Goal: Task Accomplishment & Management: Manage account settings

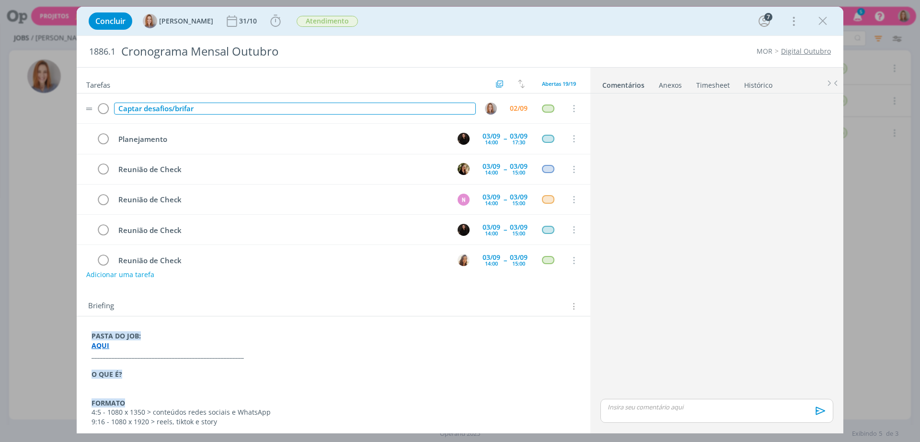
click at [251, 107] on div "Captar desafios/brifar" at bounding box center [295, 109] width 362 height 12
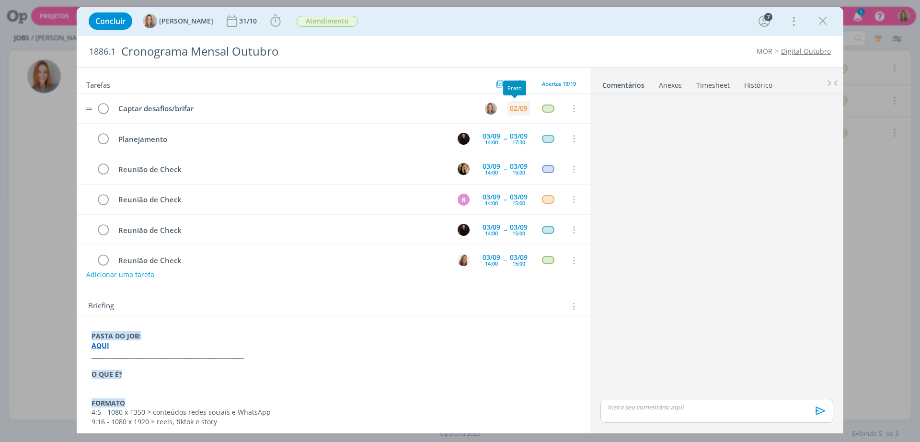
click at [510, 105] on div "02/09" at bounding box center [519, 108] width 18 height 7
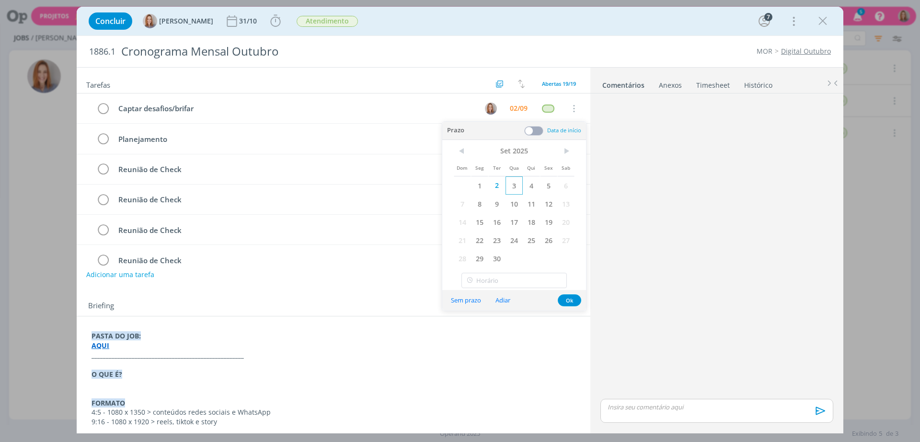
click at [515, 186] on span "3" at bounding box center [514, 185] width 17 height 18
click at [492, 280] on input "17:00" at bounding box center [513, 280] width 105 height 15
click at [489, 328] on div "12:00" at bounding box center [515, 330] width 107 height 17
type input "12:00"
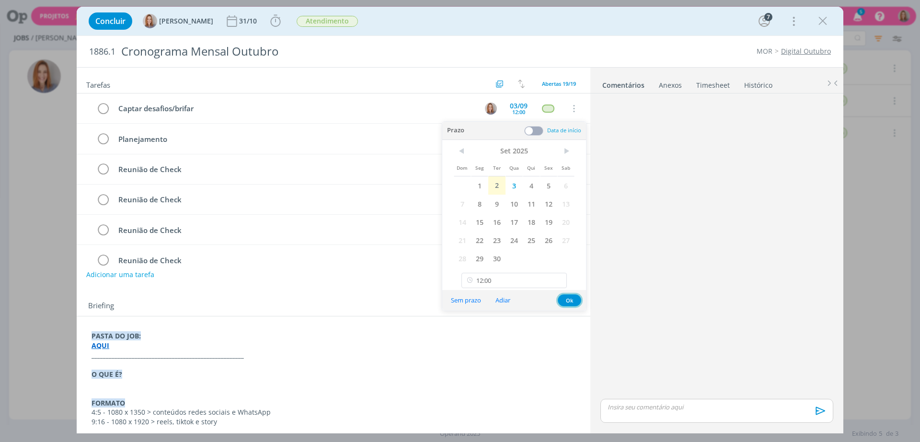
drag, startPoint x: 574, startPoint y: 295, endPoint x: 591, endPoint y: 284, distance: 20.2
click at [574, 295] on button "Ok" at bounding box center [569, 300] width 23 height 12
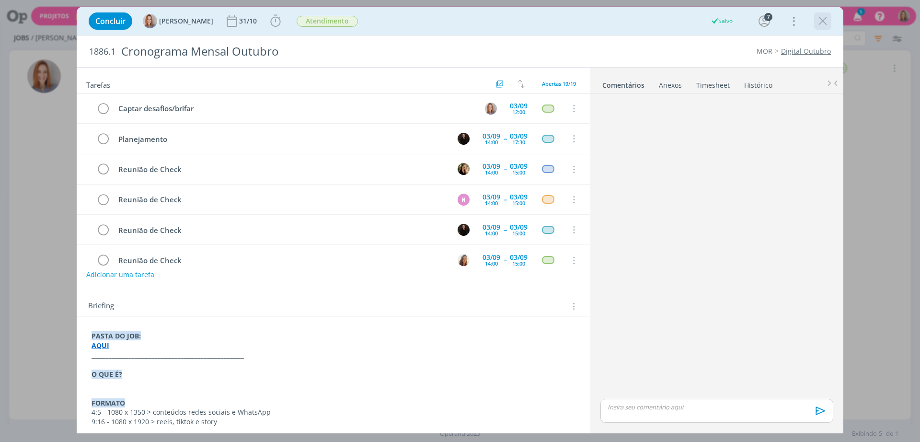
click at [821, 26] on icon "dialog" at bounding box center [823, 21] width 14 height 14
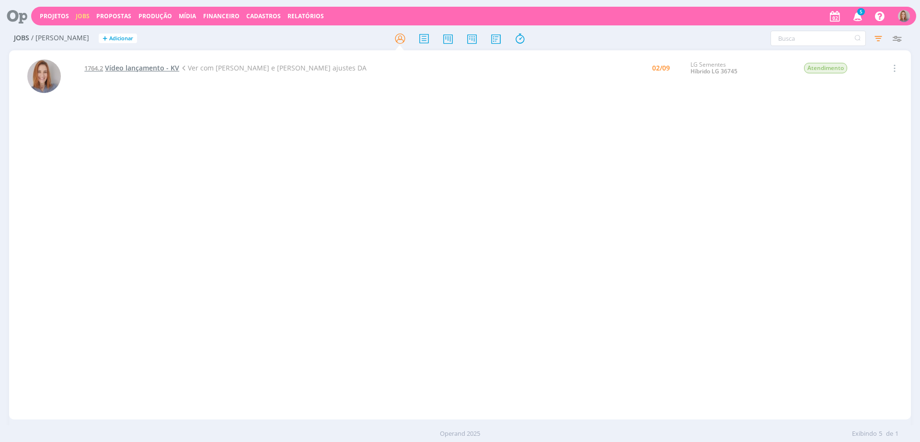
click at [121, 67] on span "Vídeo lançamento - KV" at bounding box center [142, 67] width 74 height 9
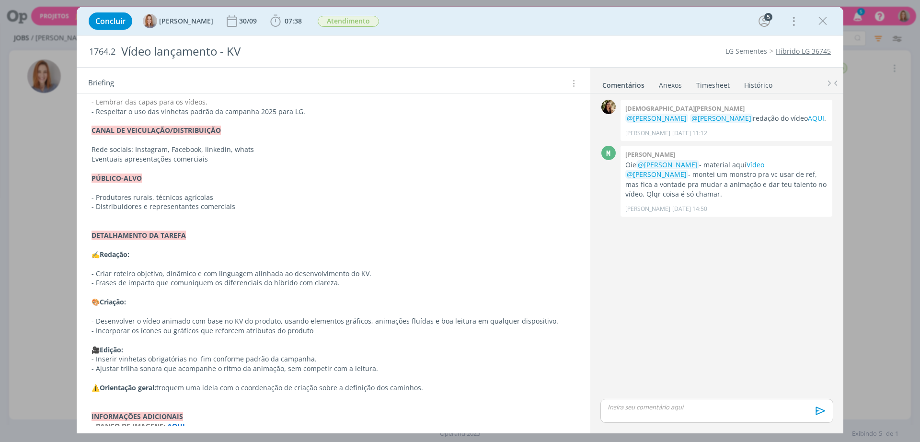
scroll to position [341, 0]
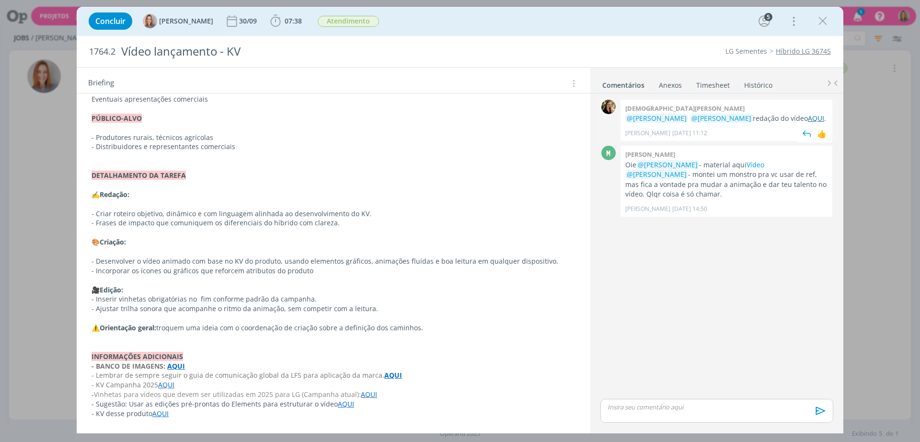
click at [808, 122] on link "AQUI" at bounding box center [816, 118] width 16 height 9
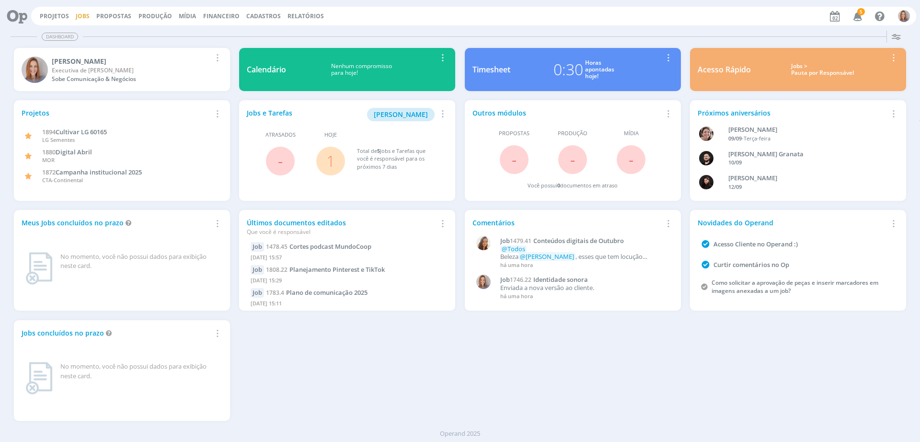
click at [81, 17] on link "Jobs" at bounding box center [83, 16] width 14 height 8
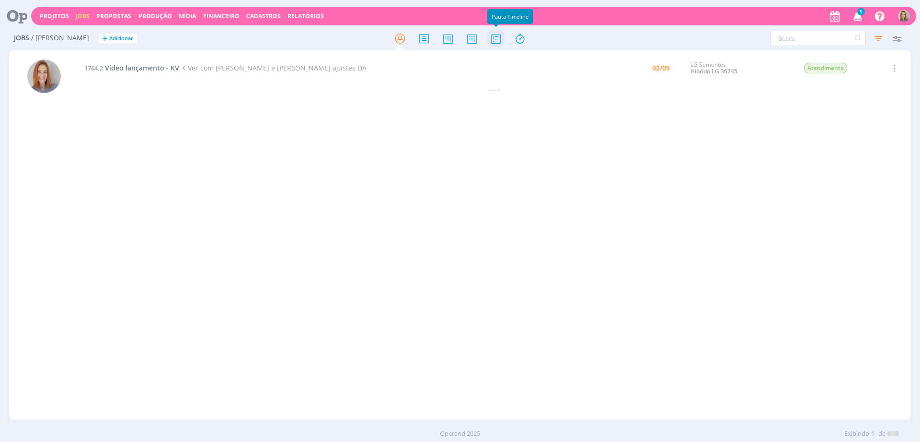
click at [494, 44] on icon at bounding box center [495, 38] width 17 height 19
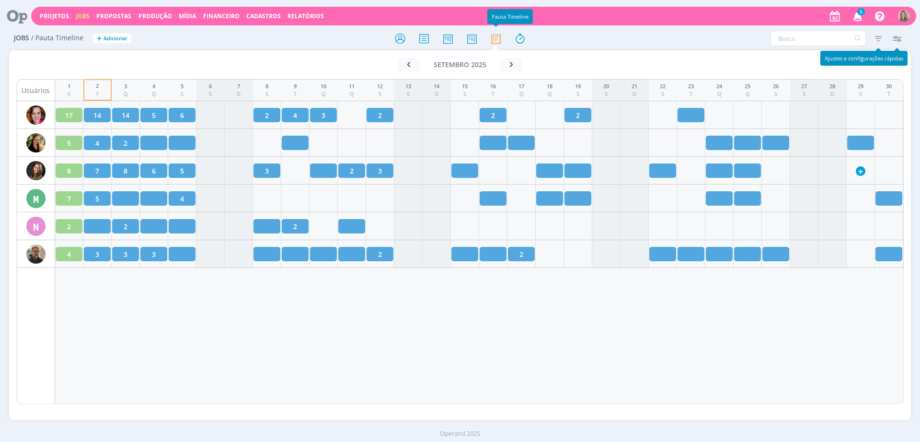
click at [903, 36] on icon "button" at bounding box center [896, 38] width 17 height 17
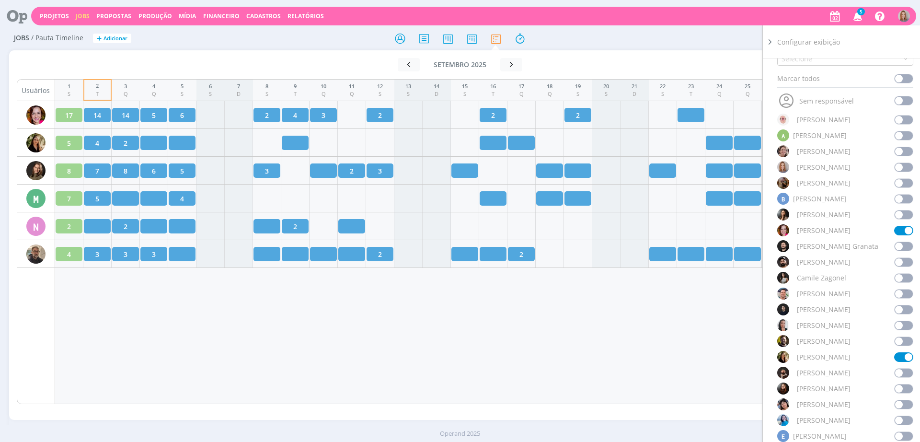
scroll to position [240, 0]
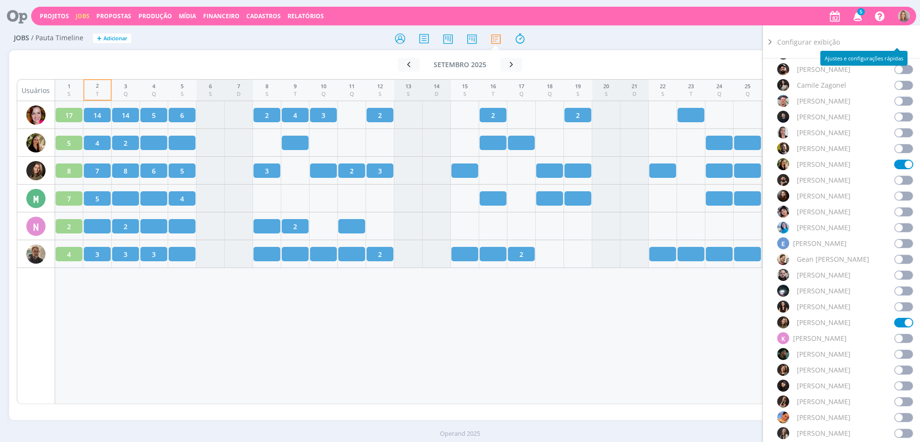
click at [902, 351] on span at bounding box center [903, 354] width 19 height 10
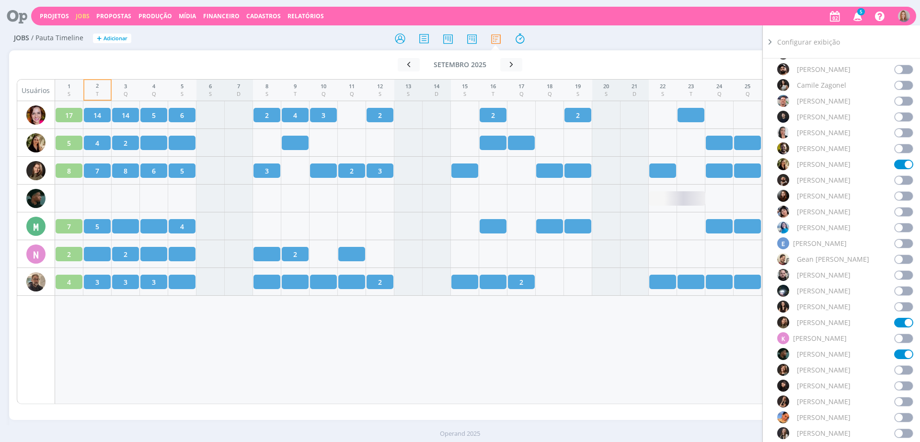
click at [480, 365] on div "1 S 2 T 3 Q 4 Q 5 S 6 S 7 D 8 S 9 T 10 Q 11 Q 12 S 13 S 14 D 15 S 16 T 17 Q 18 …" at bounding box center [479, 241] width 849 height 325
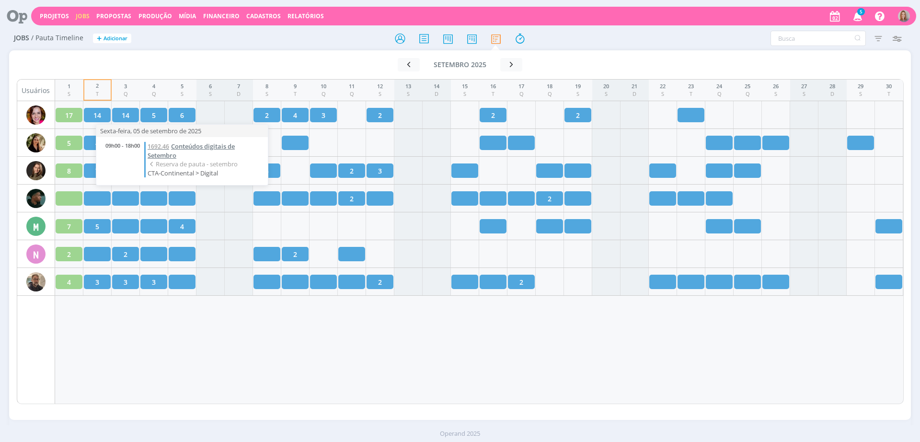
click at [196, 148] on span "Conteúdos digitais de Setembro" at bounding box center [191, 151] width 87 height 18
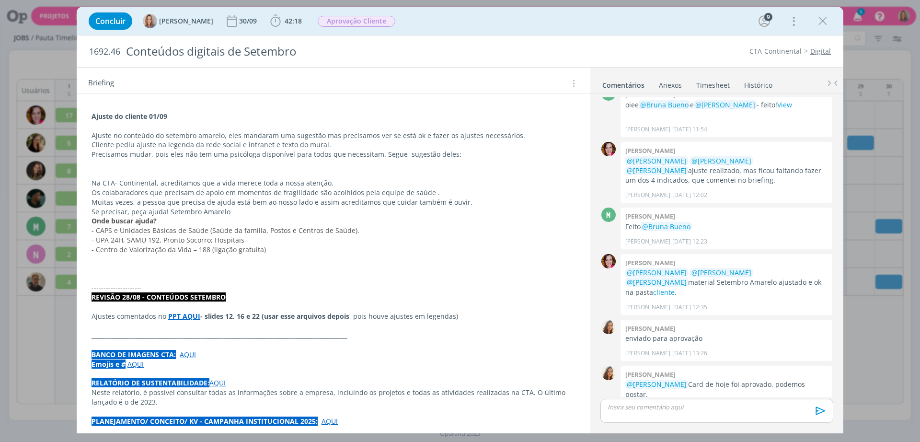
scroll to position [359, 0]
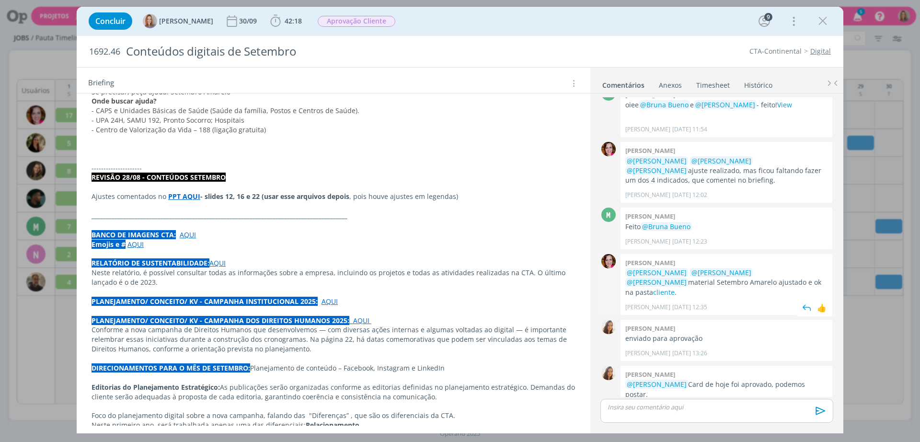
click at [765, 268] on p "@Marcel Ali @Amanda Oliveira @Vanessa Feron material Setembro Amarelo ajustado …" at bounding box center [726, 282] width 202 height 29
click at [675, 288] on link "cliente" at bounding box center [664, 292] width 22 height 9
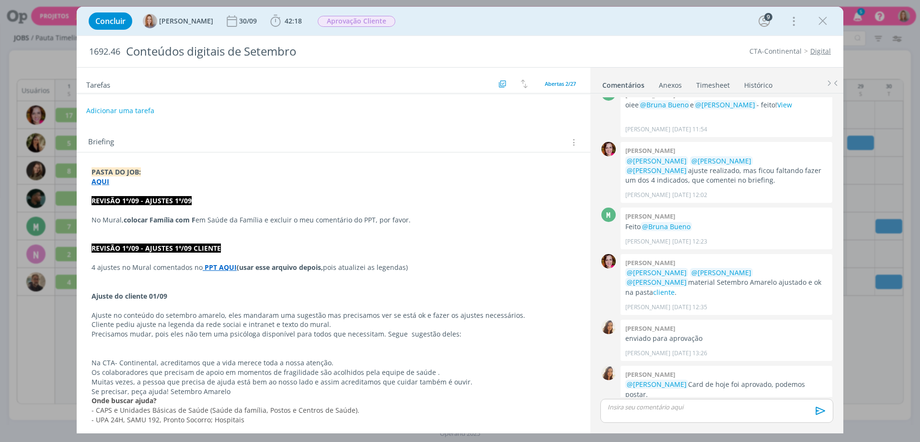
scroll to position [0, 0]
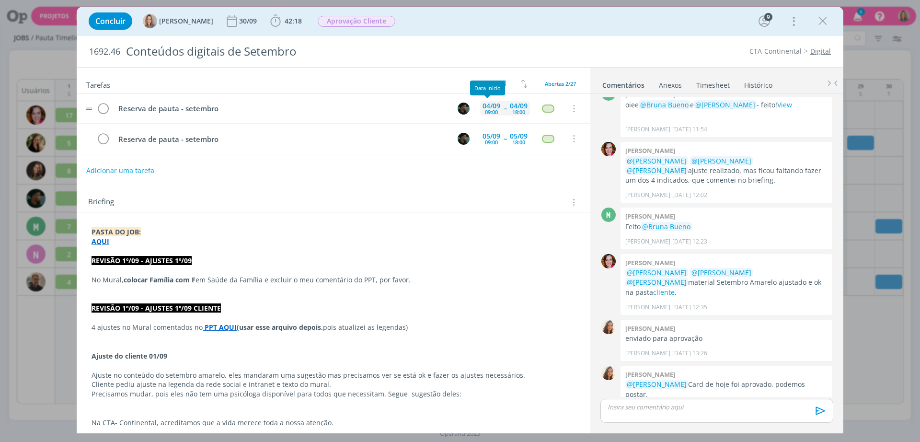
click at [490, 116] on div "04/09 09:00 -- 04/09 18:00" at bounding box center [505, 108] width 50 height 21
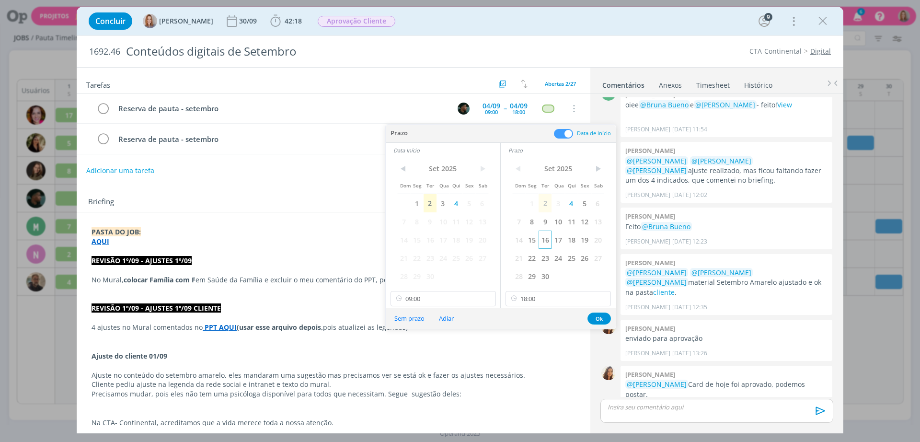
click at [549, 238] on span "16" at bounding box center [545, 240] width 13 height 18
click at [434, 240] on span "16" at bounding box center [430, 240] width 13 height 18
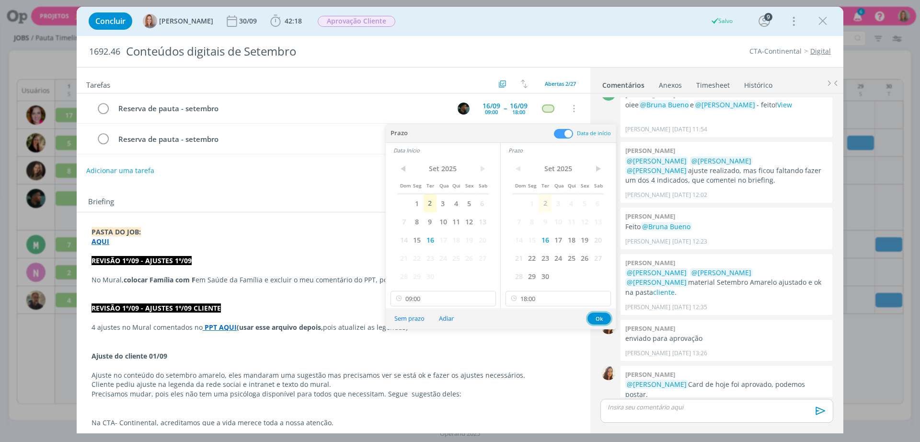
click at [597, 317] on button "Ok" at bounding box center [599, 318] width 23 height 12
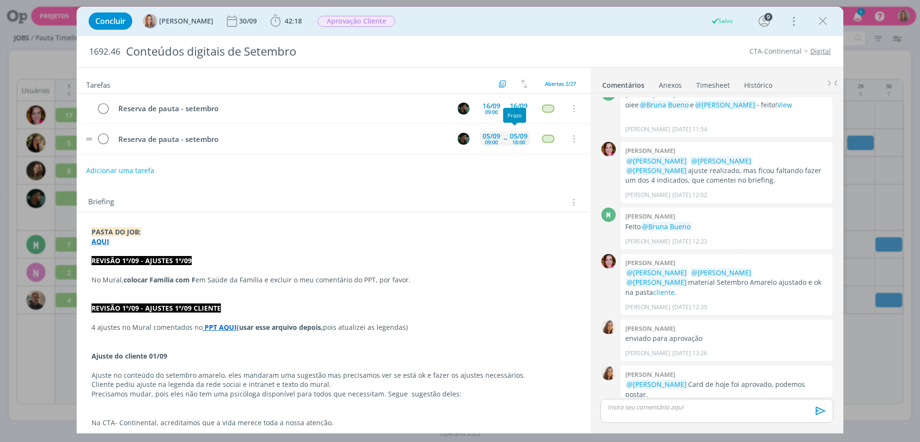
click at [513, 143] on div "18:00" at bounding box center [518, 141] width 13 height 5
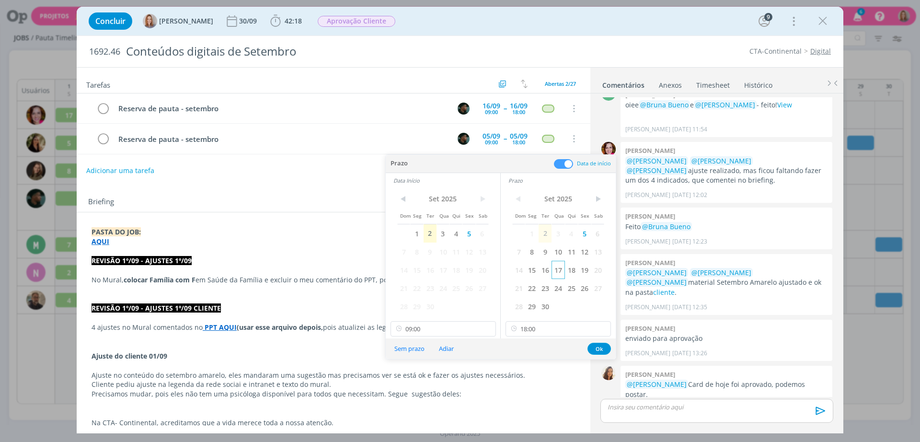
click at [558, 270] on span "17" at bounding box center [558, 270] width 13 height 18
click at [445, 269] on span "17" at bounding box center [443, 270] width 13 height 18
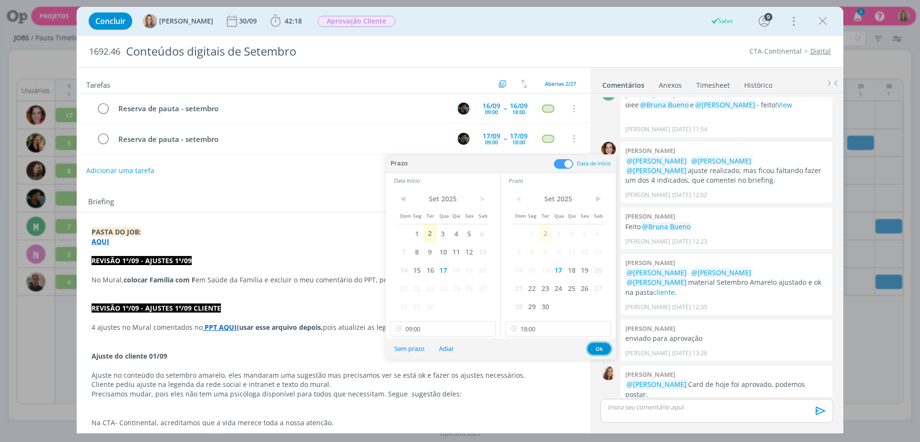
click at [597, 349] on button "Ok" at bounding box center [599, 349] width 23 height 12
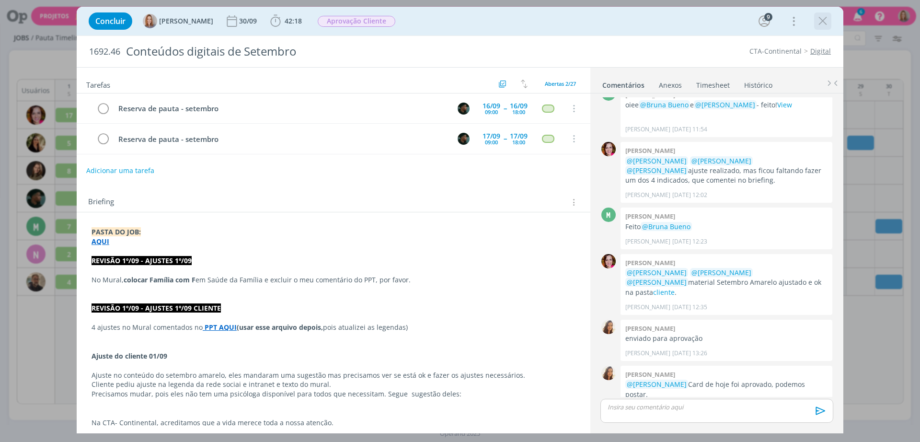
click at [825, 17] on icon "dialog" at bounding box center [823, 21] width 14 height 14
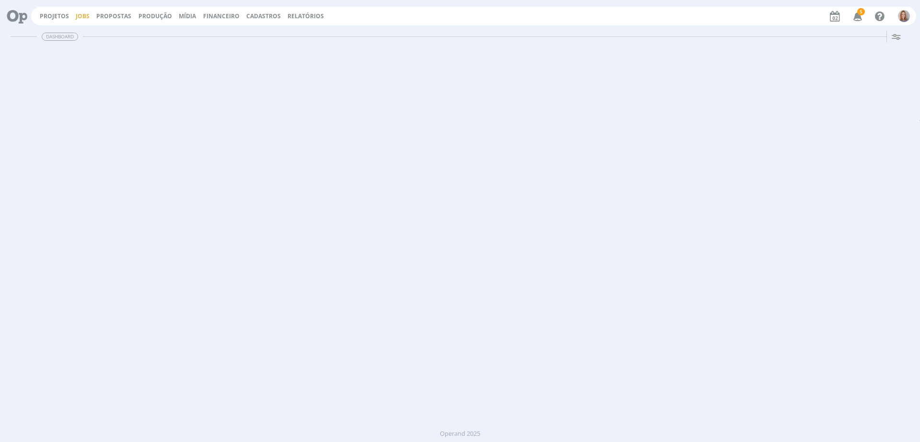
click at [84, 16] on link "Jobs" at bounding box center [83, 16] width 14 height 8
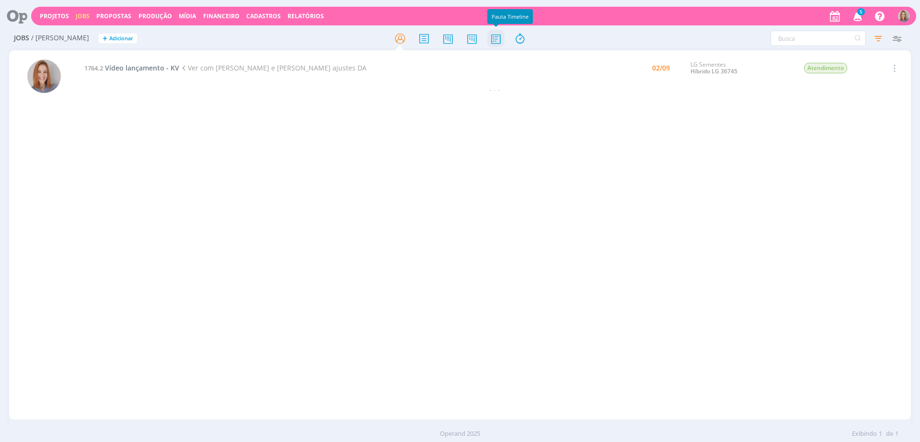
click at [502, 36] on icon at bounding box center [495, 38] width 17 height 19
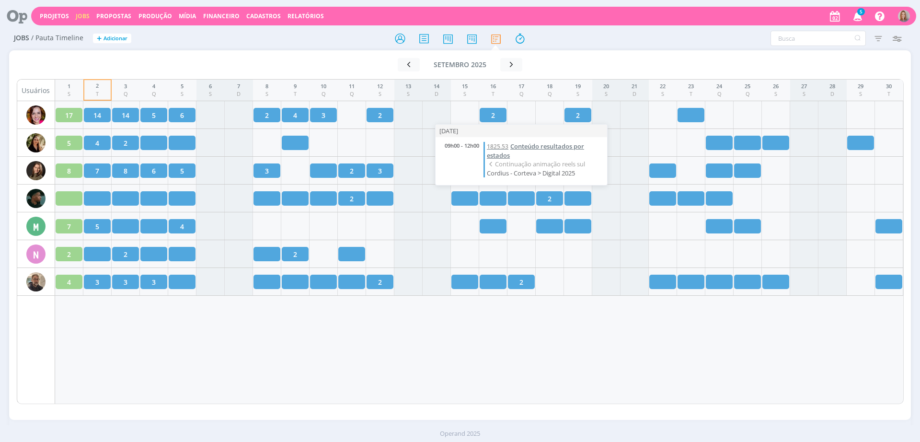
click at [508, 151] on span "Conteúdo resultados por estados" at bounding box center [535, 151] width 97 height 18
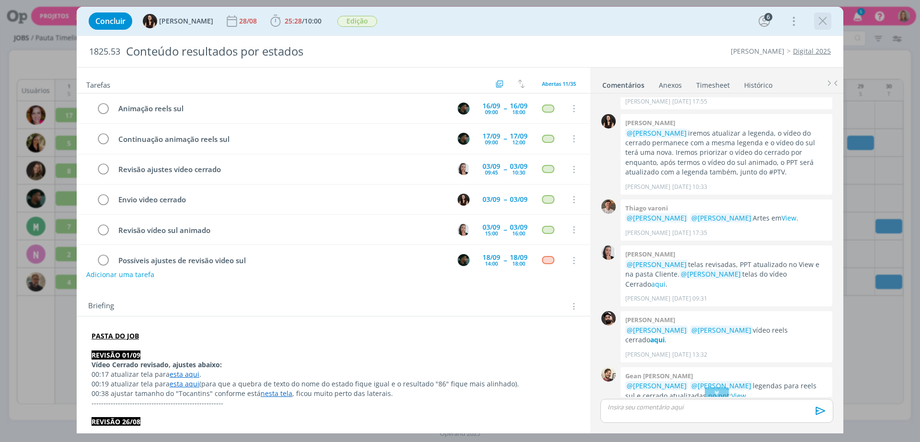
click at [818, 21] on icon "dialog" at bounding box center [823, 21] width 14 height 14
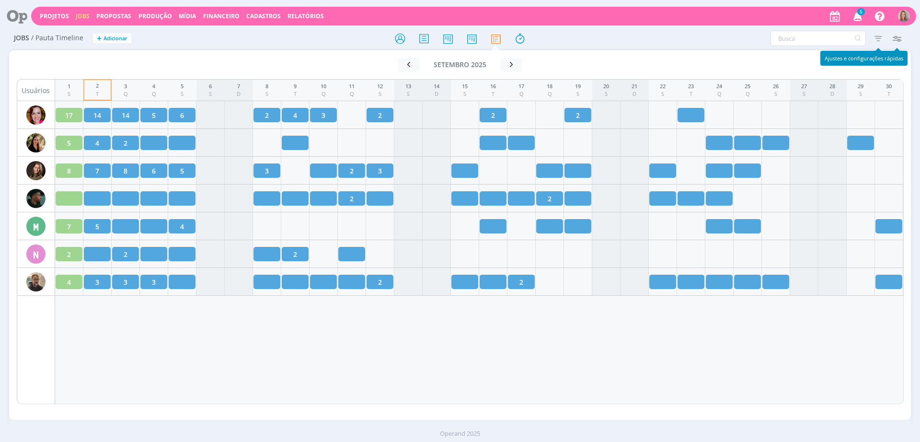
click at [895, 37] on icon "button" at bounding box center [896, 38] width 17 height 17
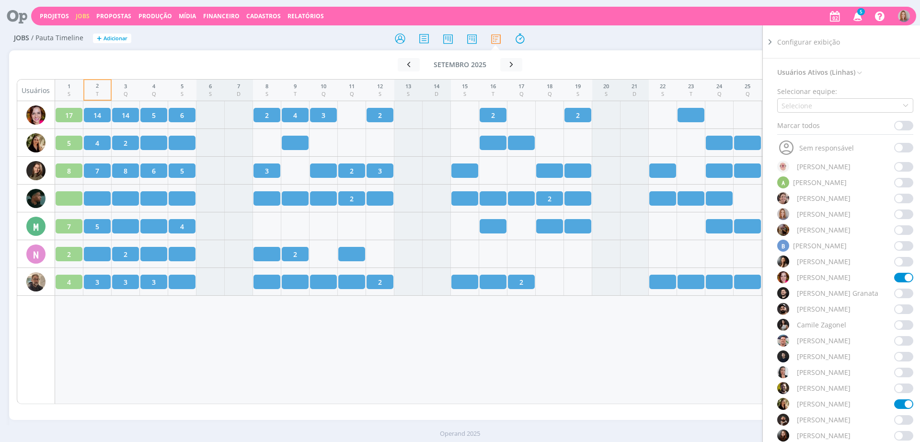
click at [897, 305] on span at bounding box center [903, 309] width 19 height 10
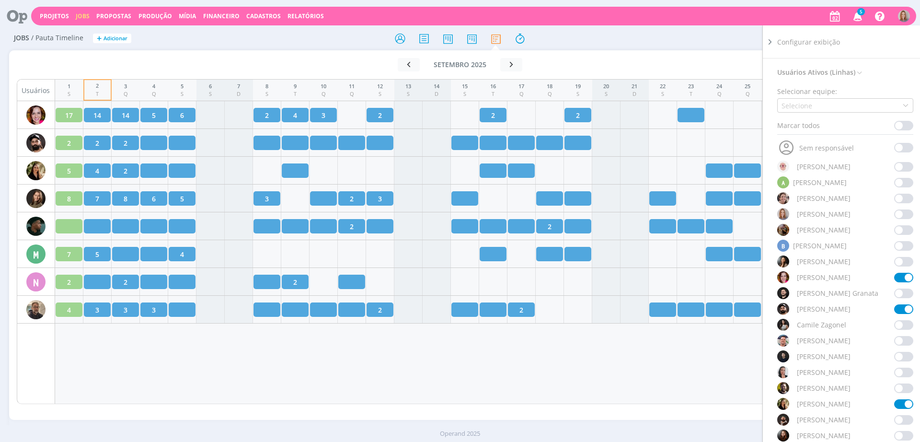
click at [577, 381] on div "1 S 2 T 3 Q 4 Q 5 S 6 S 7 D 8 S 9 T 10 Q 11 Q 12 S 13 S 14 D 15 S 16 T 17 Q 18 …" at bounding box center [479, 241] width 849 height 325
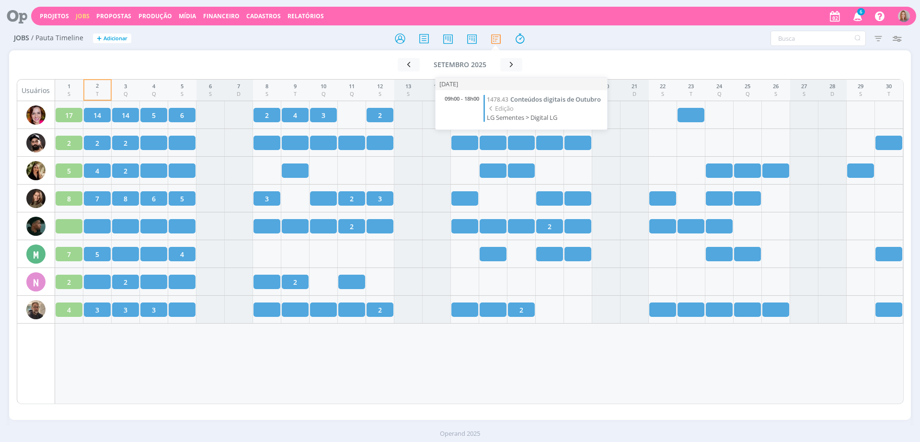
click at [527, 93] on div "09h00 - 18h00 1478.43 Conteúdos digitais de Outubro Edição LG Sementes > Digita…" at bounding box center [522, 109] width 172 height 39
click at [533, 99] on span "Conteúdos digitais de Outubro" at bounding box center [555, 99] width 91 height 9
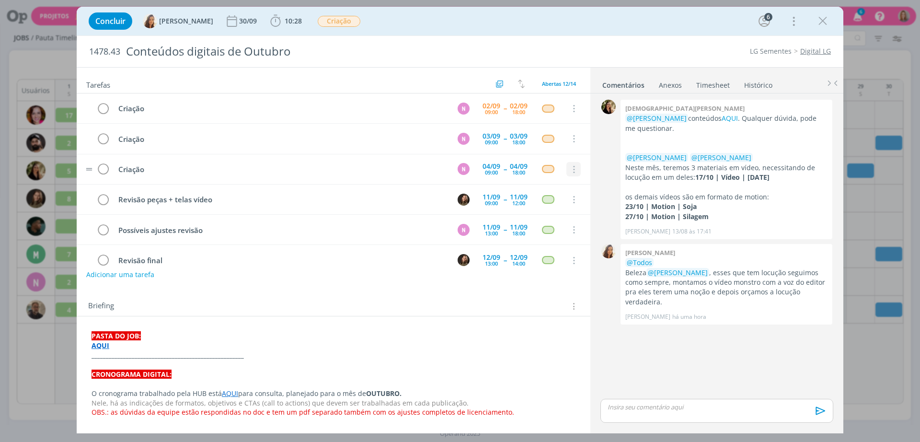
click at [569, 167] on icon "dialog" at bounding box center [573, 169] width 11 height 9
click at [546, 183] on link "Cancelar" at bounding box center [543, 185] width 76 height 15
click at [462, 167] on img "dialog" at bounding box center [464, 169] width 12 height 12
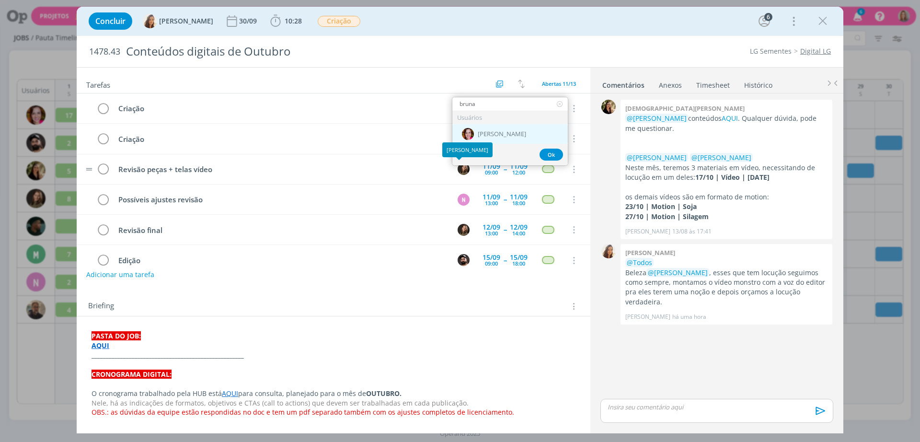
type input "bruna"
click at [482, 136] on span "[PERSON_NAME]" at bounding box center [502, 134] width 48 height 8
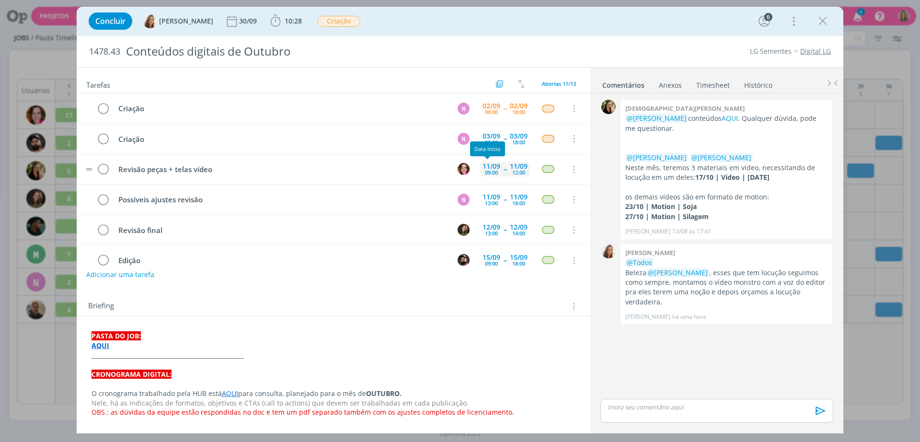
click at [488, 172] on div "09:00" at bounding box center [491, 172] width 13 height 5
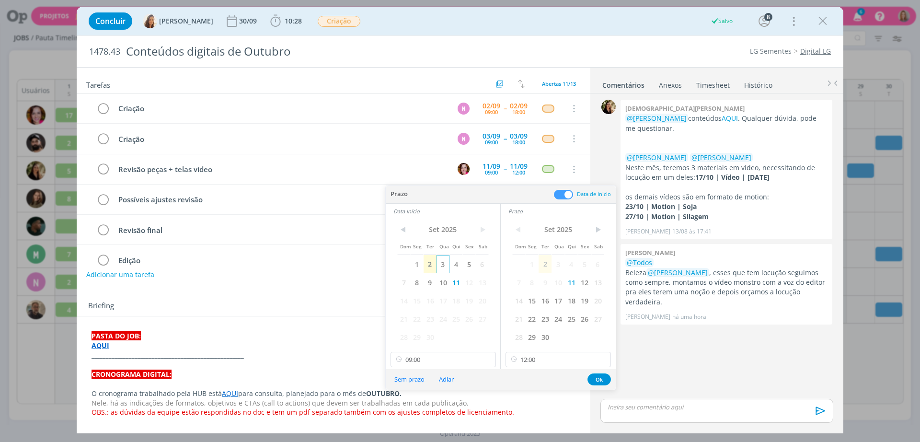
click at [448, 262] on span "3" at bounding box center [443, 264] width 13 height 18
click at [559, 260] on span "3" at bounding box center [558, 264] width 13 height 18
click at [552, 356] on input "12:00" at bounding box center [558, 359] width 105 height 15
click at [535, 319] on div "17:00" at bounding box center [559, 319] width 107 height 17
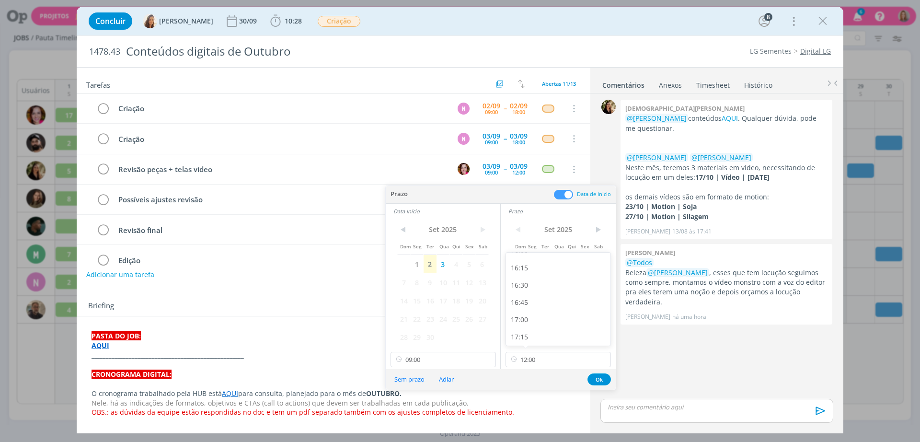
type input "17:00"
click at [449, 361] on input "09:00" at bounding box center [443, 359] width 105 height 15
click at [427, 303] on div "15:30" at bounding box center [444, 303] width 107 height 17
type input "15:30"
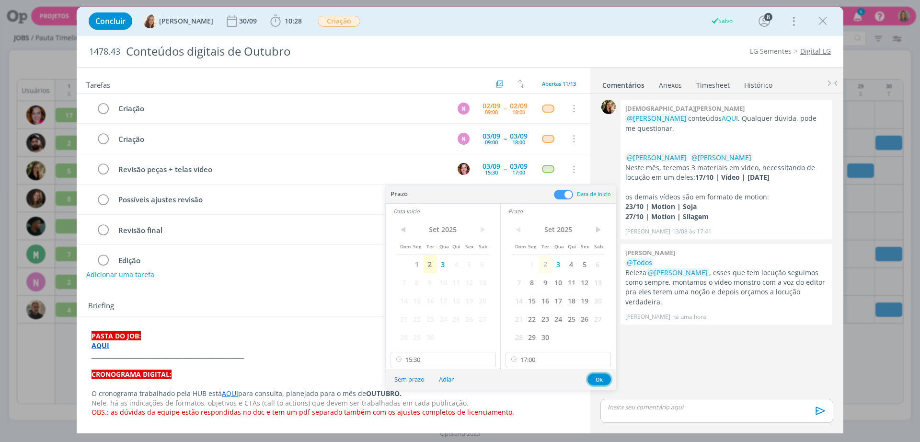
click at [599, 378] on button "Ok" at bounding box center [599, 379] width 23 height 12
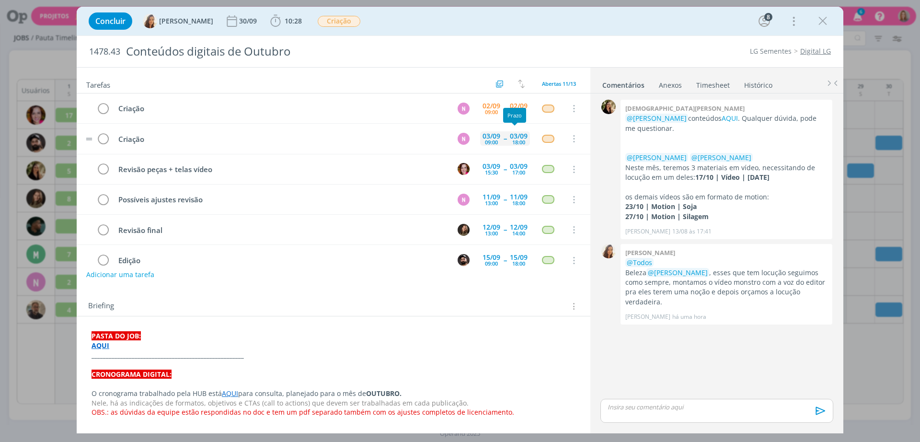
click at [519, 135] on div "03/09" at bounding box center [519, 136] width 18 height 7
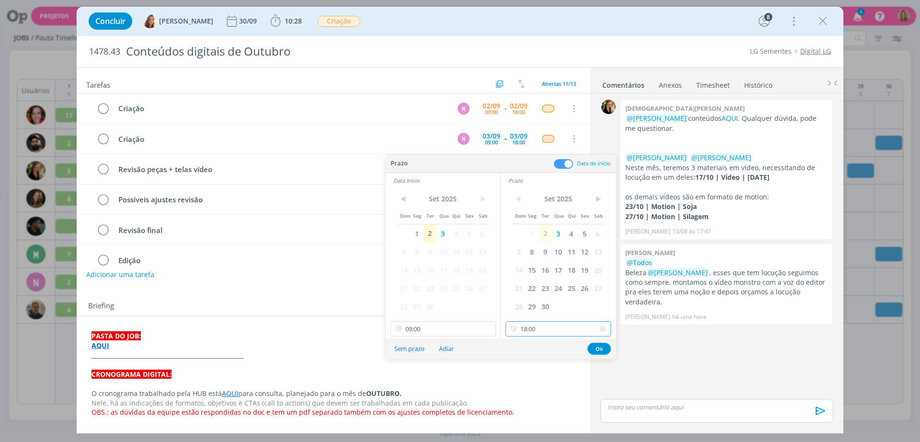
click at [555, 330] on input "18:00" at bounding box center [558, 328] width 105 height 15
click at [537, 371] on div "15:30" at bounding box center [559, 371] width 107 height 17
type input "15:30"
click at [602, 345] on button "Ok" at bounding box center [599, 349] width 23 height 12
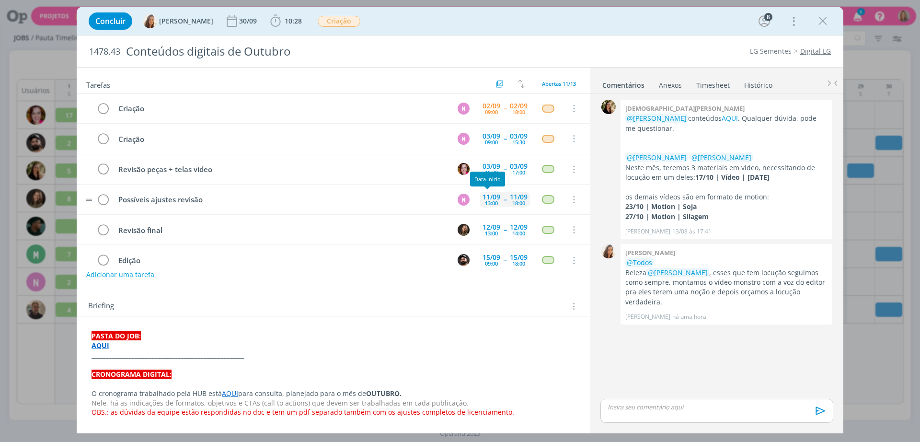
click at [490, 196] on div "11/09" at bounding box center [492, 197] width 18 height 7
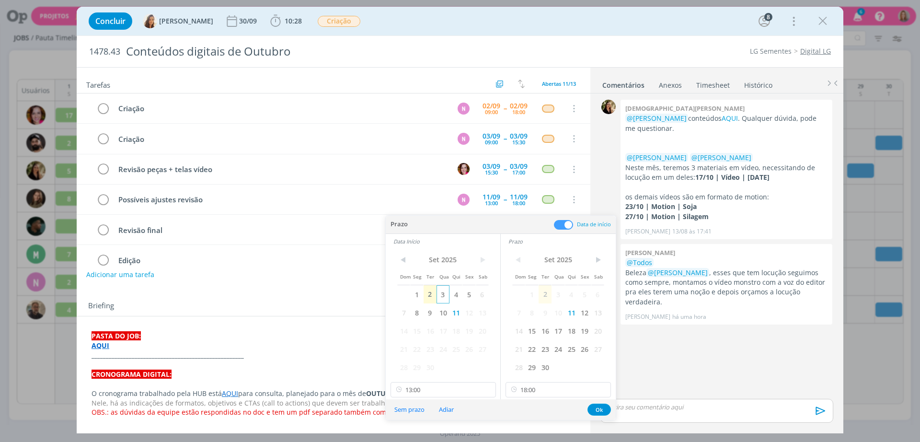
click at [449, 295] on span "3" at bounding box center [443, 294] width 13 height 18
click at [561, 292] on span "3" at bounding box center [558, 294] width 13 height 18
click at [553, 389] on input "18:00" at bounding box center [558, 389] width 105 height 15
click at [457, 384] on input "13:00" at bounding box center [443, 389] width 105 height 15
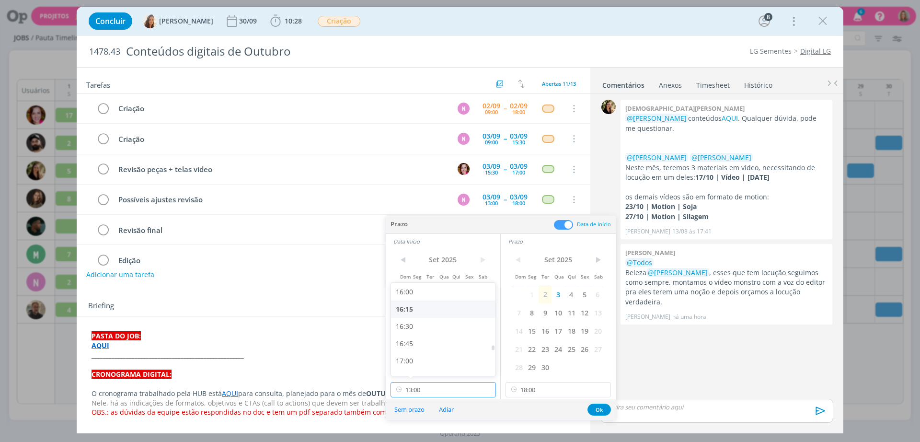
scroll to position [1124, 0]
click at [417, 340] on div "17:00" at bounding box center [444, 340] width 107 height 17
type input "17:00"
click at [594, 404] on button "Ok" at bounding box center [599, 410] width 23 height 12
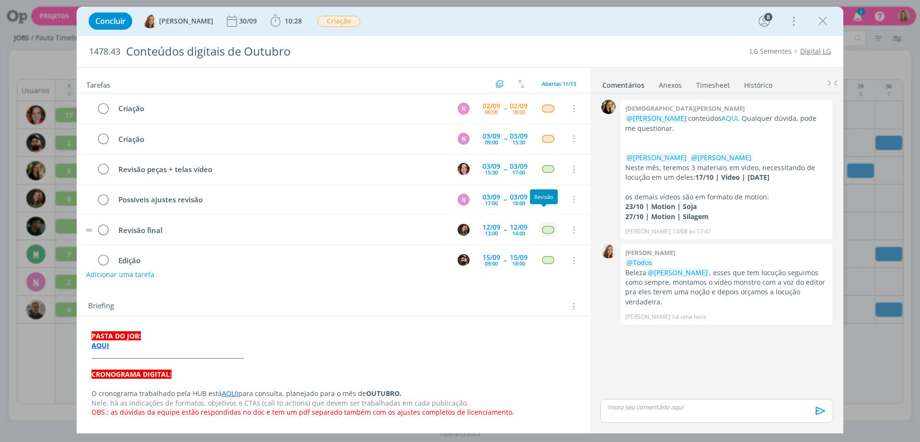
scroll to position [60, 0]
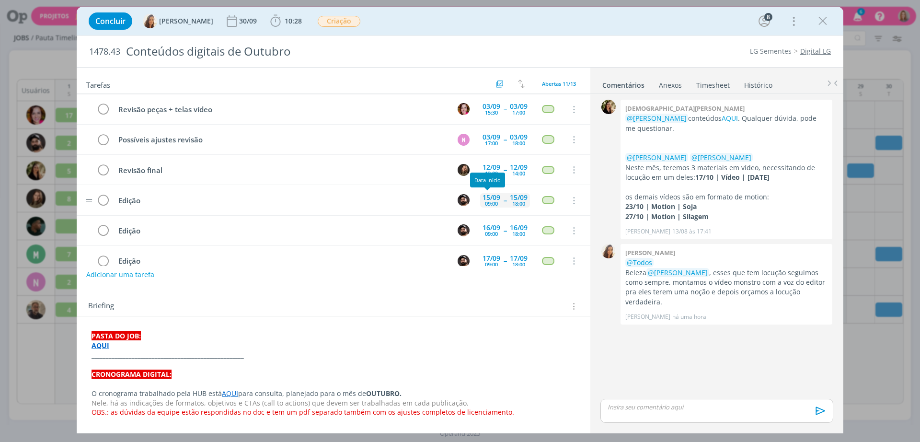
click at [487, 202] on div "09:00" at bounding box center [491, 203] width 13 height 5
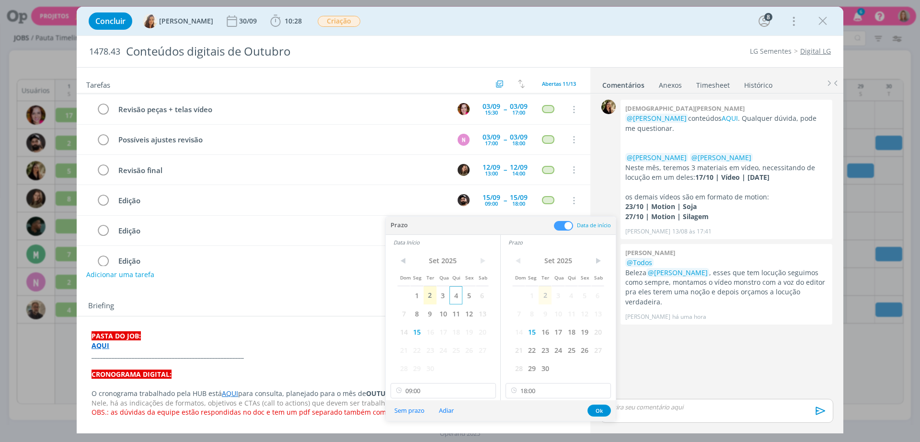
click at [456, 296] on span "4" at bounding box center [456, 295] width 13 height 18
click at [567, 302] on span "4" at bounding box center [571, 295] width 13 height 18
click at [597, 407] on button "Ok" at bounding box center [599, 410] width 23 height 12
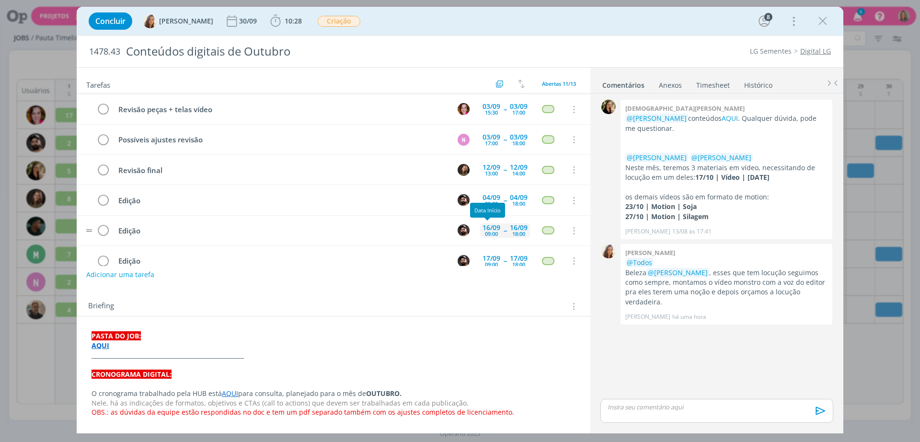
click at [487, 226] on div "16/09" at bounding box center [492, 227] width 18 height 7
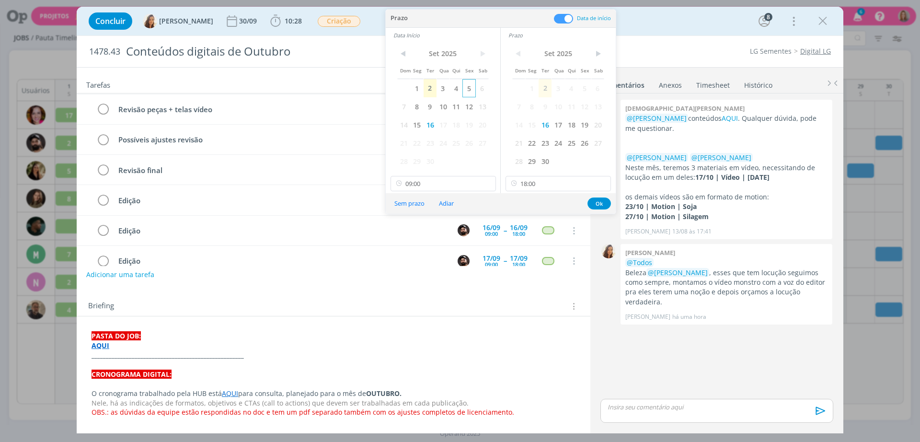
click at [469, 83] on span "5" at bounding box center [468, 88] width 13 height 18
click at [583, 90] on span "5" at bounding box center [584, 88] width 13 height 18
click at [602, 200] on button "Ok" at bounding box center [599, 203] width 23 height 12
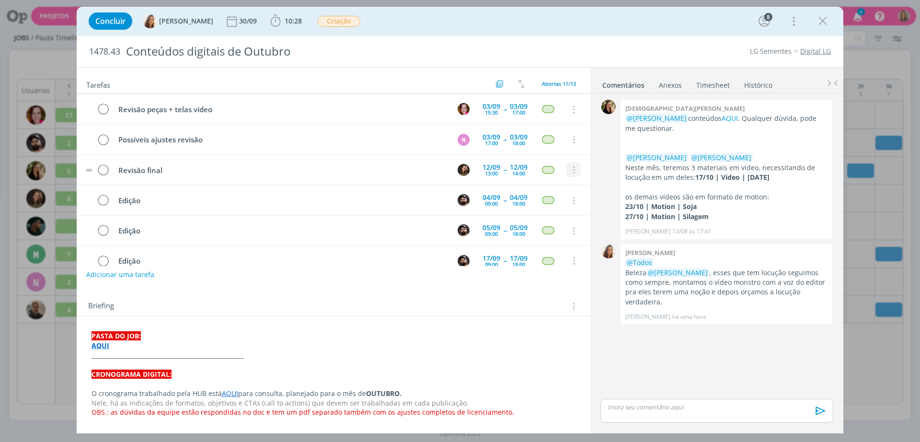
click at [573, 167] on icon "dialog" at bounding box center [573, 170] width 11 height 9
click at [549, 186] on link "Cancelar" at bounding box center [543, 186] width 76 height 15
click at [572, 232] on icon "dialog" at bounding box center [573, 231] width 11 height 9
click at [564, 243] on link "Cancelar" at bounding box center [543, 247] width 76 height 15
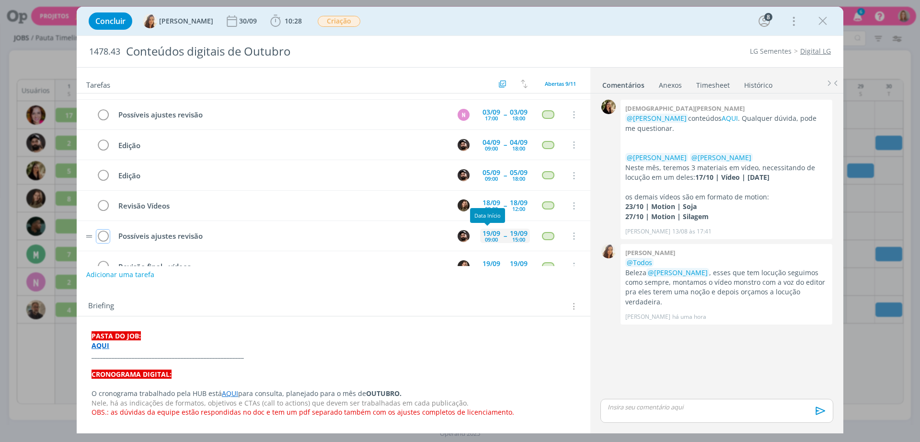
scroll to position [108, 0]
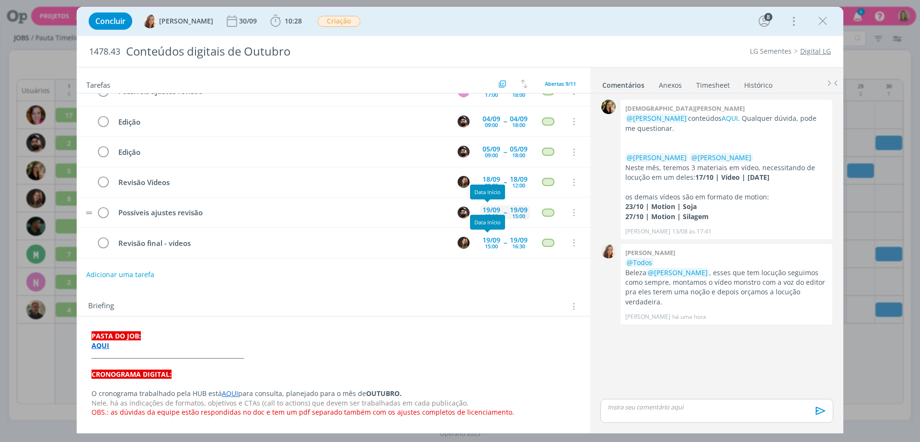
click at [490, 210] on div "19/09" at bounding box center [492, 210] width 18 height 7
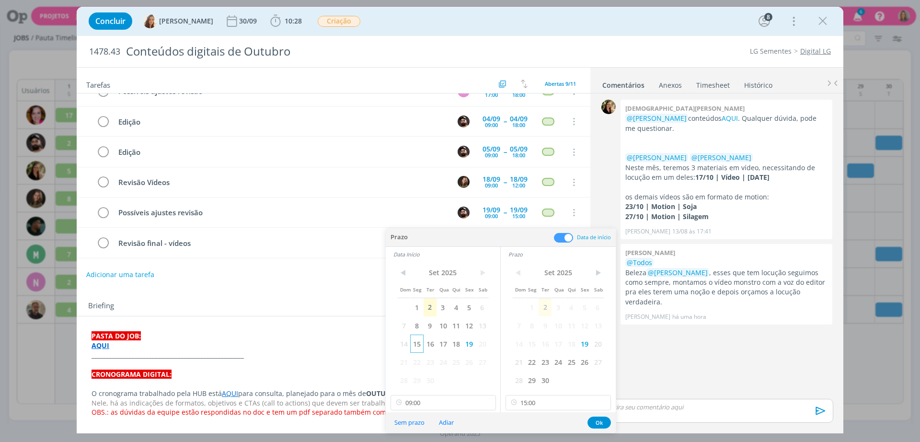
click at [412, 341] on span "15" at bounding box center [416, 343] width 13 height 18
click at [531, 342] on span "15" at bounding box center [531, 343] width 13 height 18
click at [534, 402] on input "15:00" at bounding box center [558, 402] width 105 height 15
drag, startPoint x: 527, startPoint y: 344, endPoint x: 535, endPoint y: 363, distance: 21.0
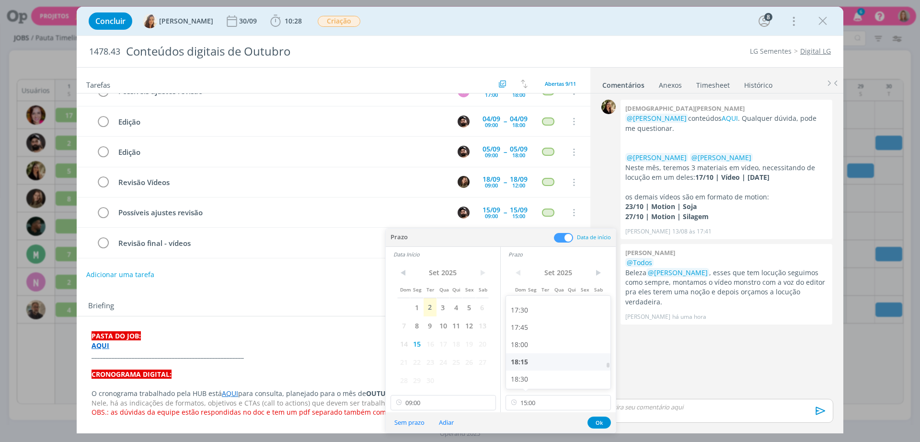
click at [527, 343] on div "18:00" at bounding box center [559, 344] width 107 height 17
type input "18:00"
click at [603, 424] on button "Ok" at bounding box center [599, 422] width 23 height 12
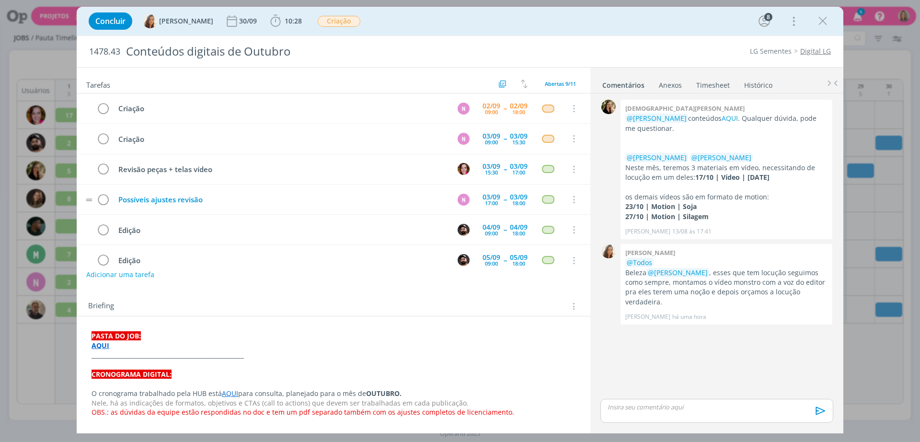
scroll to position [60, 0]
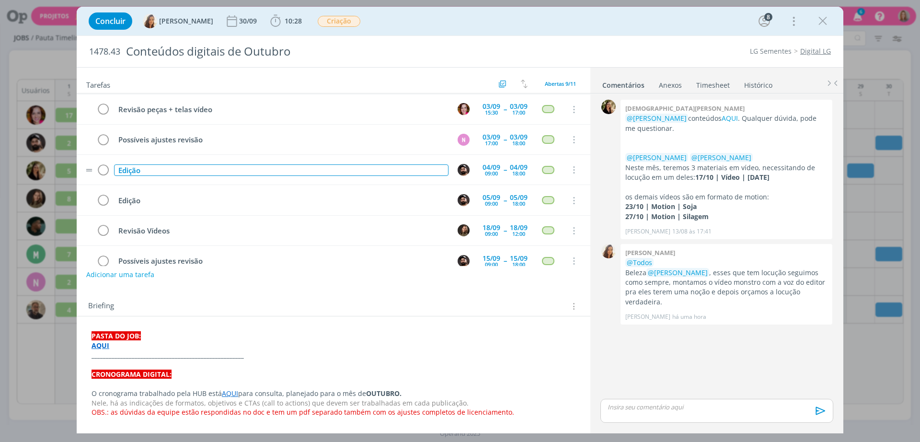
click at [203, 169] on div "Edição" at bounding box center [281, 170] width 334 height 12
click at [175, 188] on tr "Edição 05/09 09:00 -- 05/09 18:00 Cancelar" at bounding box center [334, 200] width 514 height 30
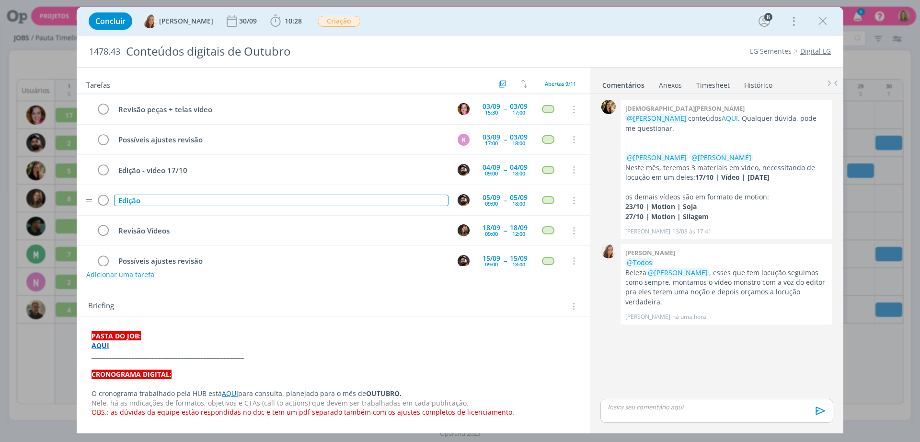
click at [183, 196] on div "Edição" at bounding box center [281, 201] width 334 height 12
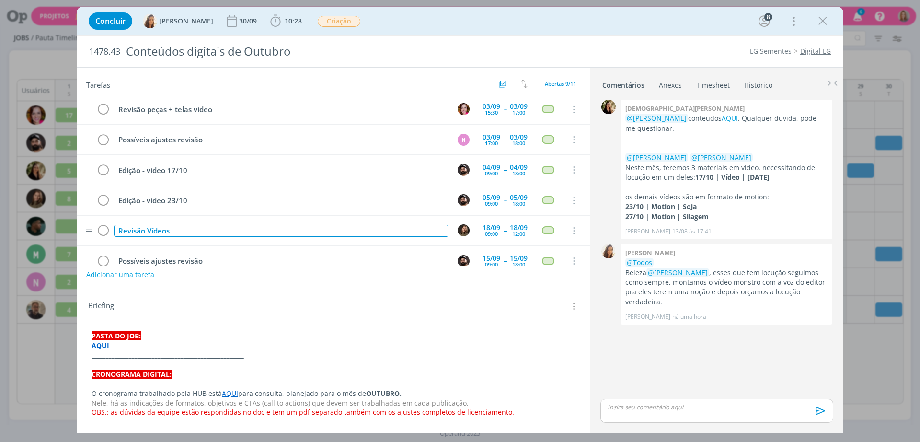
click at [182, 232] on div "Revisão Vídeos" at bounding box center [281, 231] width 334 height 12
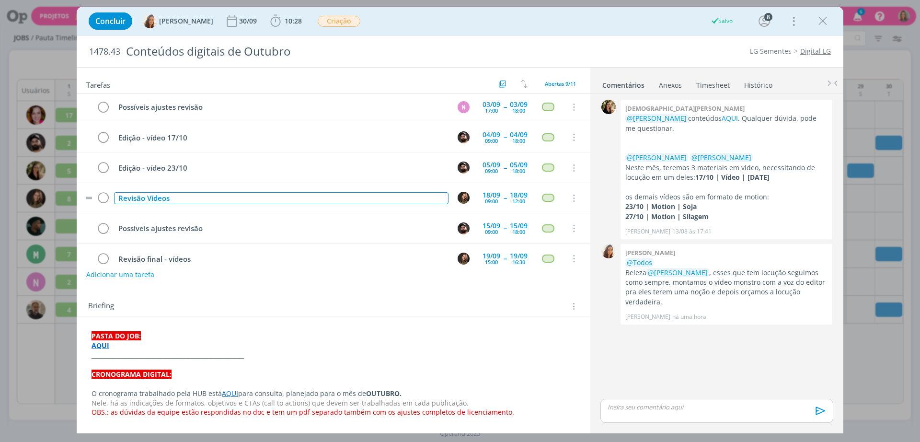
scroll to position [108, 0]
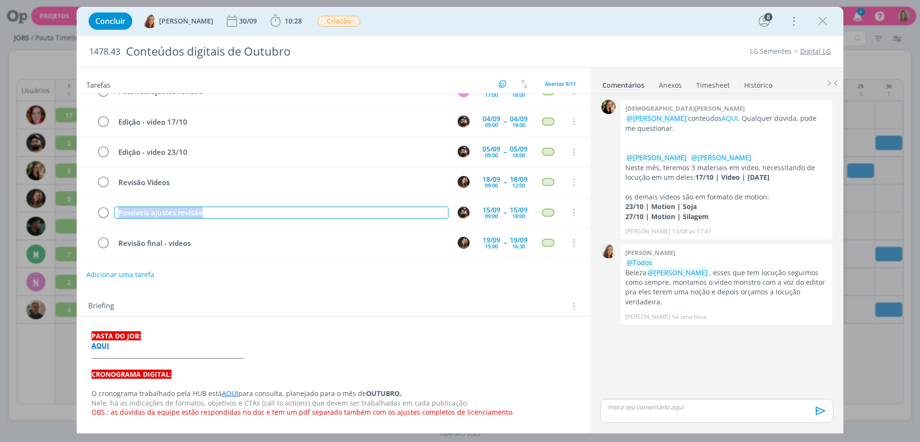
drag, startPoint x: 231, startPoint y: 207, endPoint x: 57, endPoint y: 219, distance: 174.8
click at [57, 219] on div "Concluir Vanessa Feron 30/09 10:28 Iniciar Apontar Data * 02/09/2025 Horas * 00…" at bounding box center [460, 221] width 920 height 442
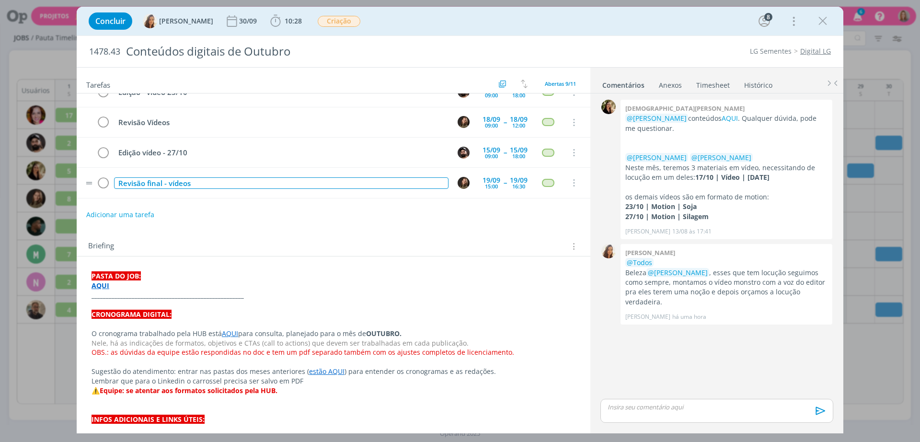
click at [199, 180] on div "Revisão final - vídeos" at bounding box center [281, 183] width 334 height 12
drag, startPoint x: 199, startPoint y: 184, endPoint x: 190, endPoint y: 191, distance: 11.2
click at [190, 191] on td "Revisão final - vídeos" at bounding box center [279, 182] width 334 height 17
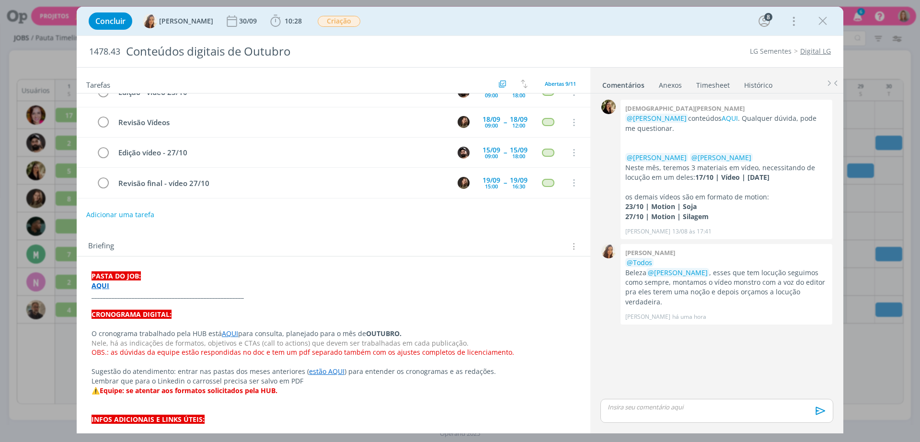
click at [228, 213] on div "Adicionar uma tarefa" at bounding box center [334, 214] width 514 height 17
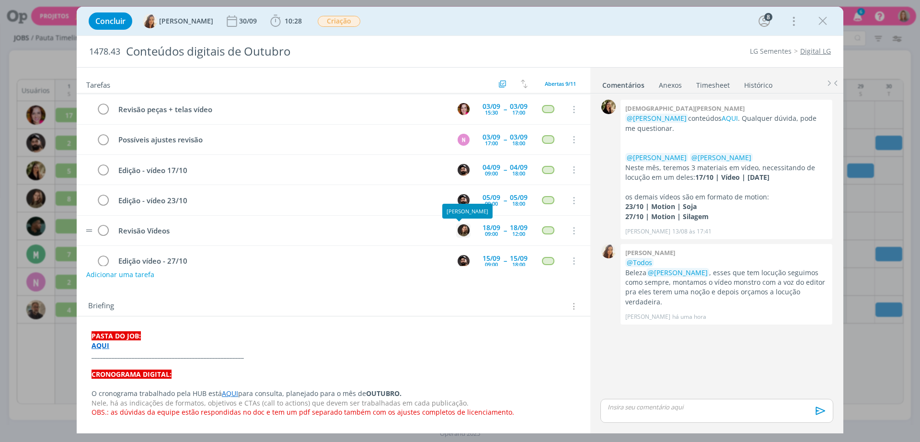
click at [458, 230] on img "dialog" at bounding box center [464, 230] width 12 height 12
click at [394, 232] on div "Revisão Vídeos" at bounding box center [281, 231] width 334 height 12
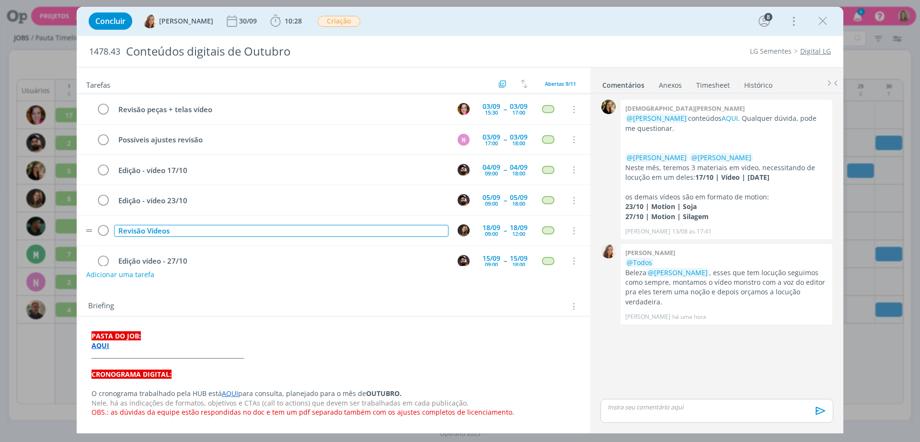
click at [329, 226] on div "Revisão Vídeos" at bounding box center [281, 231] width 334 height 12
click at [460, 231] on img "dialog" at bounding box center [464, 230] width 12 height 12
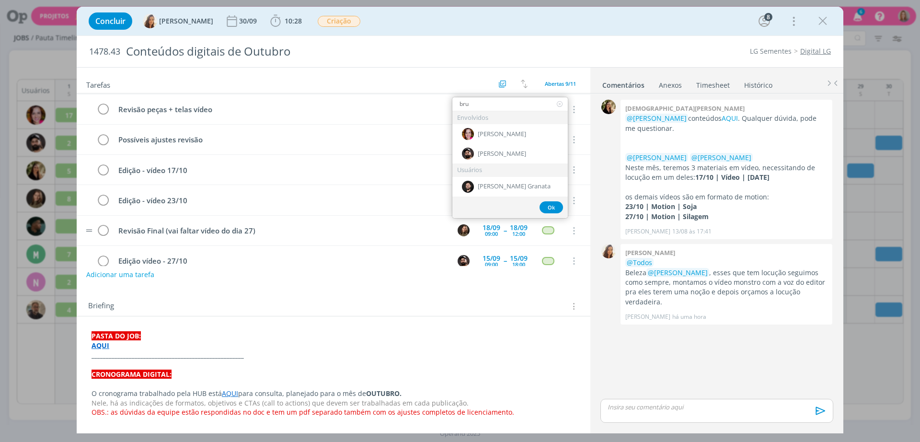
type input "bru"
click at [499, 122] on div "Envolvidos" at bounding box center [509, 117] width 115 height 13
click at [504, 128] on div "[PERSON_NAME]" at bounding box center [509, 134] width 115 height 20
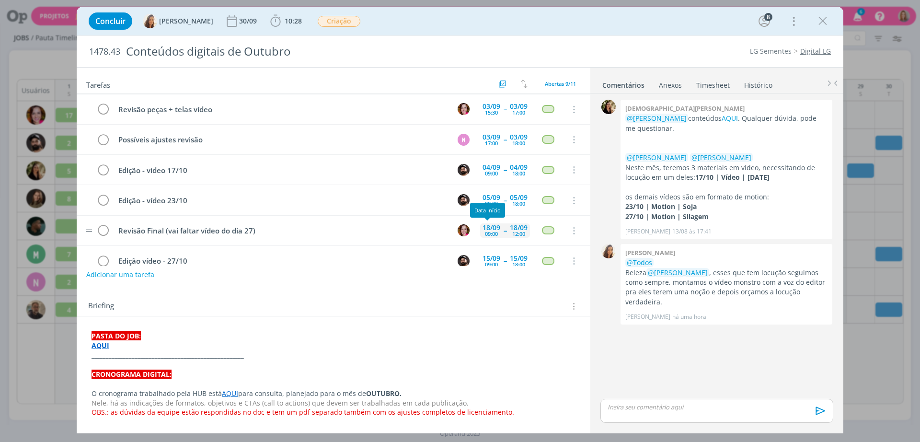
click at [492, 231] on div "09:00" at bounding box center [491, 233] width 13 height 5
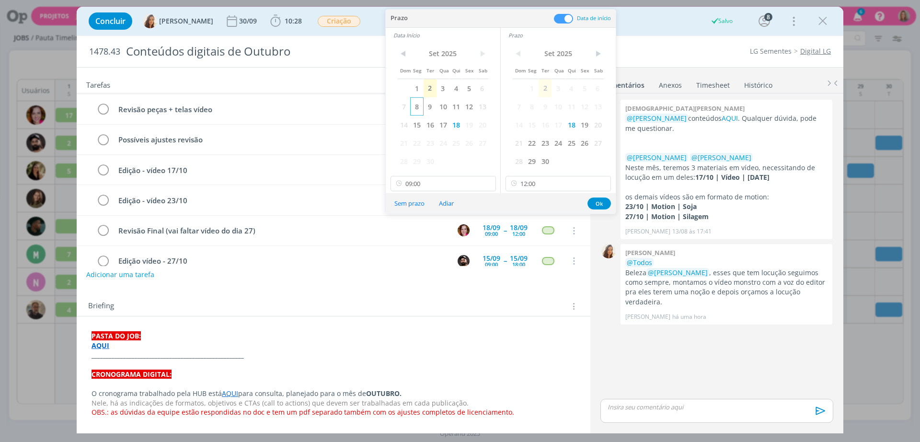
click at [417, 107] on span "8" at bounding box center [416, 106] width 13 height 18
click at [530, 104] on span "8" at bounding box center [531, 106] width 13 height 18
click at [571, 188] on input "12:00" at bounding box center [558, 183] width 105 height 15
click at [541, 246] on div "15:00" at bounding box center [559, 246] width 107 height 17
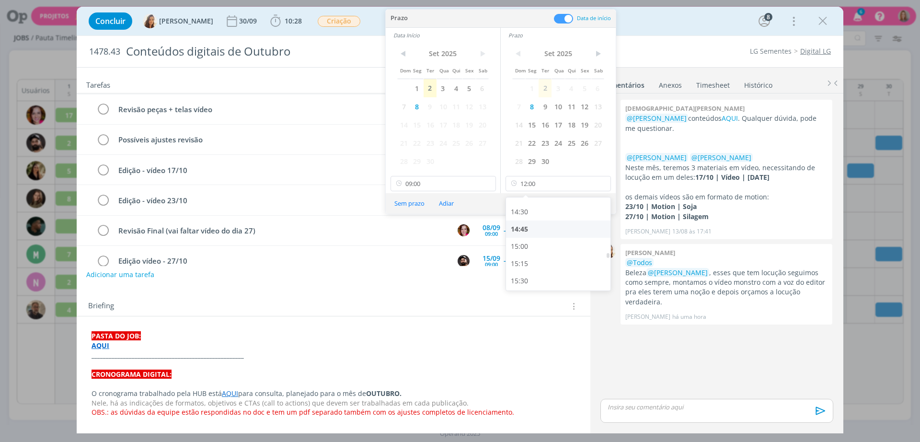
type input "15:00"
click at [438, 177] on input "09:00" at bounding box center [443, 183] width 105 height 15
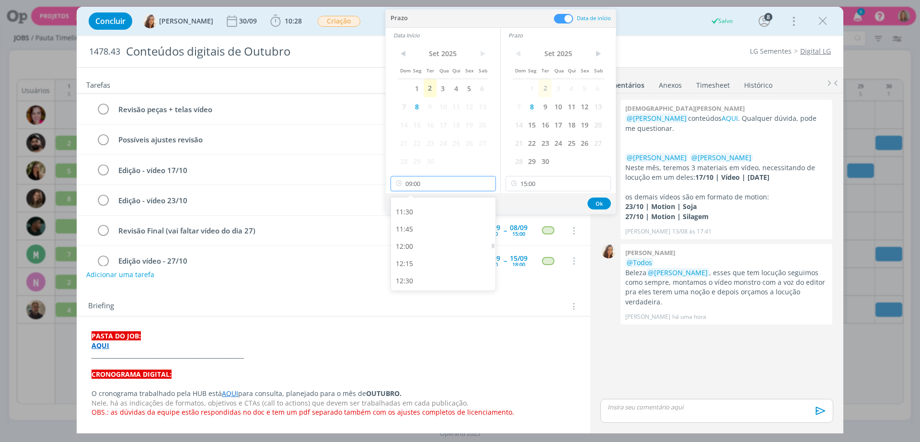
scroll to position [848, 0]
click at [428, 253] on div "13:00" at bounding box center [444, 255] width 107 height 17
type input "13:00"
click at [602, 201] on button "Ok" at bounding box center [599, 203] width 23 height 12
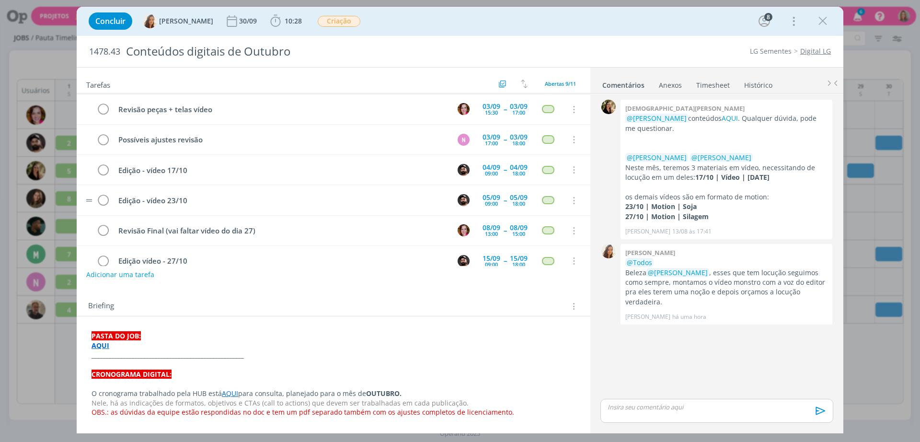
scroll to position [108, 0]
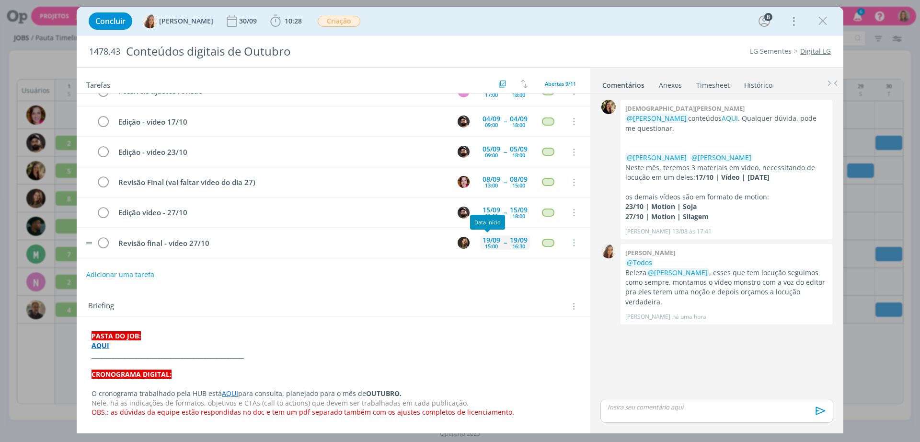
click at [496, 244] on div "19/09 15:00" at bounding box center [491, 242] width 23 height 14
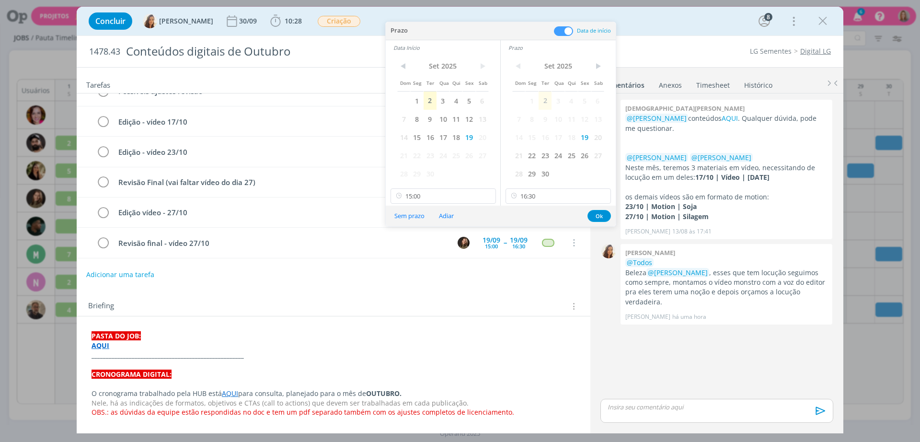
click at [518, 273] on div "Adicionar uma tarefa" at bounding box center [334, 274] width 514 height 17
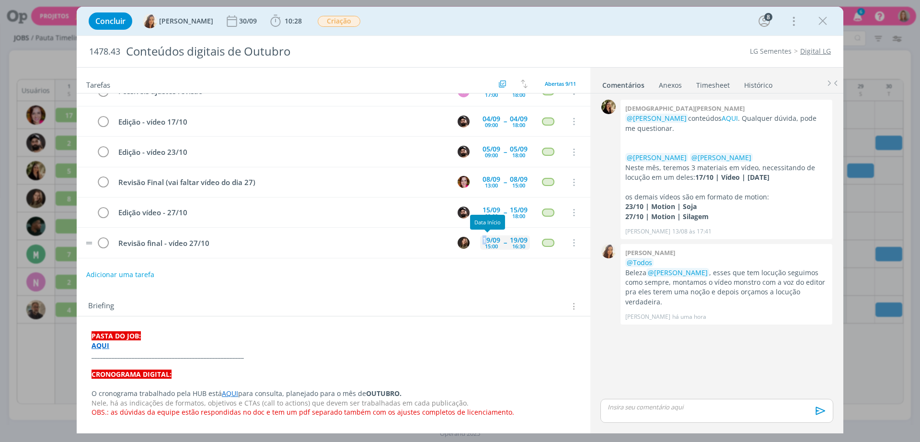
click at [483, 242] on div "19/09" at bounding box center [492, 240] width 18 height 7
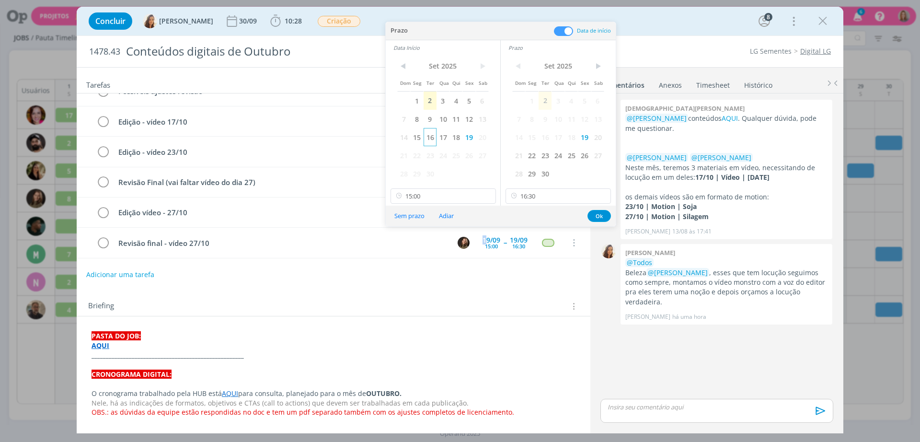
click at [429, 139] on span "16" at bounding box center [430, 137] width 13 height 18
click at [547, 136] on span "16" at bounding box center [545, 137] width 13 height 18
click at [457, 199] on input "15:00" at bounding box center [443, 195] width 105 height 15
click at [422, 255] on div "11:00" at bounding box center [444, 254] width 107 height 17
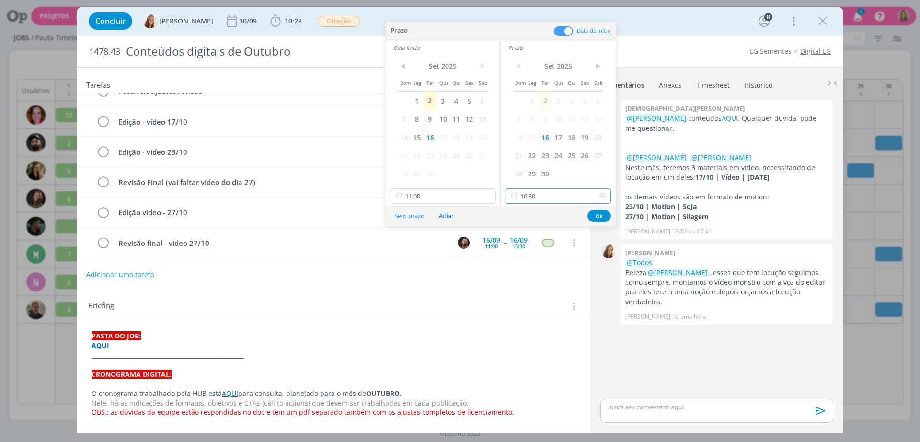
click at [526, 196] on input "16:30" at bounding box center [558, 195] width 105 height 15
type input "11:00"
click at [530, 219] on div "12:00" at bounding box center [559, 220] width 107 height 17
type input "12:00"
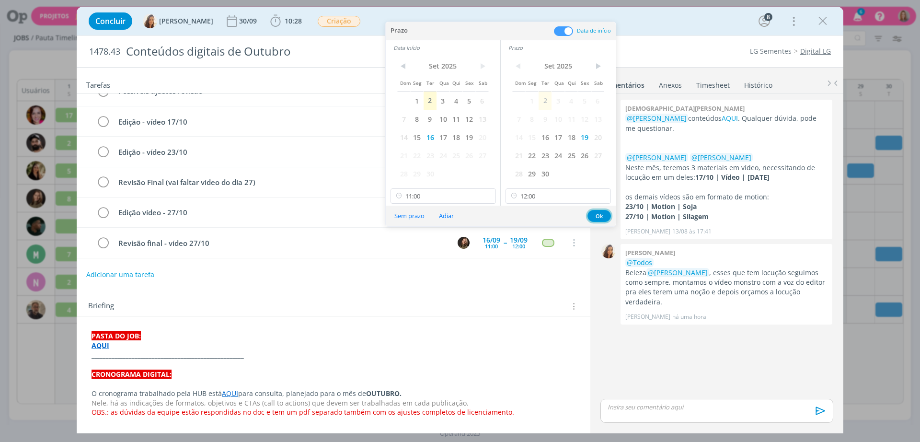
type input "15:00"
click at [598, 217] on button "Ok" at bounding box center [599, 216] width 23 height 12
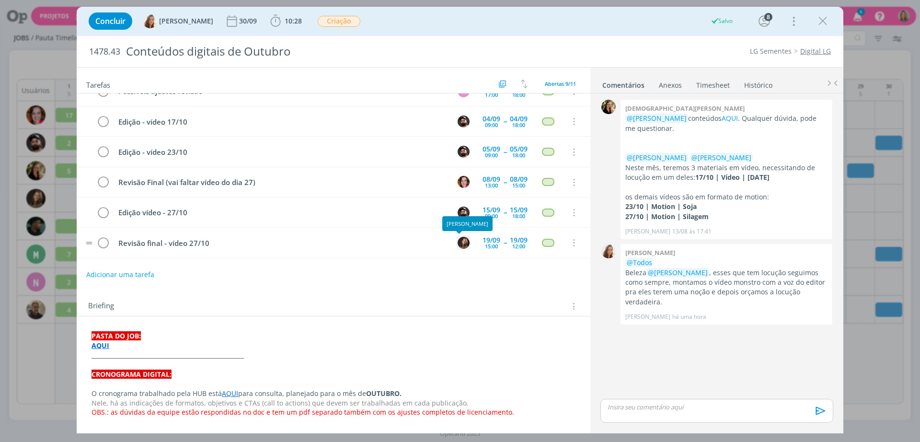
click at [459, 245] on img "dialog" at bounding box center [464, 243] width 12 height 12
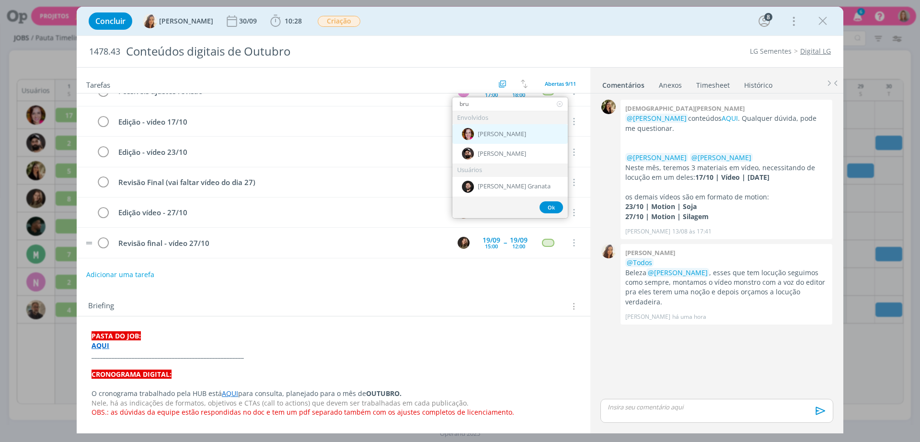
type input "bru"
click at [490, 139] on div "[PERSON_NAME]" at bounding box center [509, 134] width 115 height 20
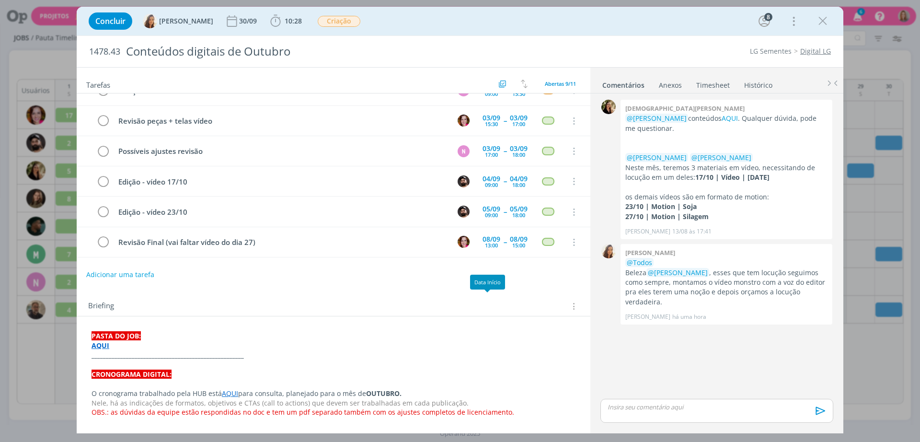
scroll to position [0, 0]
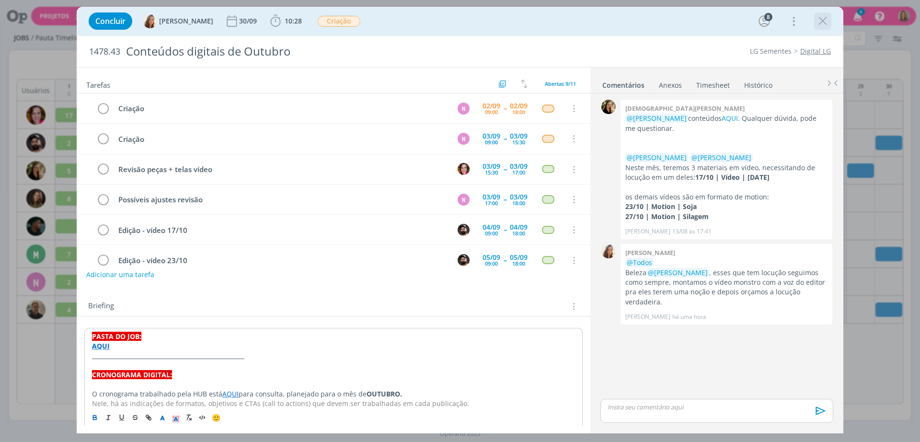
click at [823, 21] on icon "dialog" at bounding box center [823, 21] width 14 height 14
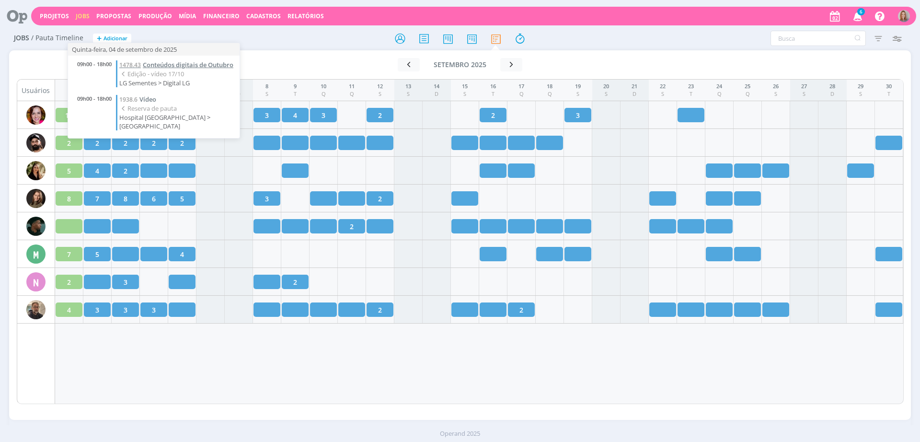
click at [161, 66] on span "Conteúdos digitais de Outubro" at bounding box center [188, 64] width 91 height 9
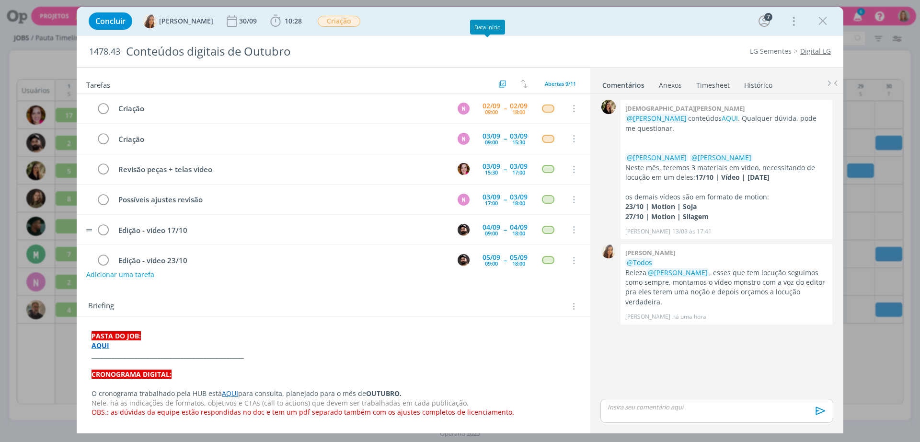
scroll to position [91, 0]
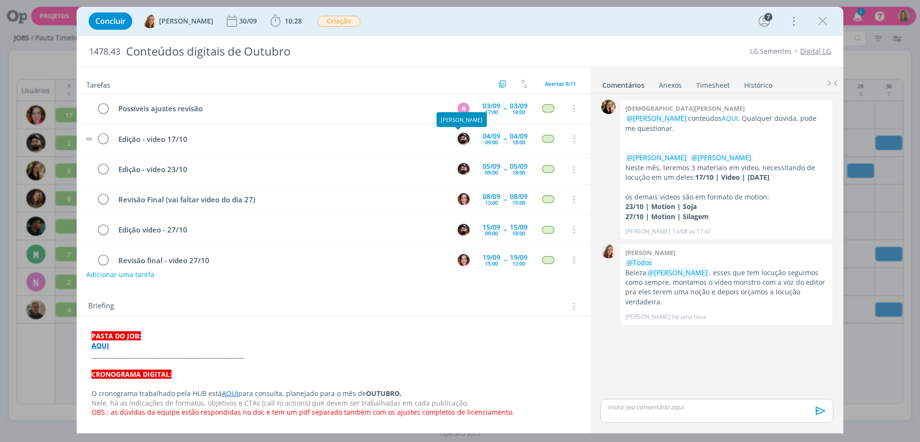
click at [458, 135] on img "dialog" at bounding box center [464, 139] width 12 height 12
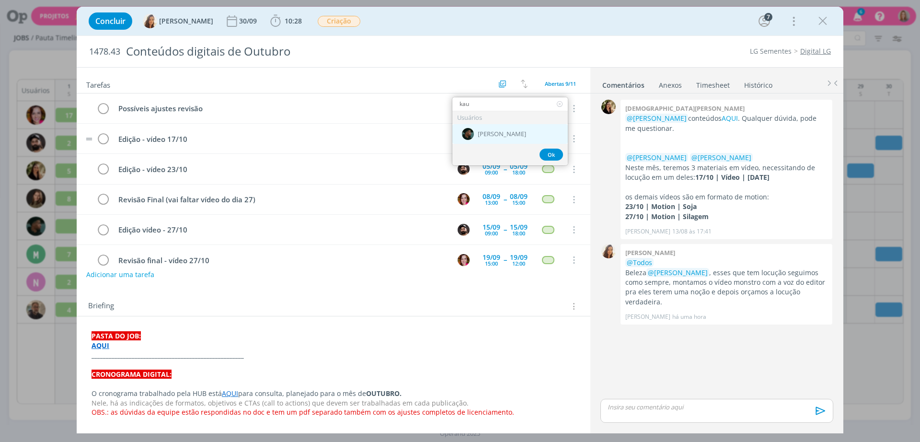
type input "kau"
click at [482, 137] on span "[PERSON_NAME]" at bounding box center [502, 134] width 48 height 8
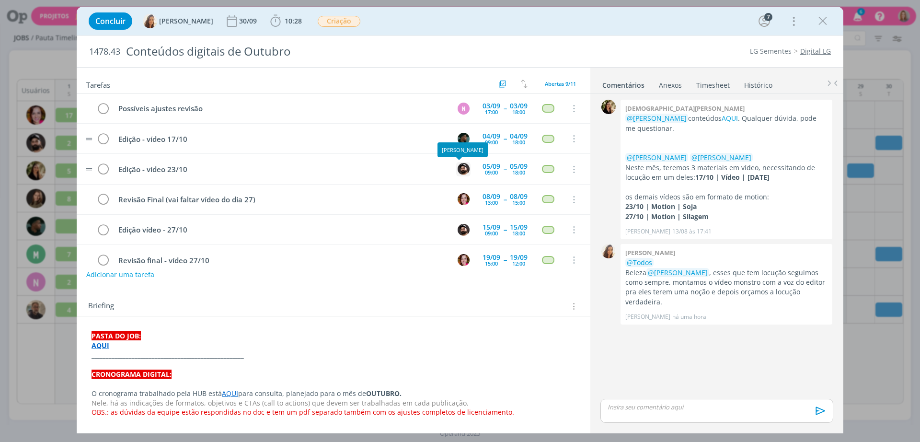
click at [463, 166] on img "dialog" at bounding box center [464, 169] width 12 height 12
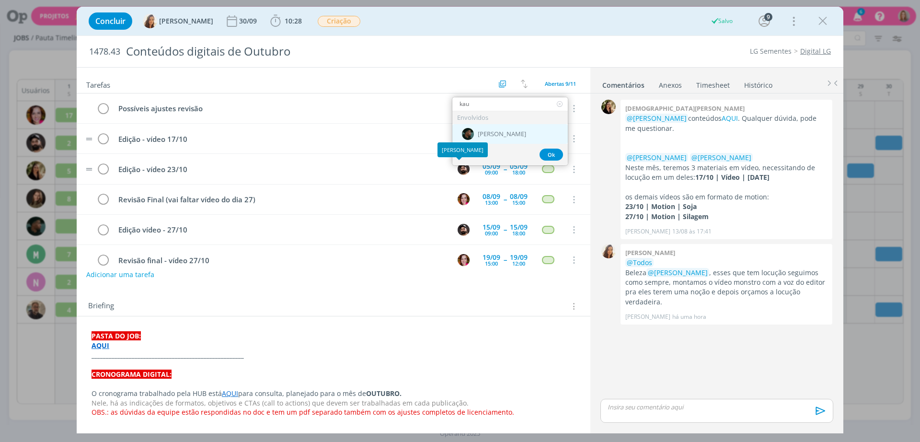
type input "kau"
click at [480, 137] on span "[PERSON_NAME]" at bounding box center [502, 134] width 48 height 8
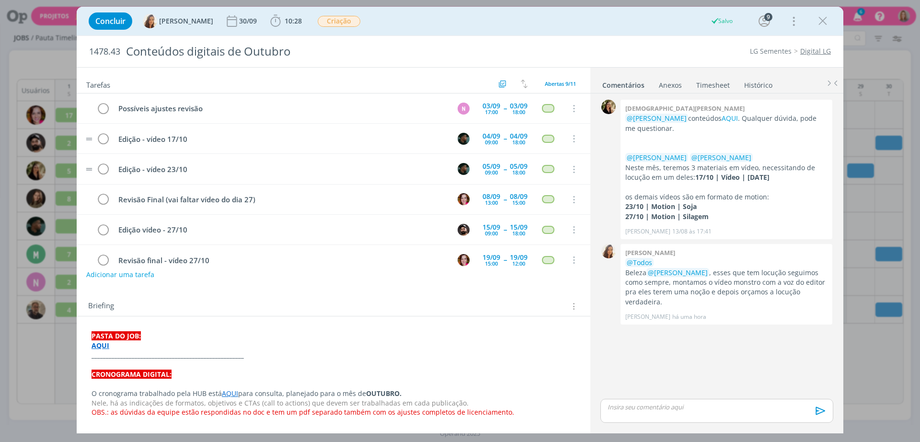
click at [832, 19] on div "Concluir Vanessa Feron 30/09 10:28 Iniciar Apontar Data * 02/09/2025 Horas * 00…" at bounding box center [460, 21] width 752 height 23
click at [826, 20] on icon "dialog" at bounding box center [823, 21] width 14 height 14
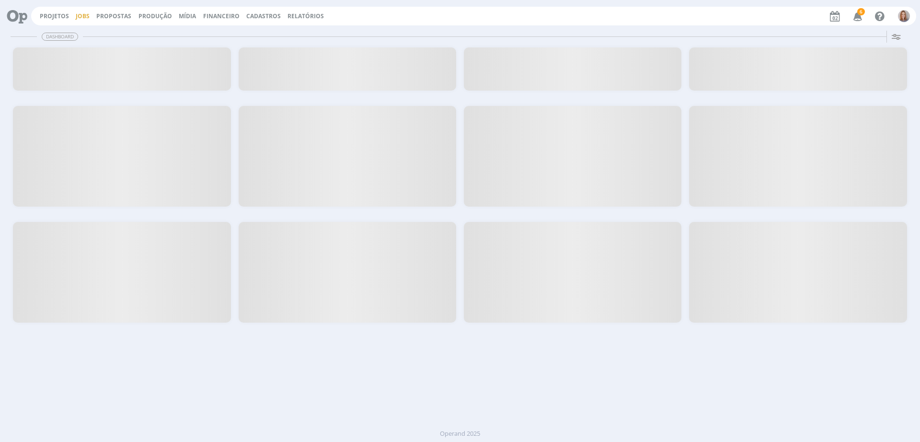
click at [78, 13] on link "Jobs" at bounding box center [83, 16] width 14 height 8
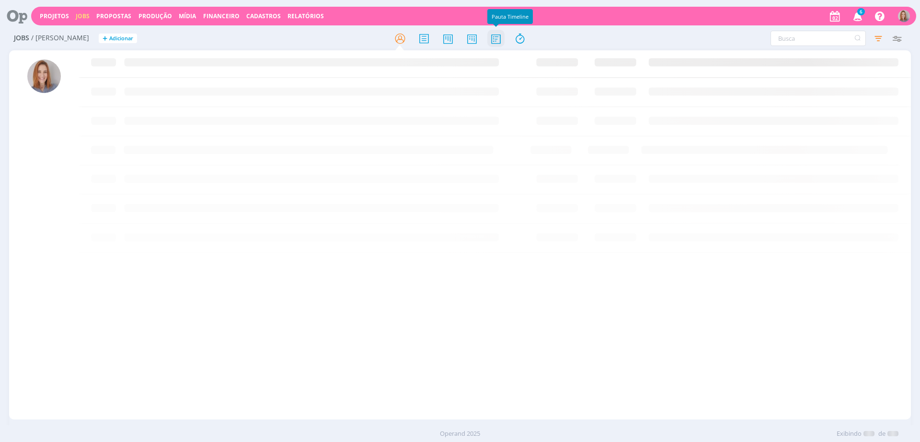
click at [500, 35] on icon at bounding box center [495, 38] width 17 height 19
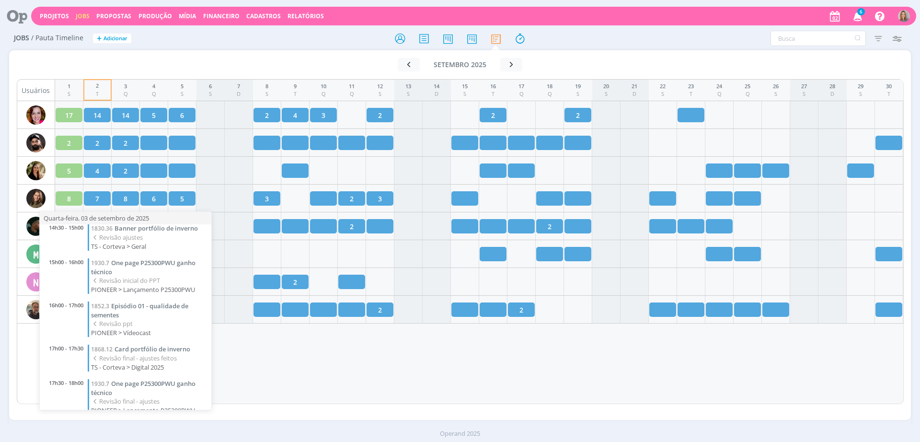
scroll to position [156, 0]
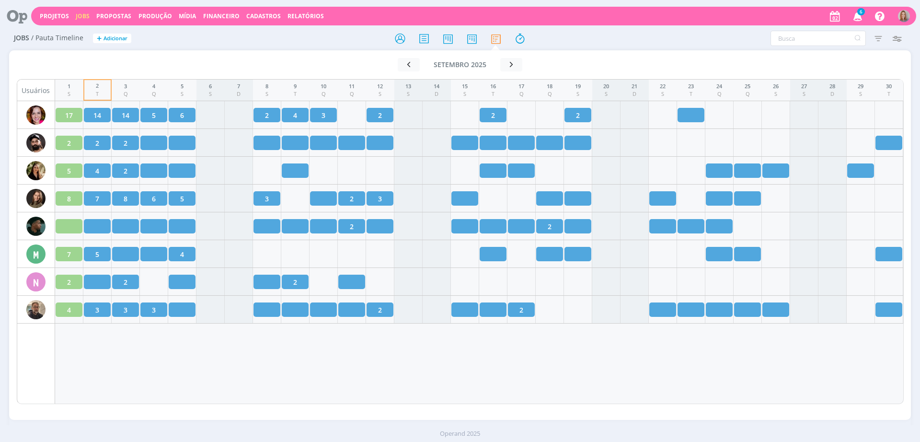
click at [268, 378] on div "1 S 2 T 3 Q 4 Q 5 S 6 S 7 D 8 S 9 T 10 Q 11 Q 12 S 13 S 14 D 15 S 16 T 17 Q 18 …" at bounding box center [479, 241] width 849 height 325
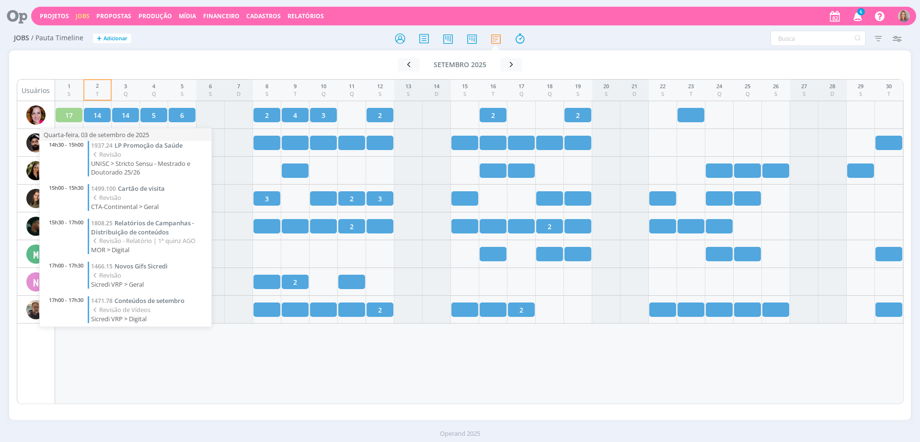
scroll to position [407, 0]
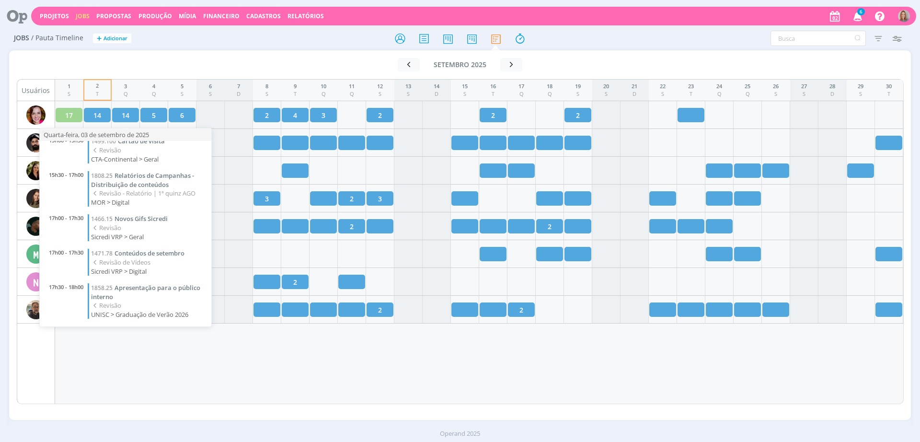
click at [180, 354] on div "1 S 2 T 3 Q 4 Q 5 S 6 S 7 D 8 S 9 T 10 Q 11 Q 12 S 13 S 14 D 15 S 16 T 17 Q 18 …" at bounding box center [479, 241] width 849 height 325
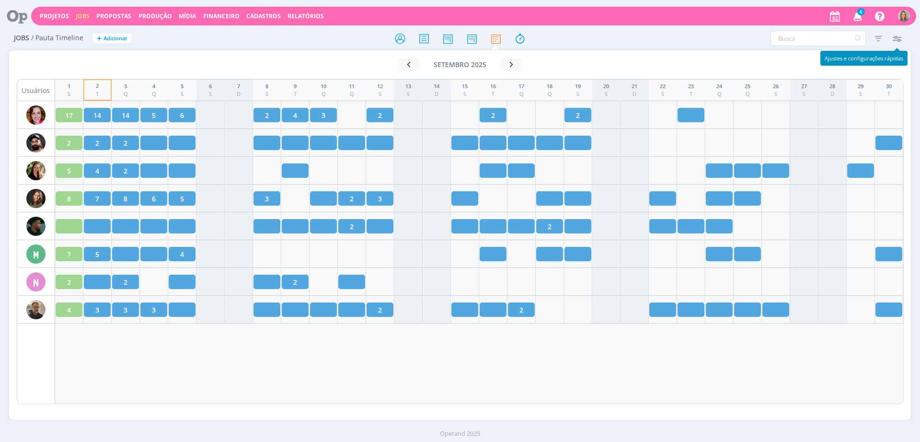
click at [899, 39] on icon "button" at bounding box center [896, 38] width 17 height 17
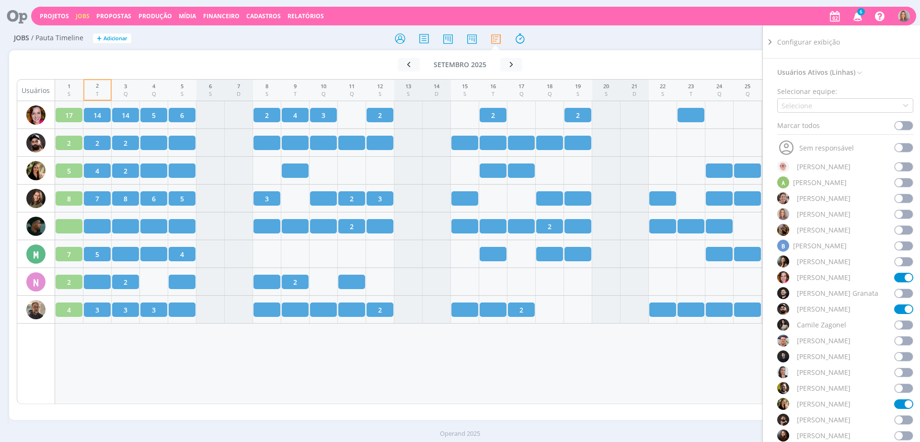
click at [902, 375] on span at bounding box center [903, 373] width 19 height 10
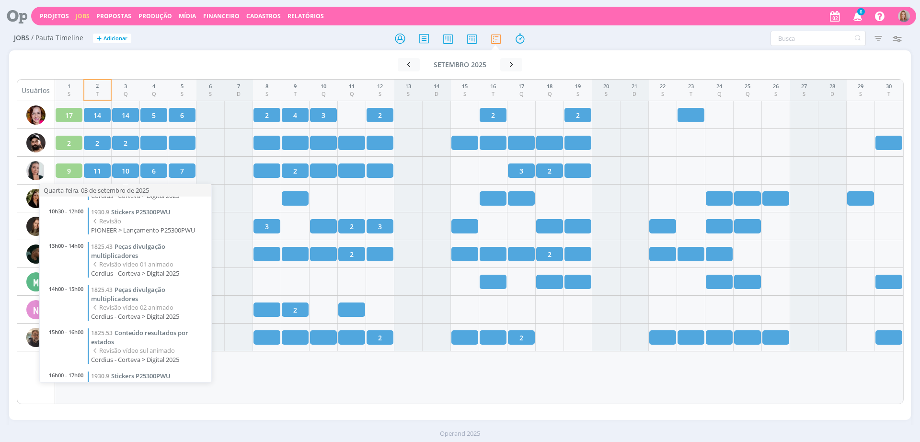
scroll to position [106, 0]
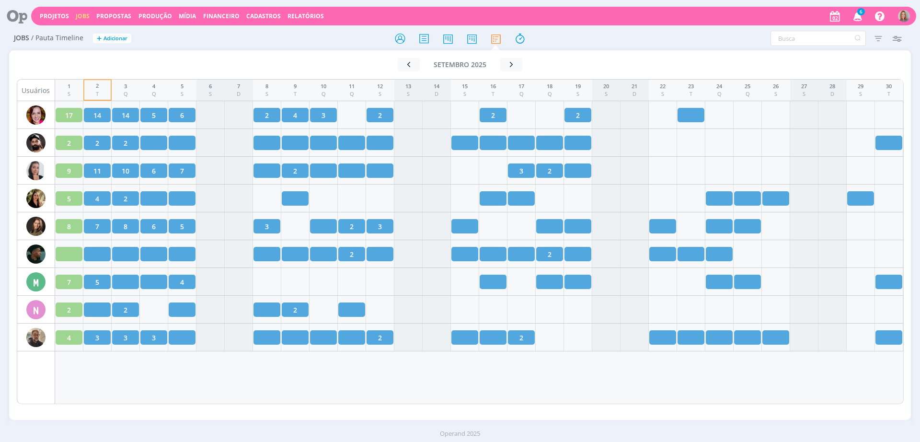
click at [340, 404] on div "Ir para mês atual [DATE] < 2025 > Janeiro Fevereiro Março Abril Maio Junho Julh…" at bounding box center [460, 229] width 902 height 358
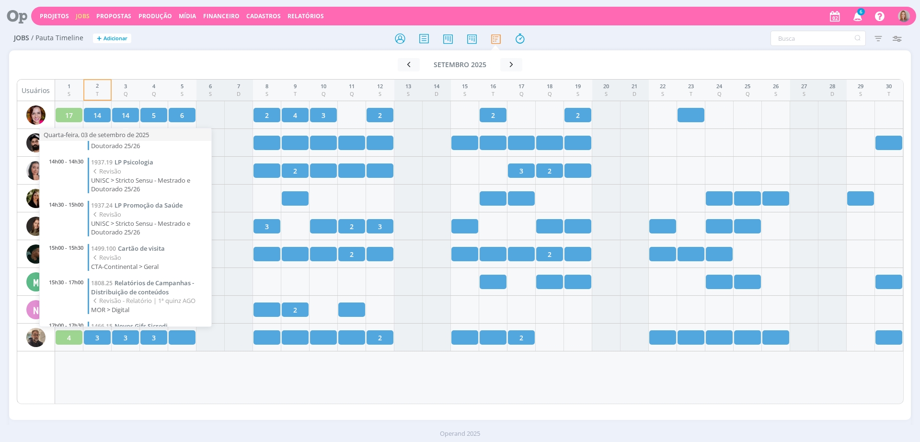
scroll to position [359, 0]
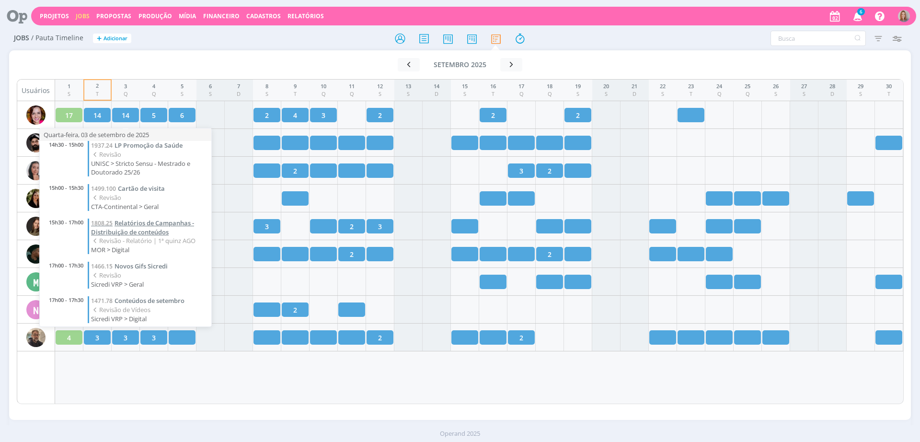
click at [139, 230] on span "Relatórios de Campanhas - Distribuição de conteúdos" at bounding box center [142, 228] width 103 height 18
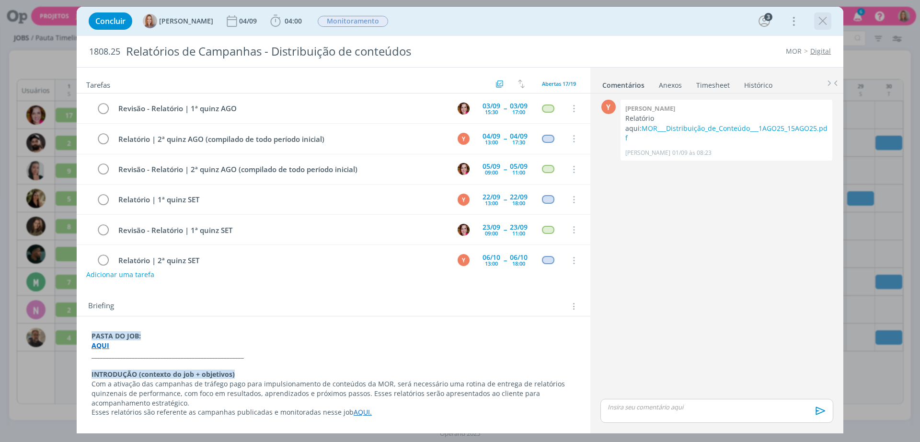
click at [828, 19] on icon "dialog" at bounding box center [823, 21] width 14 height 14
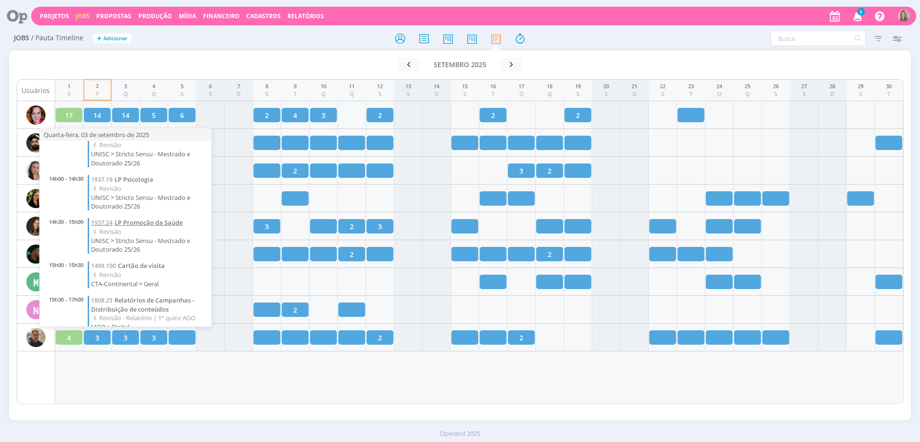
scroll to position [300, 0]
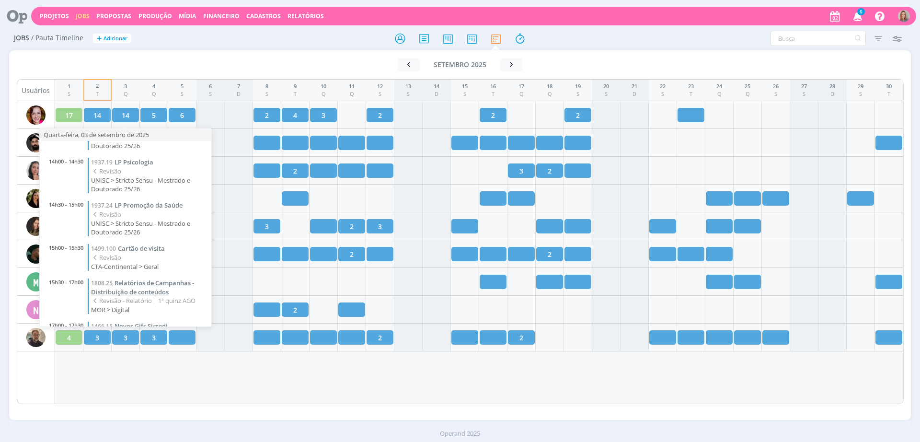
click at [121, 288] on span "Relatórios de Campanhas - Distribuição de conteúdos" at bounding box center [142, 287] width 103 height 18
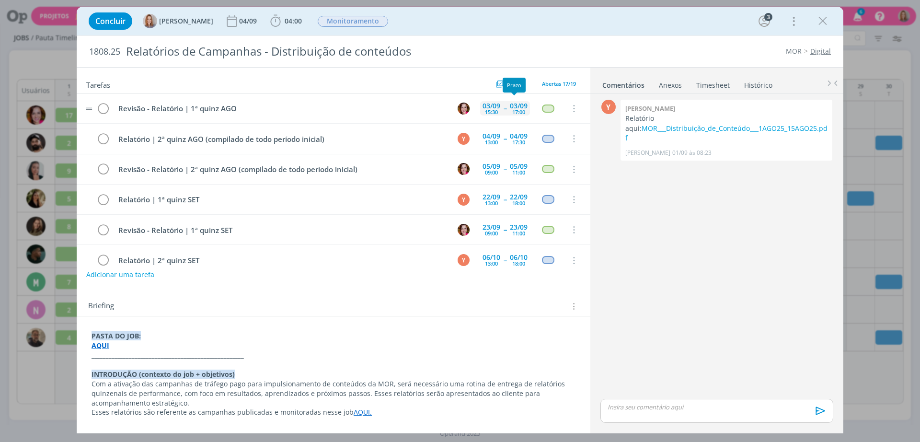
click at [515, 105] on div "03/09" at bounding box center [519, 106] width 18 height 7
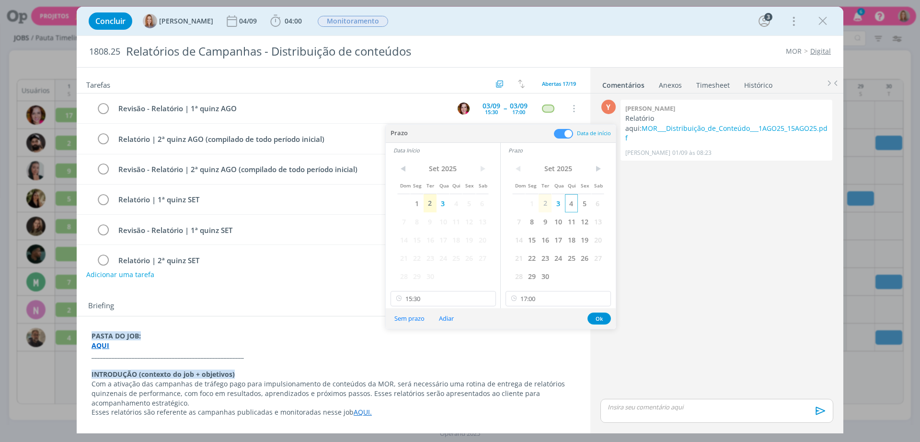
click at [569, 203] on span "4" at bounding box center [571, 203] width 13 height 18
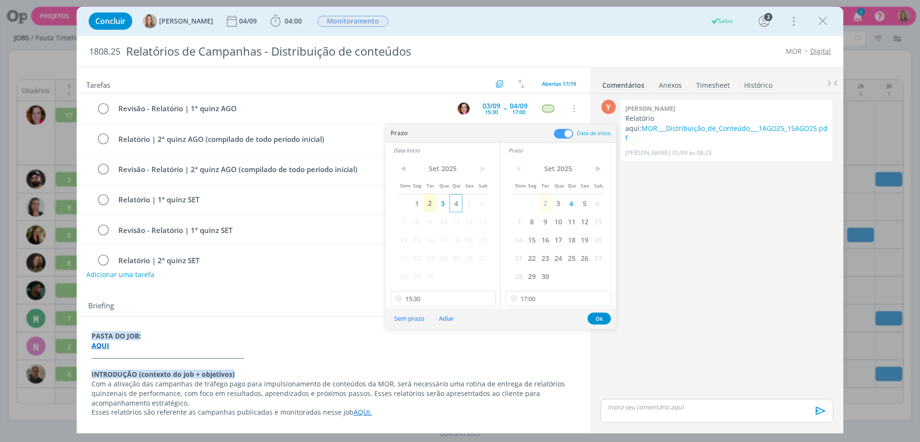
drag, startPoint x: 451, startPoint y: 205, endPoint x: 447, endPoint y: 210, distance: 7.1
click at [451, 204] on span "4" at bounding box center [456, 203] width 13 height 18
click at [605, 318] on button "Ok" at bounding box center [599, 318] width 23 height 12
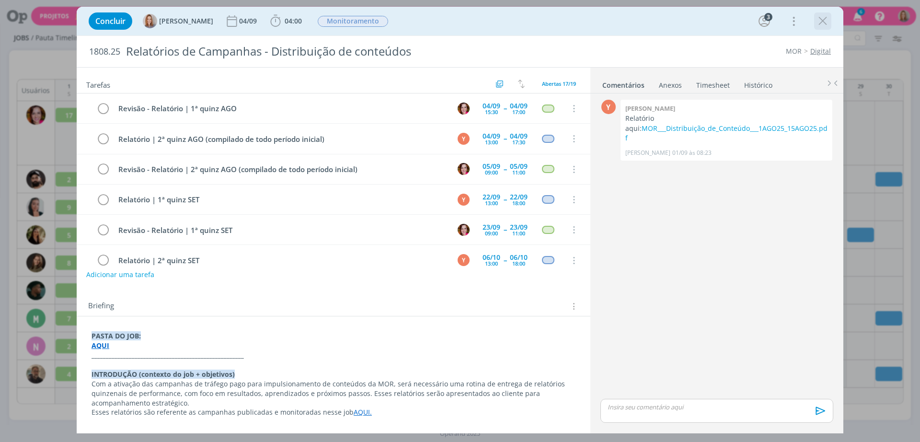
click at [825, 25] on icon "dialog" at bounding box center [823, 21] width 14 height 14
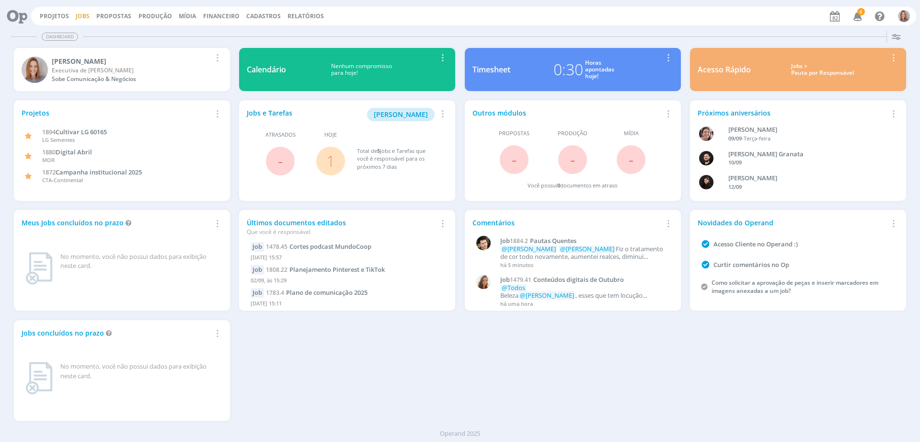
click at [85, 13] on link "Jobs" at bounding box center [83, 16] width 14 height 8
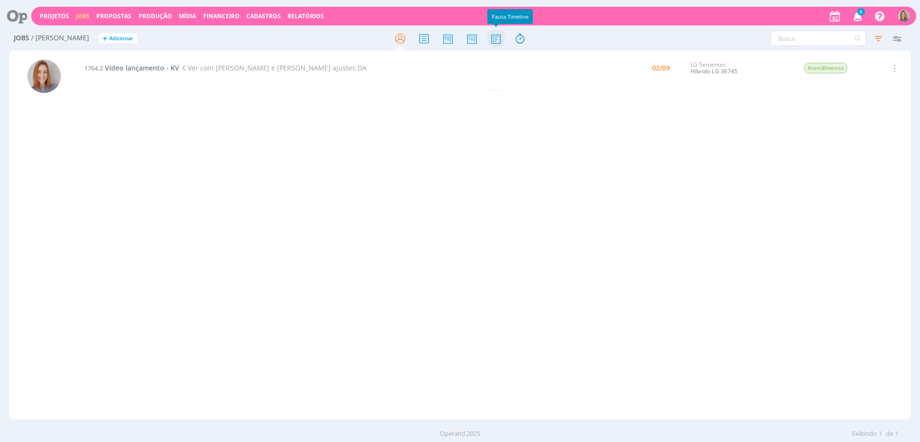
click at [496, 34] on icon at bounding box center [495, 38] width 17 height 19
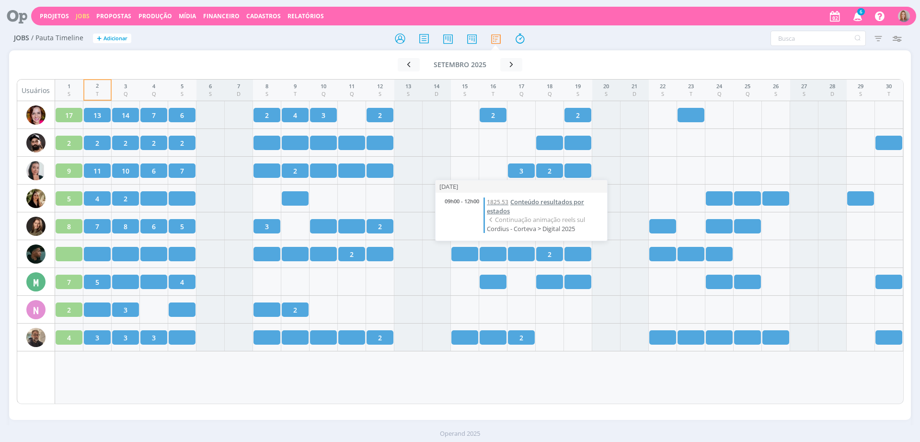
click at [511, 201] on span "Conteúdo resultados por estados" at bounding box center [535, 206] width 97 height 18
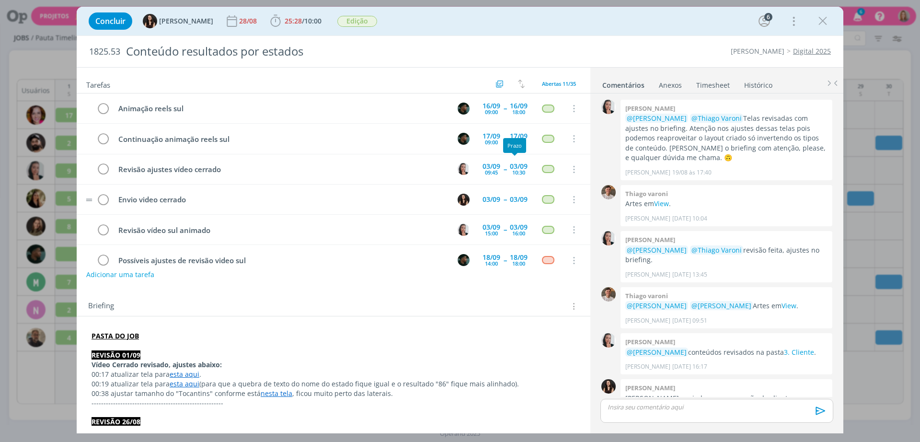
scroll to position [829, 0]
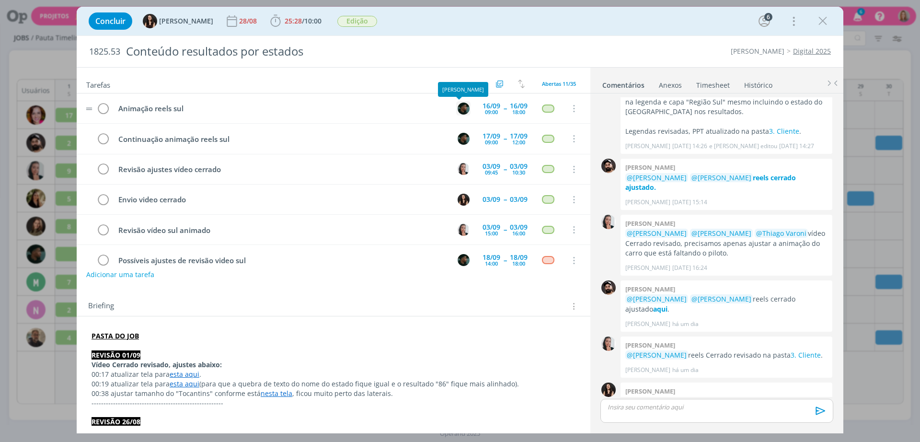
click at [461, 109] on img "dialog" at bounding box center [464, 109] width 12 height 12
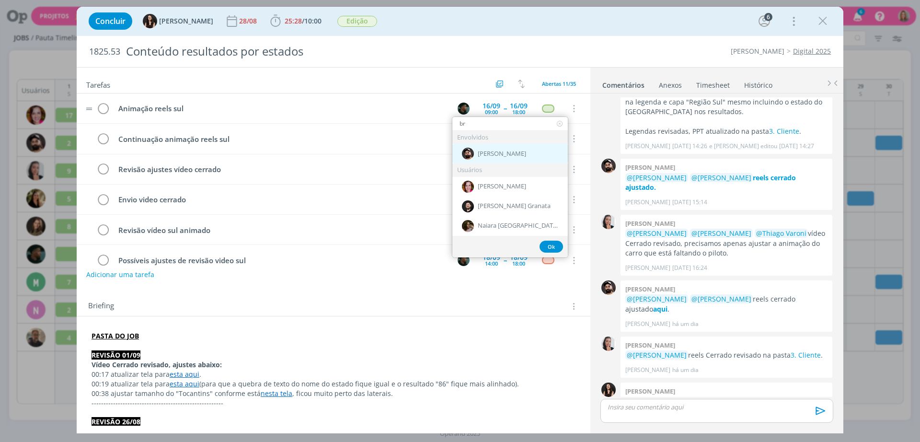
type input "br"
click at [503, 152] on span "[PERSON_NAME]" at bounding box center [502, 154] width 48 height 8
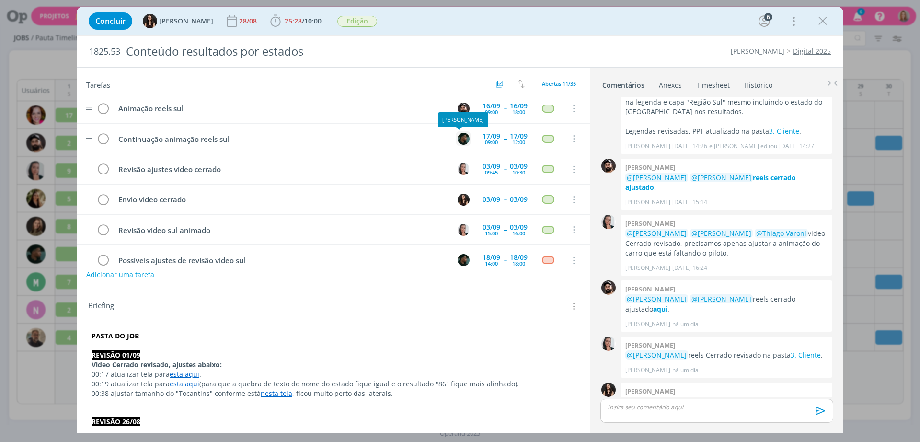
click at [458, 138] on img "dialog" at bounding box center [464, 139] width 12 height 12
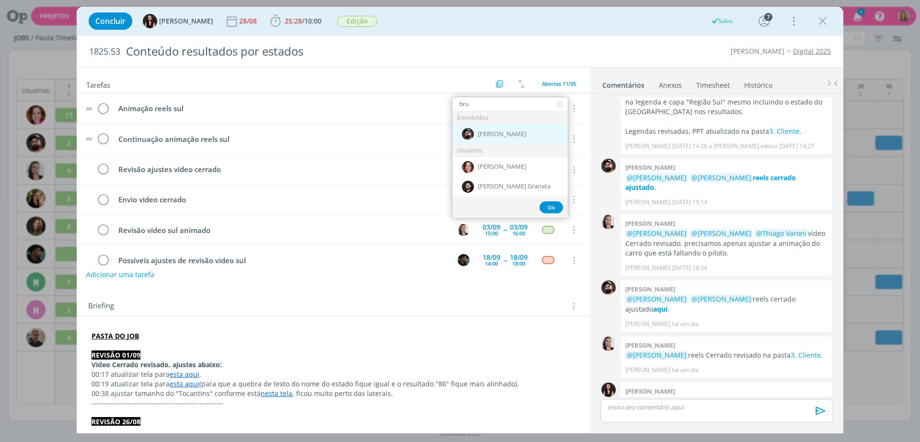
type input "bru"
click at [485, 128] on div "[PERSON_NAME]" at bounding box center [509, 134] width 115 height 20
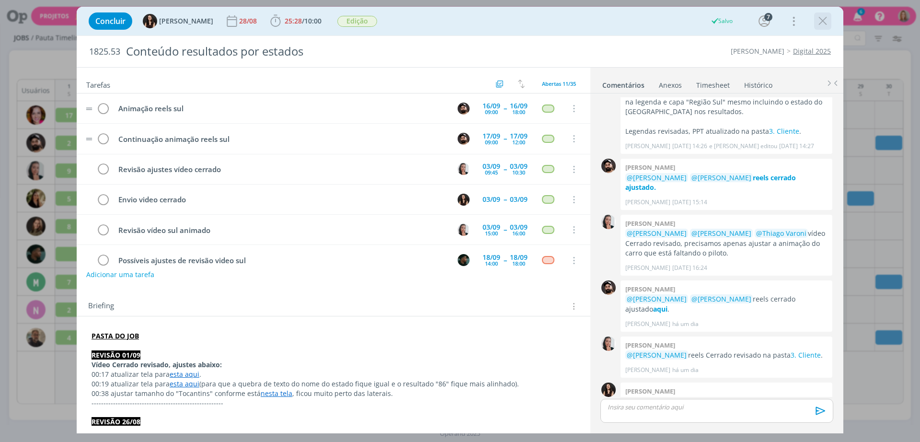
click at [826, 23] on icon "dialog" at bounding box center [823, 21] width 14 height 14
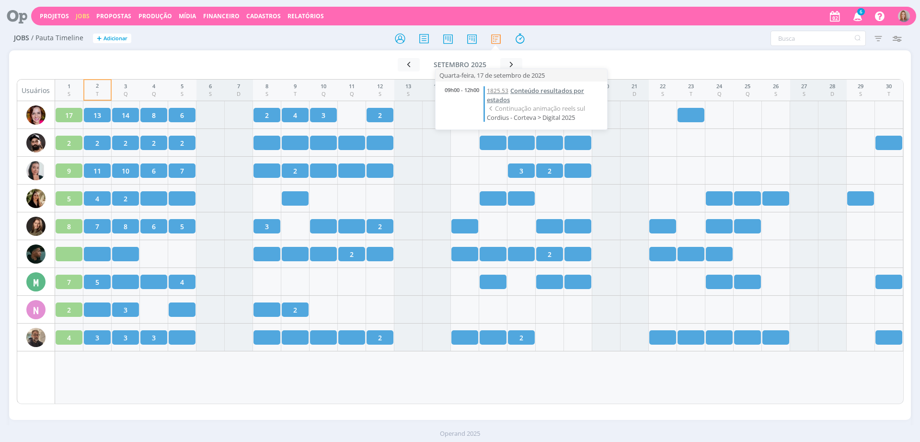
click at [538, 96] on link "1825.53 Conteúdo resultados por estados" at bounding box center [544, 95] width 115 height 18
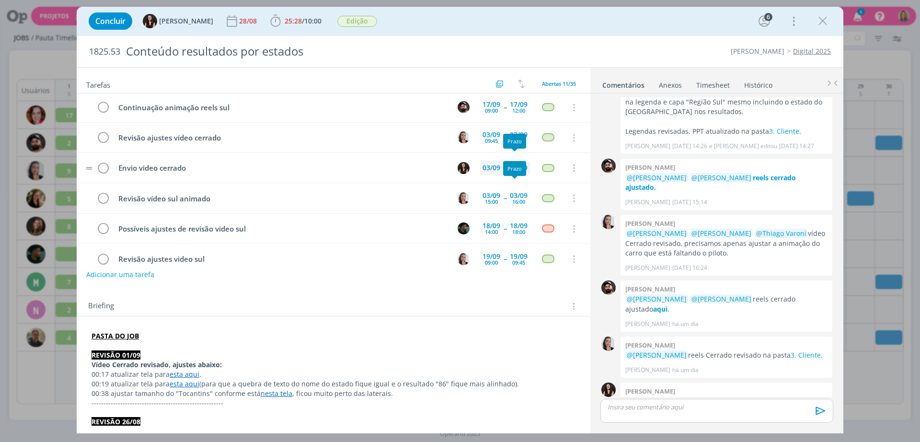
scroll to position [169, 0]
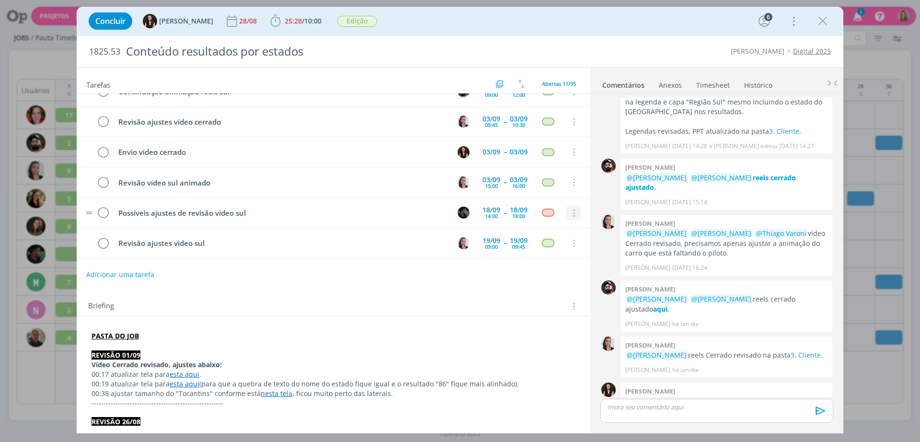
click at [567, 218] on button "dialog" at bounding box center [573, 213] width 14 height 14
click at [532, 230] on link "Cancelar" at bounding box center [543, 229] width 76 height 15
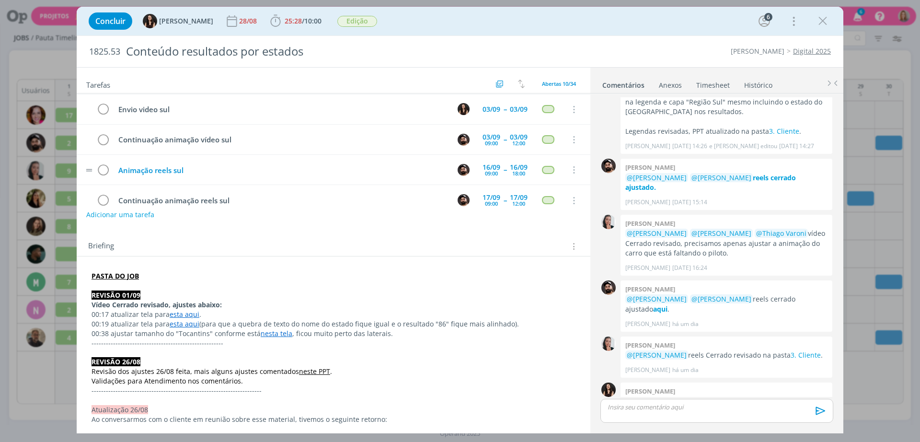
scroll to position [0, 0]
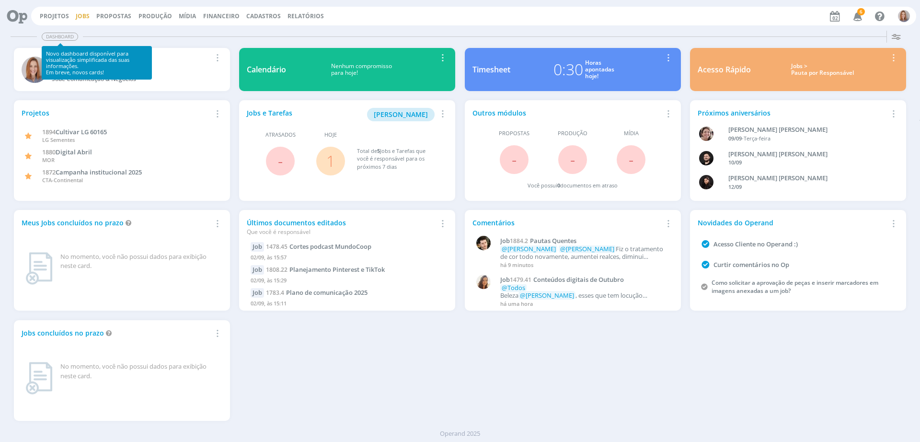
click at [78, 19] on link "Jobs" at bounding box center [83, 16] width 14 height 8
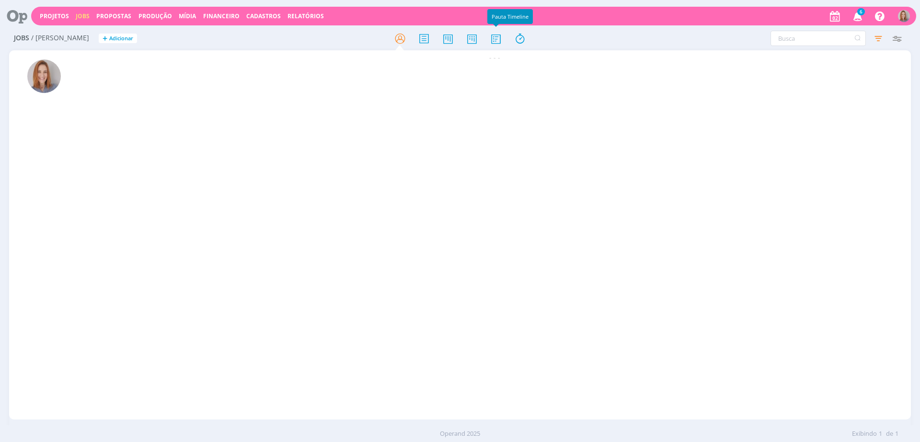
click at [491, 40] on icon at bounding box center [495, 38] width 17 height 19
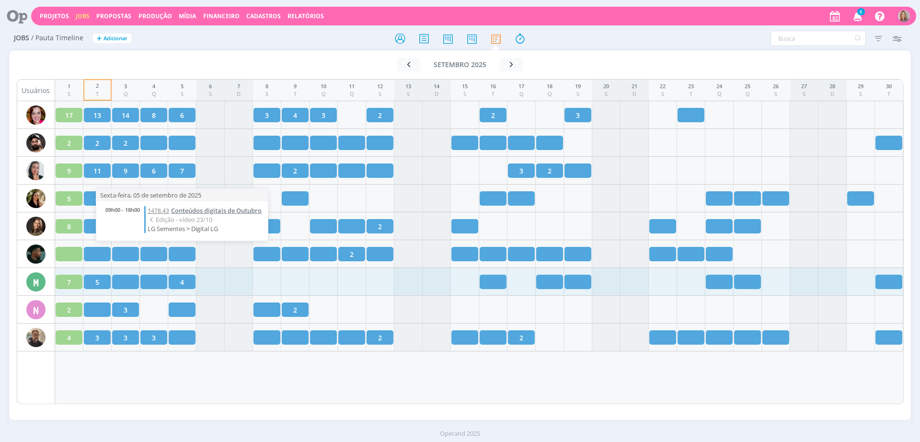
click at [206, 208] on span "Conteúdos digitais de Outubro" at bounding box center [216, 210] width 91 height 9
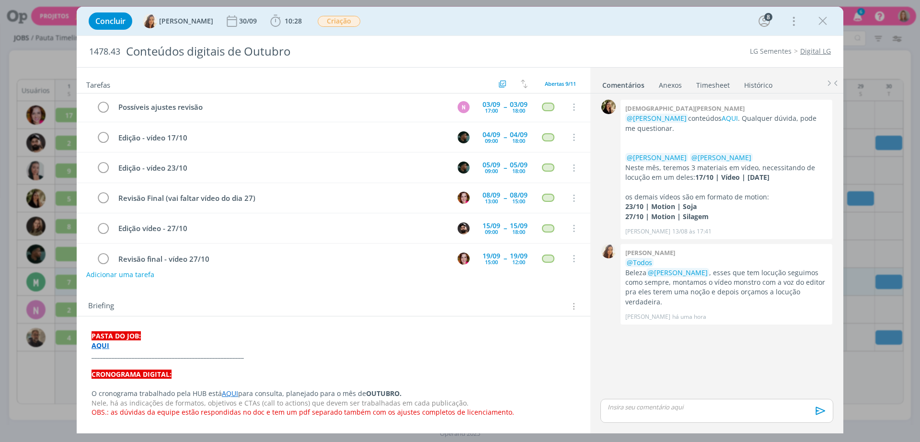
scroll to position [108, 0]
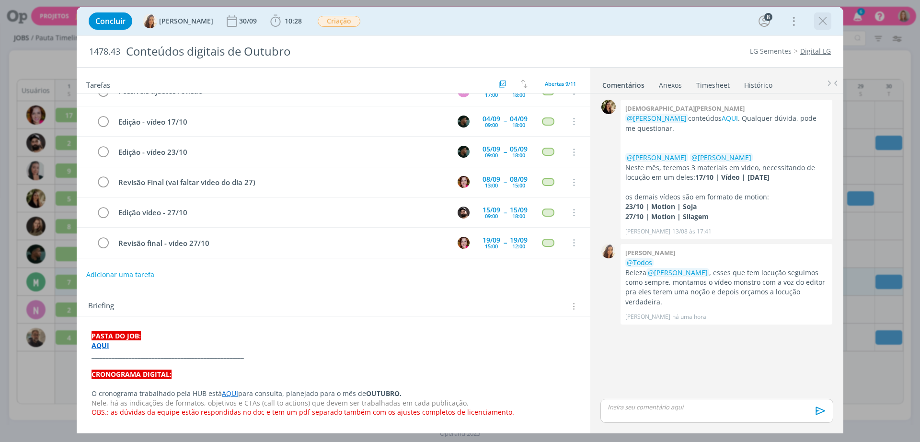
click at [822, 21] on icon "dialog" at bounding box center [823, 21] width 14 height 14
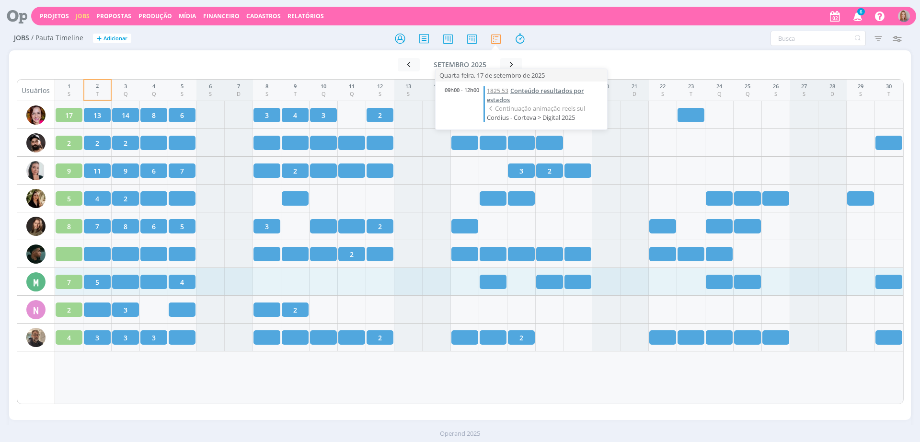
click at [522, 95] on link "1825.53 Conteúdo resultados por estados" at bounding box center [544, 95] width 115 height 18
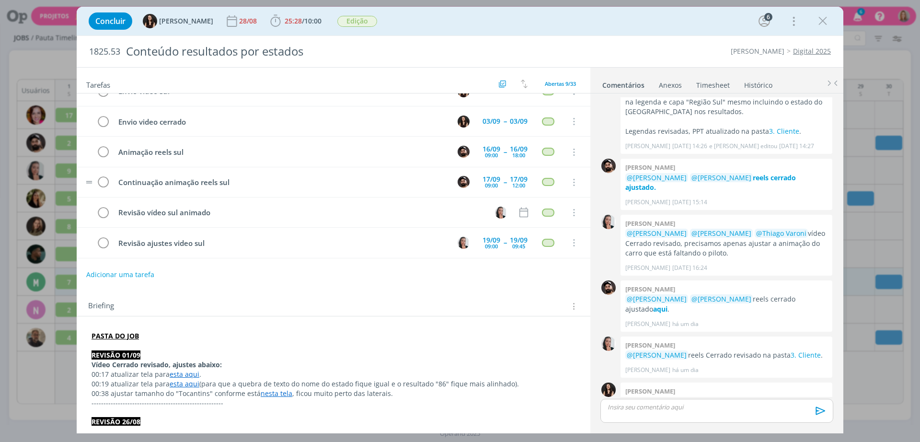
scroll to position [60, 0]
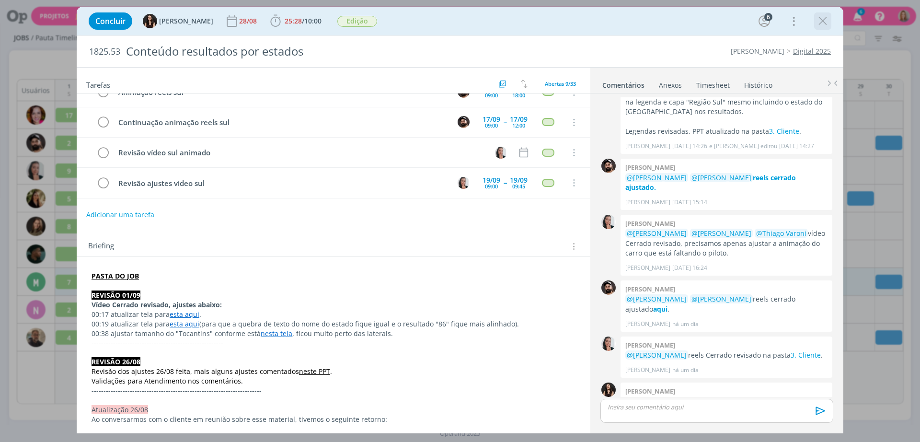
click at [816, 19] on icon "dialog" at bounding box center [823, 21] width 14 height 14
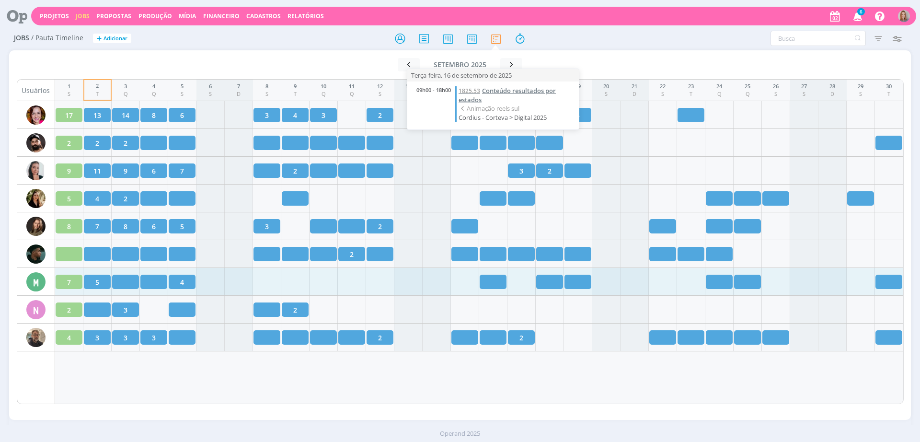
click at [499, 86] on span "Conteúdo resultados por estados" at bounding box center [507, 95] width 97 height 18
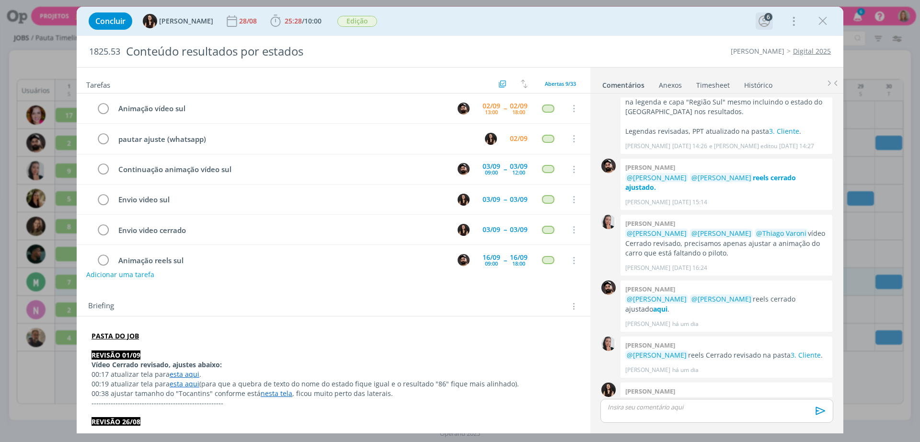
scroll to position [108, 0]
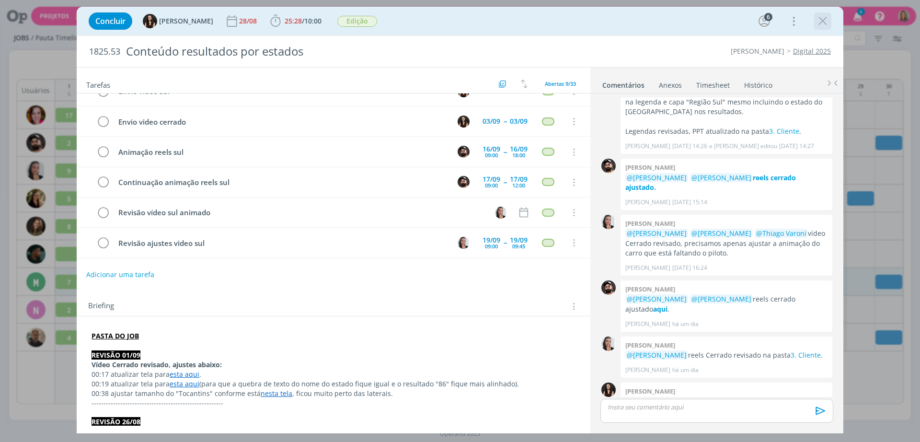
click at [819, 23] on icon "dialog" at bounding box center [823, 21] width 14 height 14
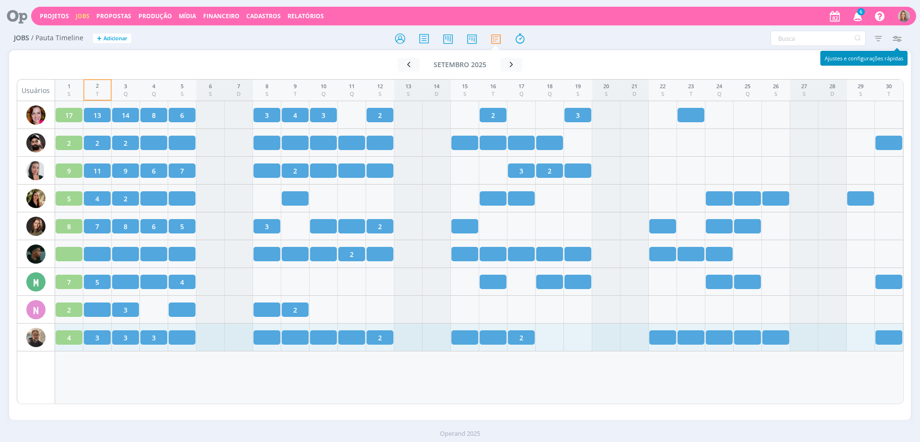
click at [896, 40] on icon "button" at bounding box center [896, 38] width 17 height 17
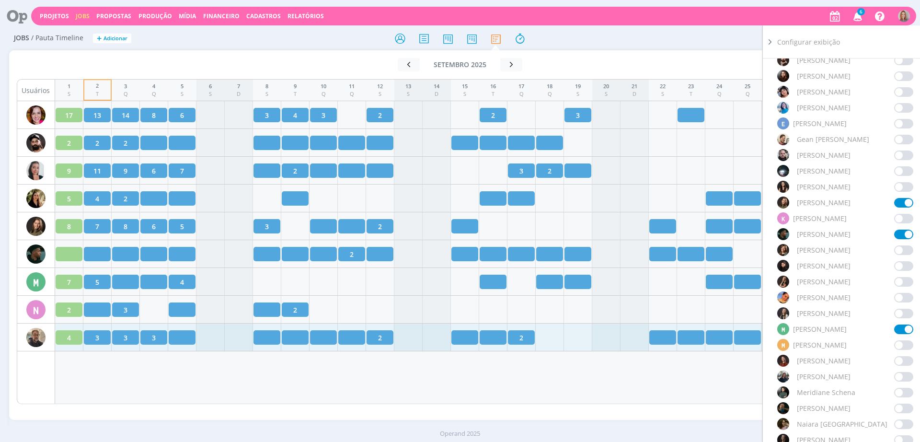
scroll to position [599, 0]
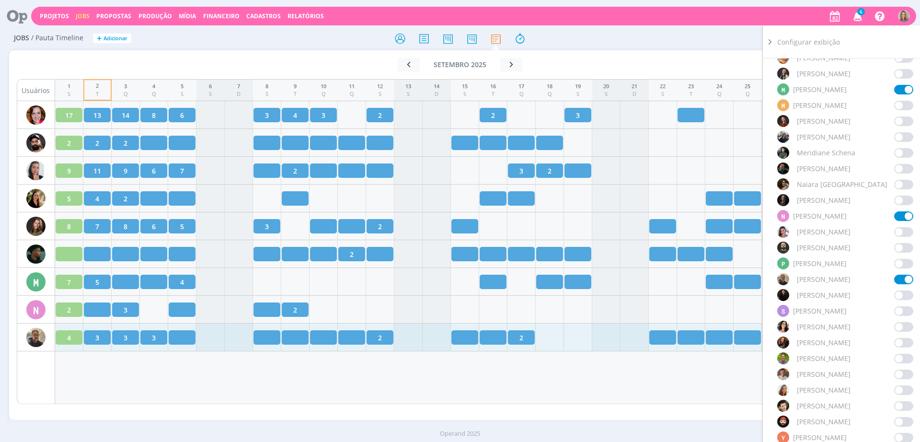
click at [905, 276] on span at bounding box center [903, 280] width 19 height 10
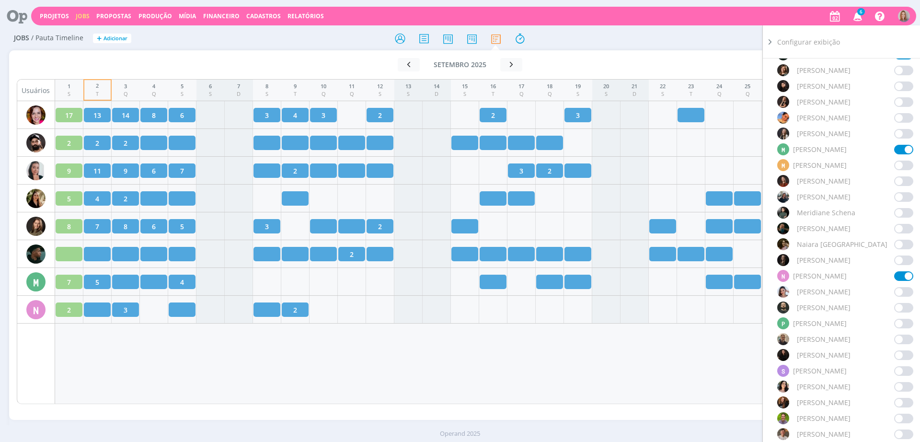
scroll to position [419, 0]
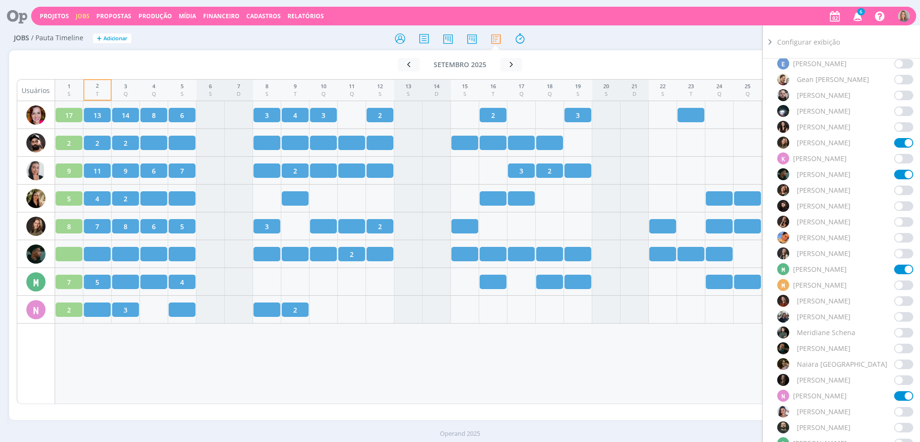
click at [897, 175] on span at bounding box center [903, 175] width 19 height 10
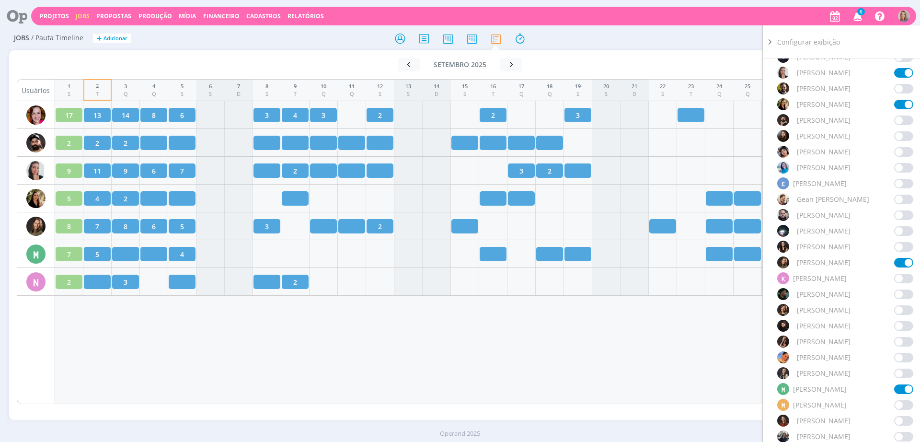
scroll to position [240, 0]
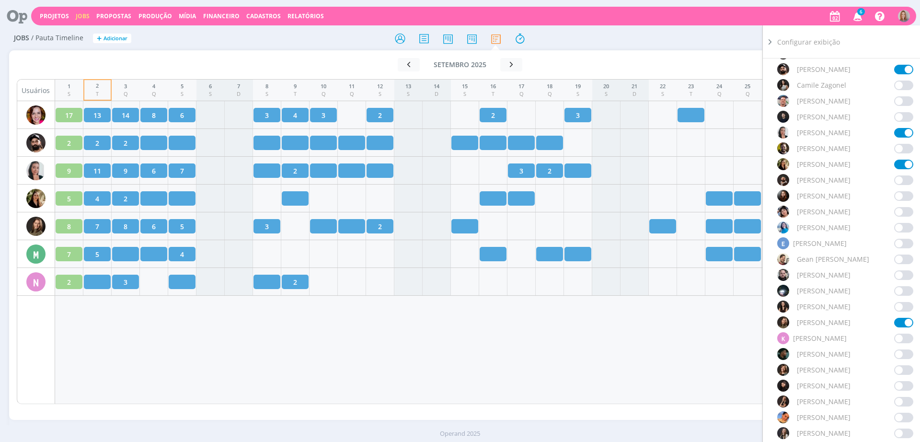
click at [904, 132] on span at bounding box center [903, 133] width 19 height 10
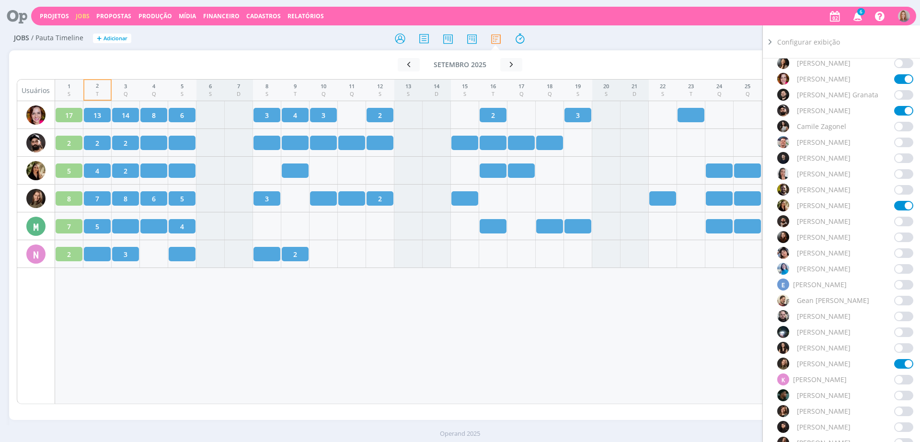
scroll to position [120, 0]
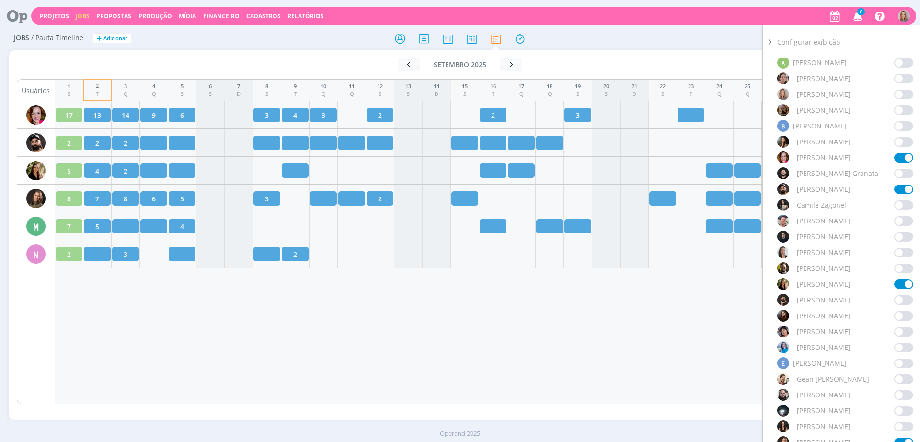
click at [894, 182] on div "Selecionar equipe: Selecione Marcar todos Sem responsável [PERSON_NAME] A [PERS…" at bounding box center [845, 446] width 136 height 960
click at [894, 185] on span at bounding box center [903, 190] width 19 height 10
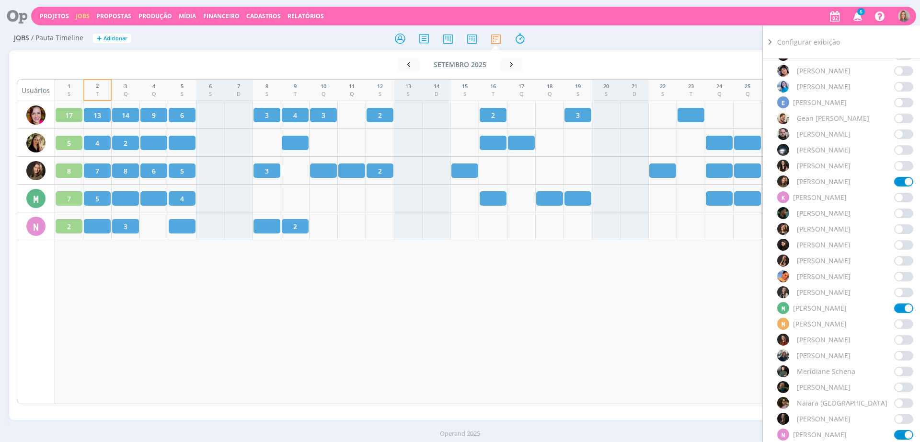
scroll to position [419, 0]
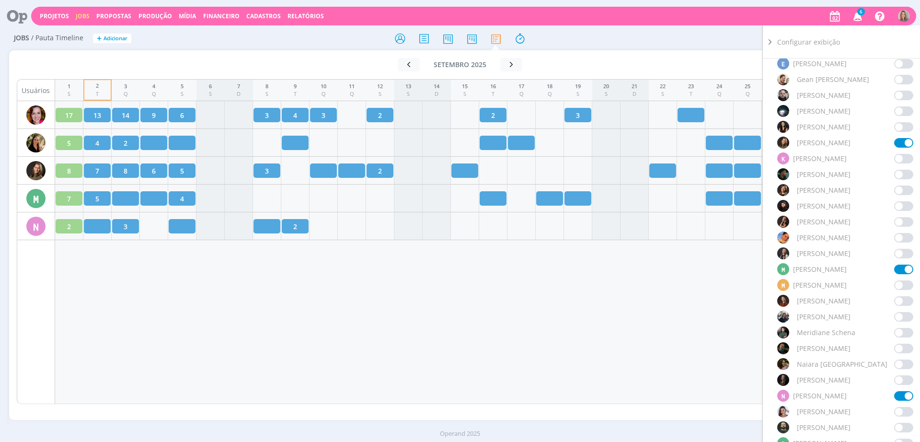
click at [551, 345] on div "1 S 2 T 3 Q 4 Q 5 S 6 S 7 D 8 S 9 T 10 Q 11 Q 12 S 13 S 14 D 15 S 16 T 17 Q 18 …" at bounding box center [479, 241] width 849 height 325
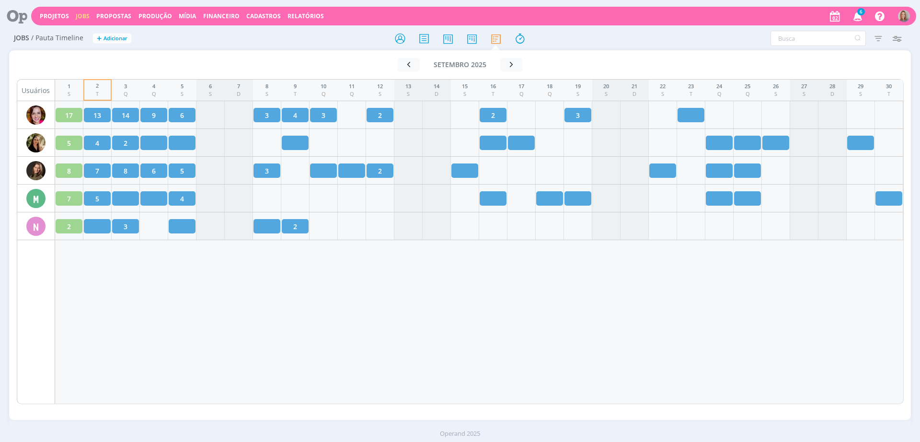
click at [21, 17] on icon at bounding box center [14, 16] width 20 height 19
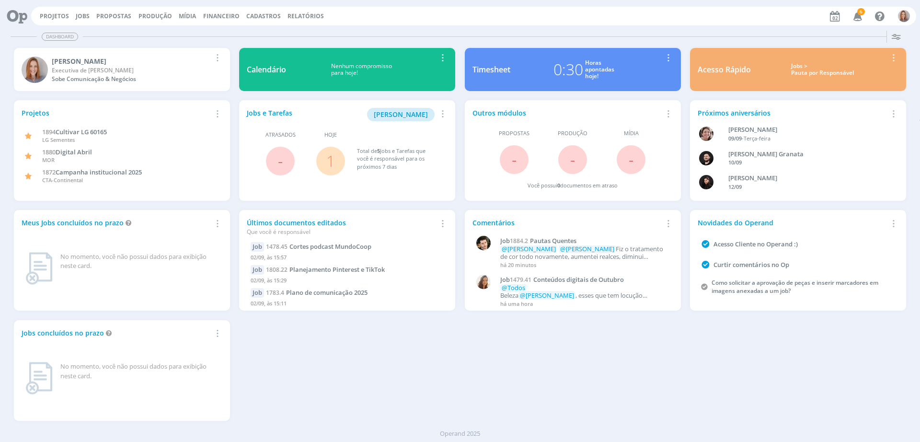
click at [326, 160] on link "1" at bounding box center [330, 160] width 9 height 21
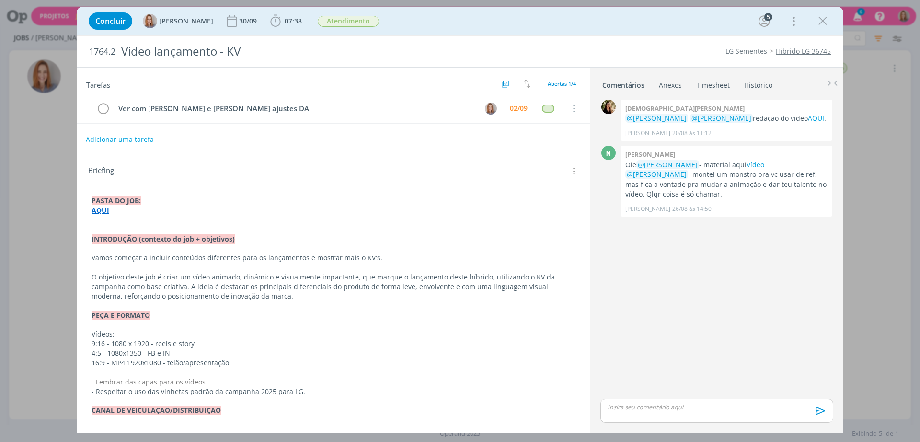
click at [104, 147] on button "Adicionar uma tarefa" at bounding box center [120, 139] width 68 height 16
click at [112, 144] on input "dialog" at bounding box center [270, 138] width 354 height 13
click at [474, 131] on button "dialog" at bounding box center [475, 139] width 16 height 16
type input "Edição de vídeo"
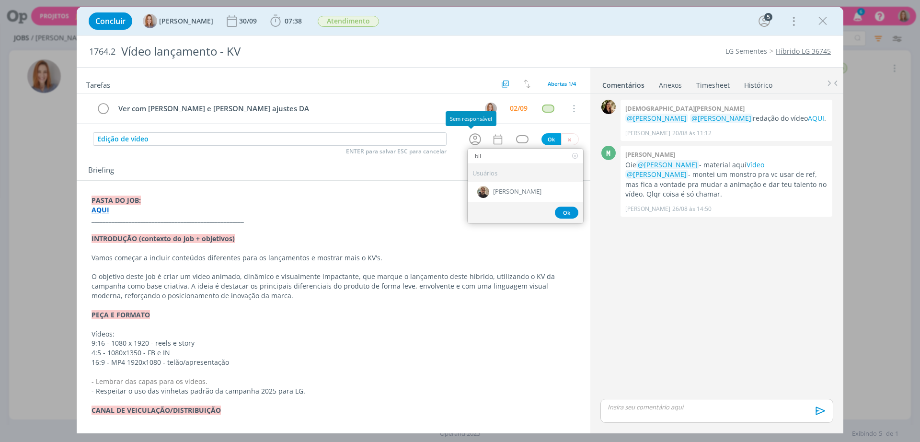
type input "bil"
click at [536, 203] on div "Ok" at bounding box center [525, 213] width 115 height 22
click at [526, 192] on span "[PERSON_NAME]" at bounding box center [517, 192] width 48 height 8
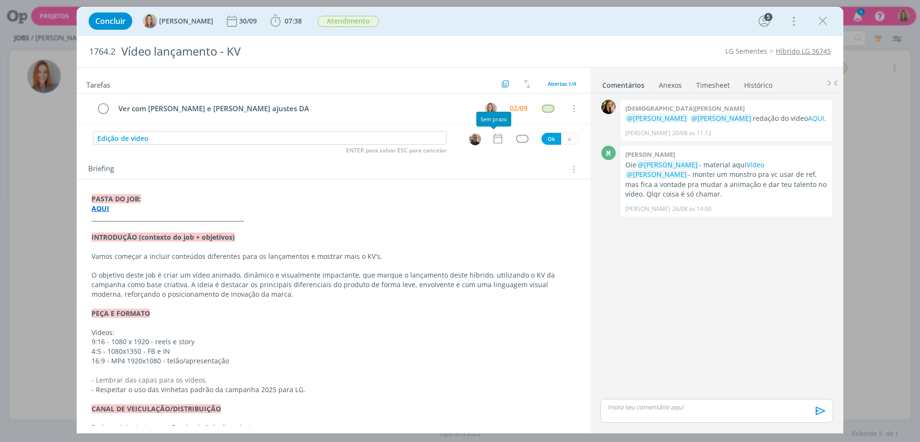
click at [495, 138] on icon "dialog" at bounding box center [498, 138] width 12 height 12
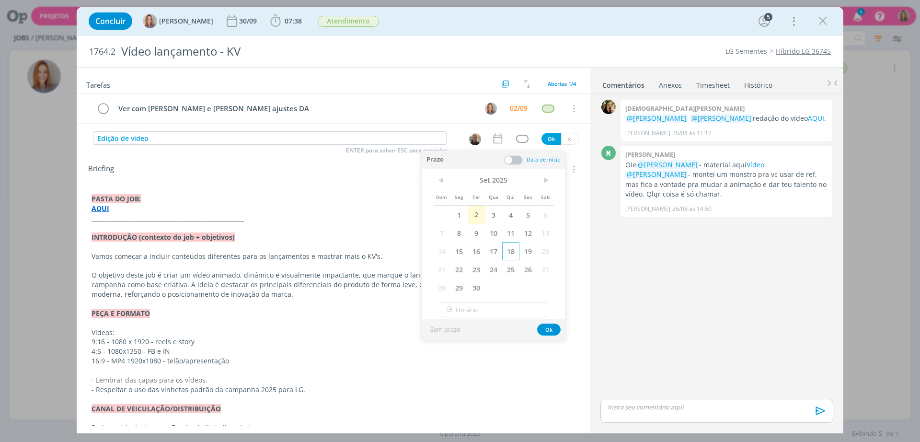
click at [515, 249] on span "18" at bounding box center [510, 251] width 17 height 18
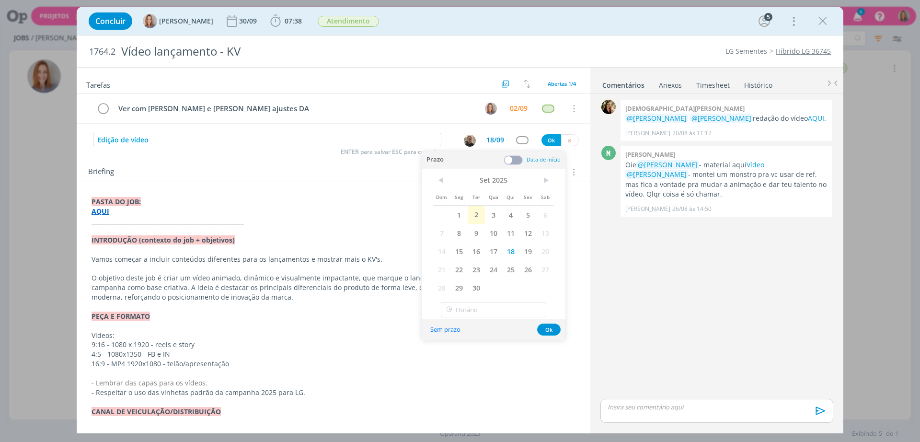
click at [517, 155] on span at bounding box center [513, 160] width 19 height 10
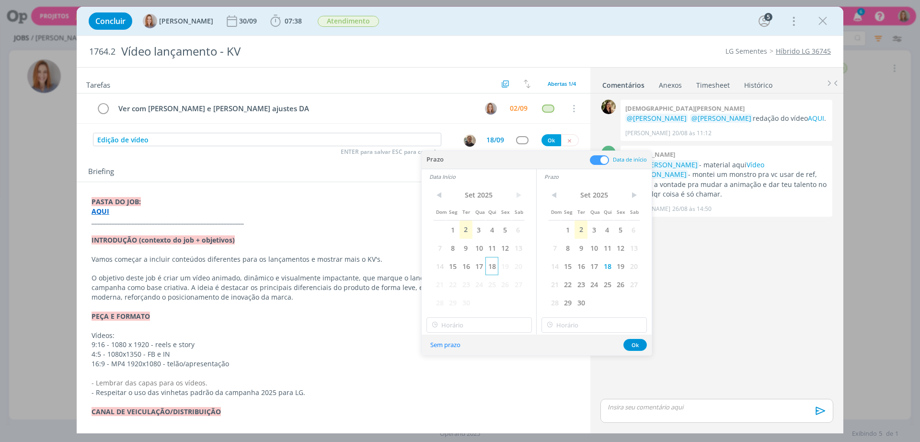
click at [491, 261] on span "18" at bounding box center [491, 266] width 13 height 18
click at [482, 319] on input "18:00" at bounding box center [479, 324] width 105 height 15
click at [447, 398] on div "09:00" at bounding box center [480, 398] width 107 height 17
type input "09:00"
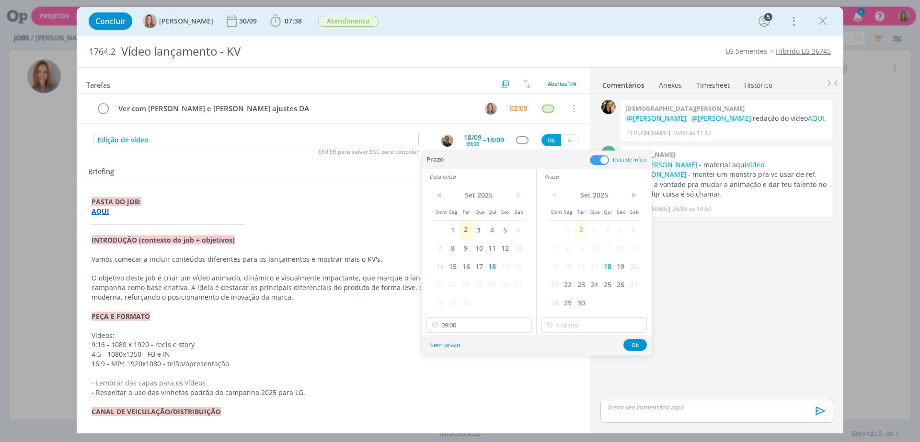
click at [585, 314] on div "< Set 2025 > Dom Seg Ter Qua Qui Sex Sab 1 2 3 4 5 6 7 8 9 10 11 12 13 14 15 16…" at bounding box center [594, 259] width 115 height 150
type input "18:00"
click at [587, 323] on input "18:00" at bounding box center [594, 324] width 105 height 15
click at [577, 356] on div "18:00" at bounding box center [595, 360] width 107 height 17
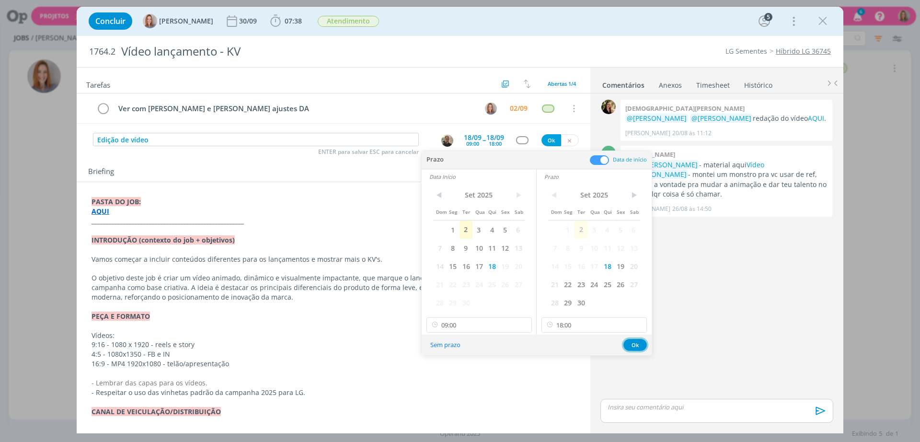
click at [643, 345] on button "Ok" at bounding box center [634, 345] width 23 height 12
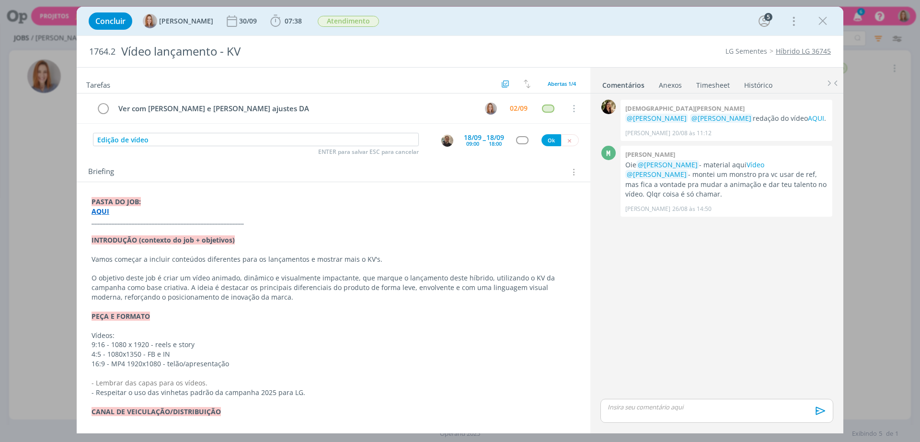
click at [516, 137] on div "dialog" at bounding box center [522, 140] width 12 height 8
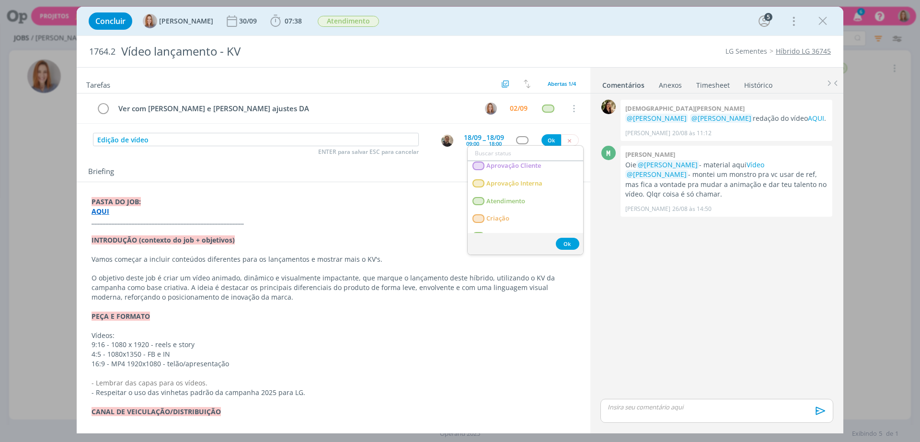
scroll to position [60, 0]
click at [497, 207] on link "Edição" at bounding box center [525, 216] width 115 height 18
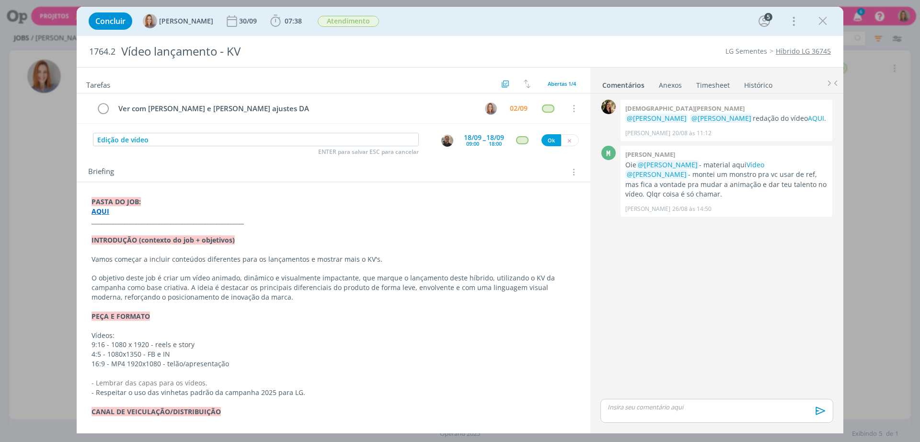
click at [537, 142] on div "Edição de vídeo ENTER para salvar ESC para cancelar 18/09 09:00 -- 18/09 18:00 …" at bounding box center [334, 139] width 514 height 17
click at [545, 138] on button "Ok" at bounding box center [552, 140] width 20 height 12
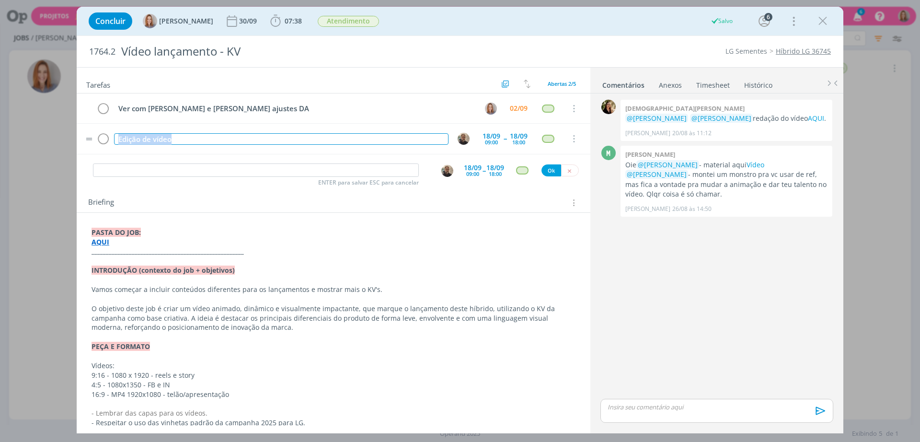
drag, startPoint x: 189, startPoint y: 141, endPoint x: 113, endPoint y: 144, distance: 76.3
click at [113, 144] on td "Edição de vídeo" at bounding box center [279, 138] width 334 height 17
copy div "Edição de vídeo"
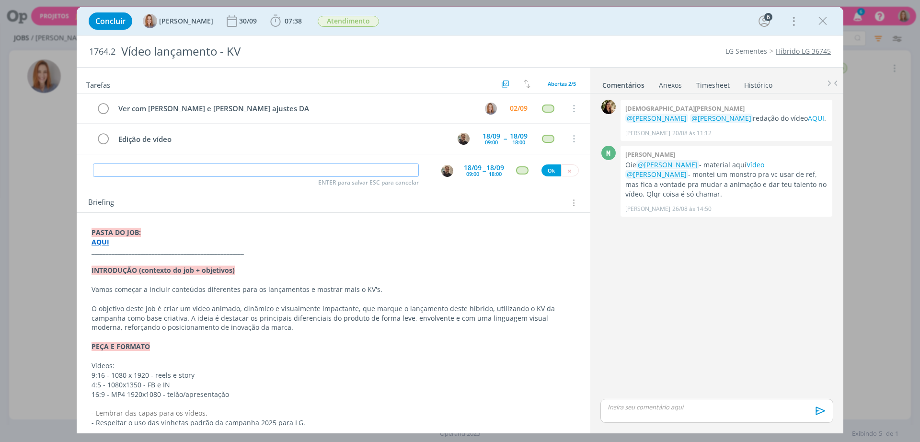
click at [144, 172] on input "dialog" at bounding box center [256, 169] width 326 height 13
paste input "Edição de vídeo"
type input "Edição de vídeo"
click at [472, 171] on div "09:00" at bounding box center [472, 173] width 13 height 5
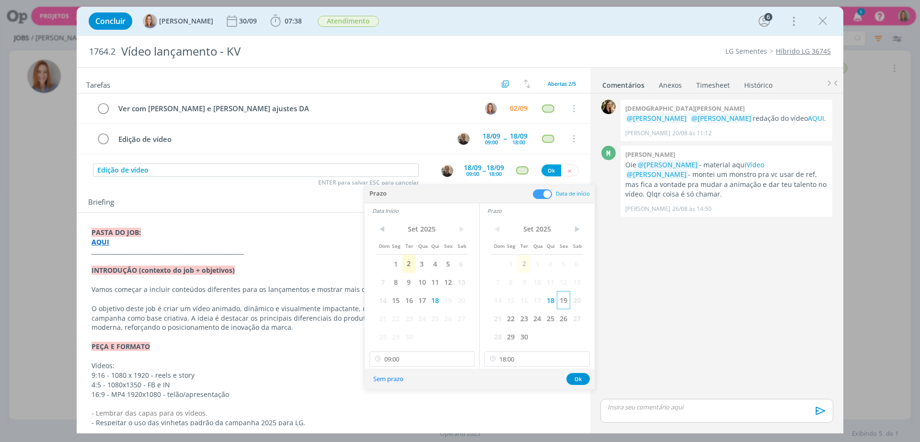
click at [564, 295] on span "19" at bounding box center [563, 300] width 13 height 18
click at [443, 295] on span "19" at bounding box center [447, 300] width 13 height 18
click at [580, 382] on button "Ok" at bounding box center [577, 379] width 23 height 12
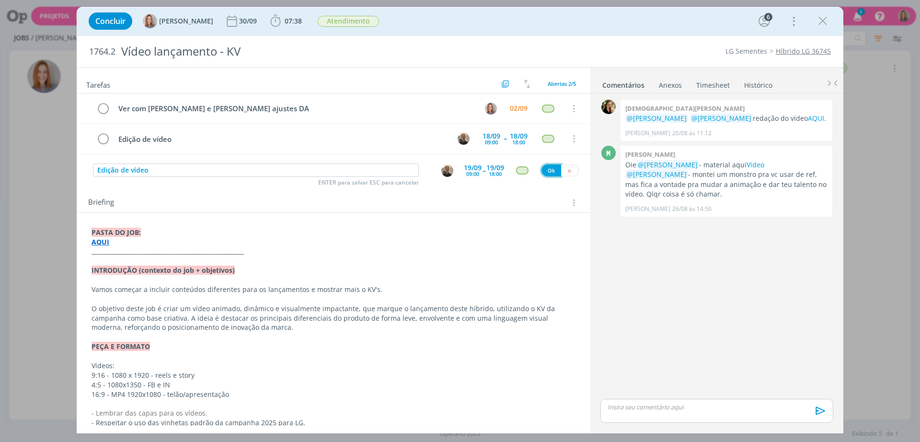
click at [542, 171] on button "Ok" at bounding box center [552, 170] width 20 height 12
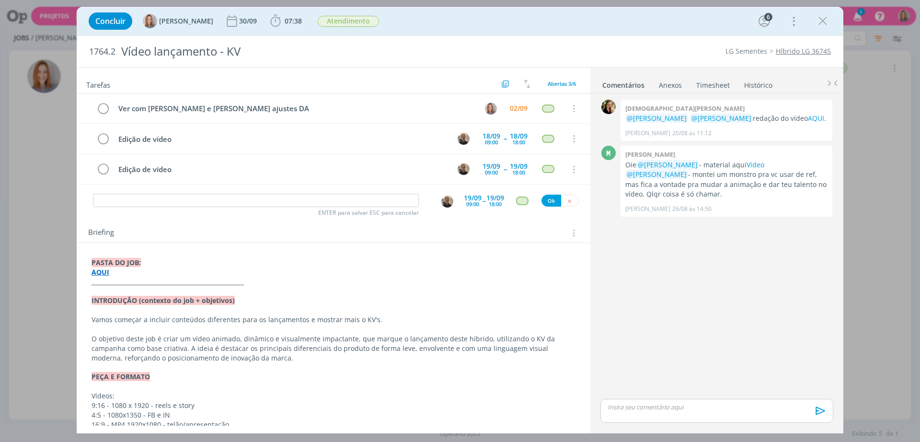
click at [150, 192] on div "ENTER para salvar ESC para cancelar 19/09 09:00 -- 19/09 18:00 Ok" at bounding box center [334, 200] width 514 height 17
click at [156, 198] on input "dialog" at bounding box center [256, 200] width 326 height 13
click at [441, 202] on img "dialog" at bounding box center [447, 202] width 12 height 12
type input "Revisão"
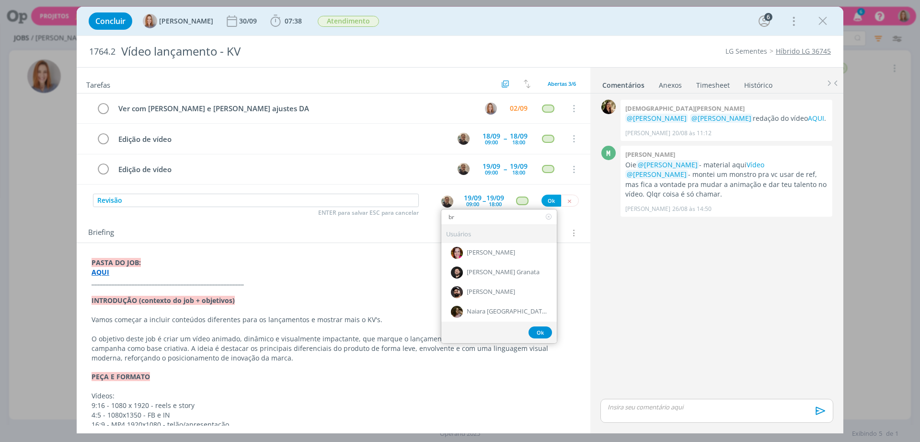
type input "b"
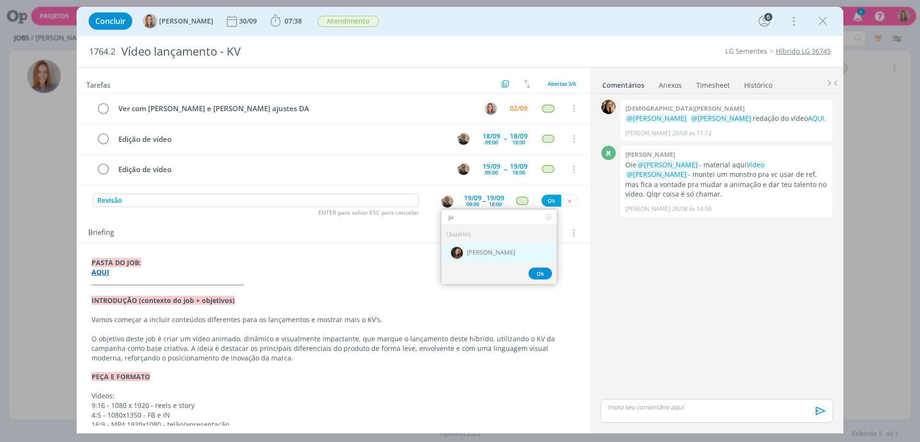
type input "ju"
click at [505, 258] on div "[PERSON_NAME]" at bounding box center [498, 252] width 115 height 20
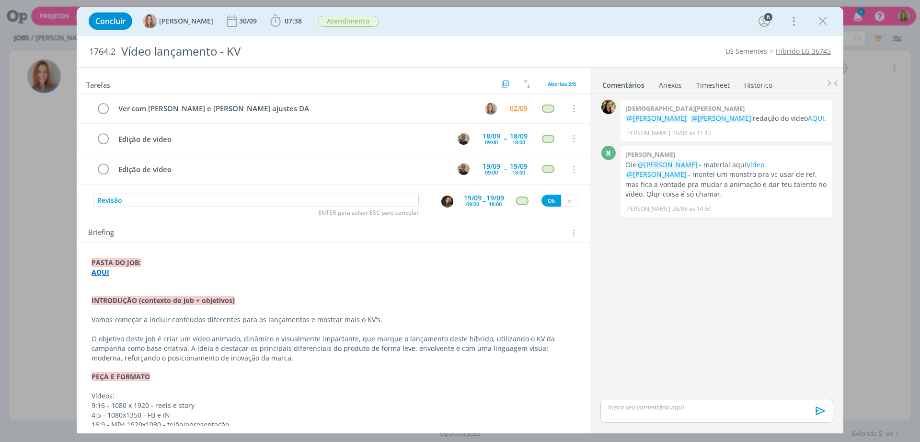
click at [472, 203] on div "09:00" at bounding box center [472, 203] width 13 height 5
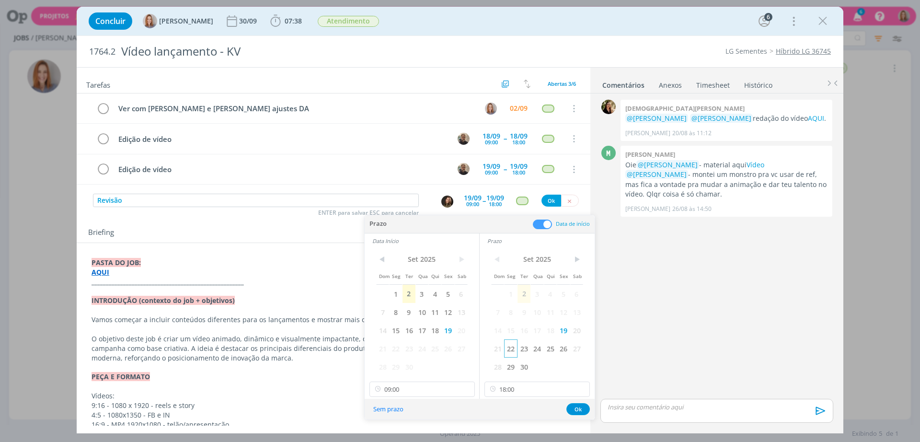
click at [514, 348] on span "22" at bounding box center [510, 348] width 13 height 18
click at [401, 343] on span "22" at bounding box center [395, 348] width 13 height 18
click at [539, 391] on input "18:00" at bounding box center [536, 388] width 105 height 15
click at [519, 328] on div "10:30" at bounding box center [538, 325] width 107 height 17
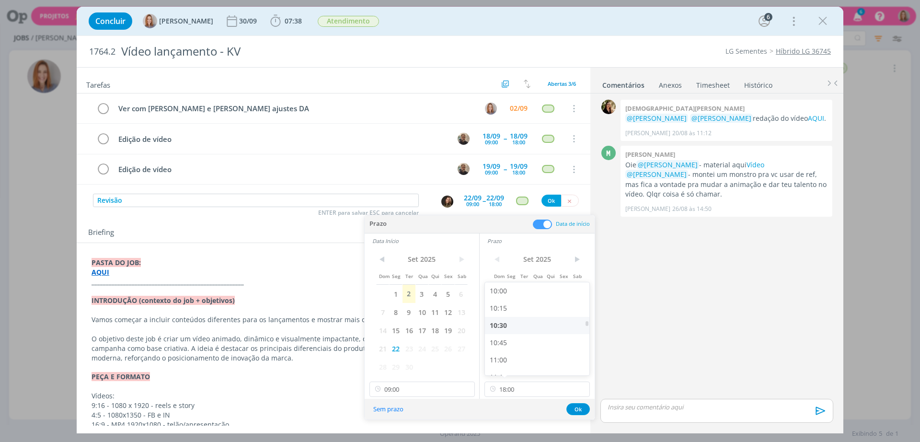
type input "10:30"
click at [583, 408] on button "Ok" at bounding box center [577, 409] width 23 height 12
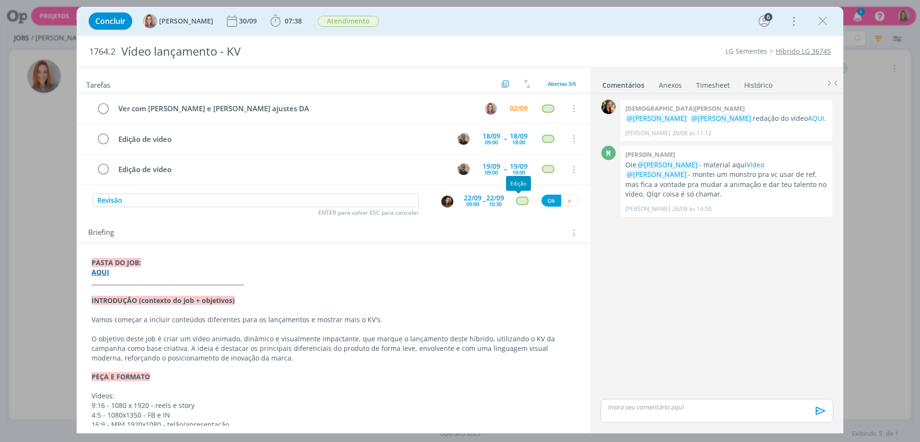
click at [517, 200] on div "dialog" at bounding box center [522, 200] width 12 height 8
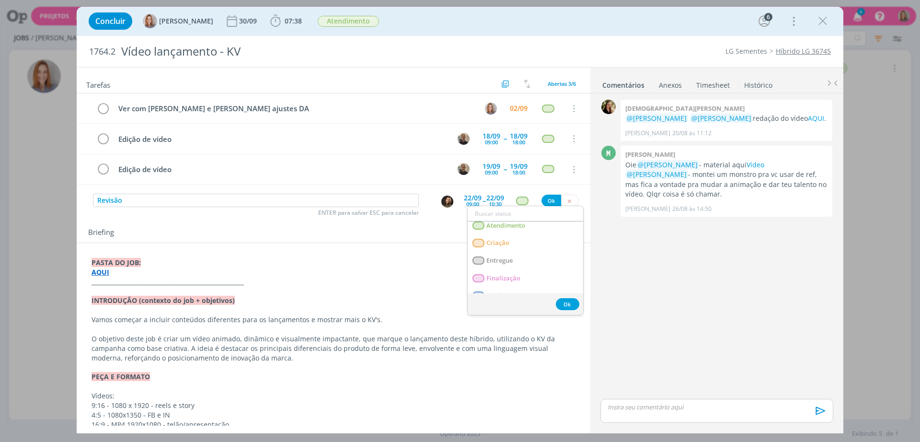
scroll to position [192, 0]
click at [500, 287] on span "Revisão" at bounding box center [497, 284] width 23 height 8
click at [545, 203] on button "Ok" at bounding box center [552, 201] width 20 height 12
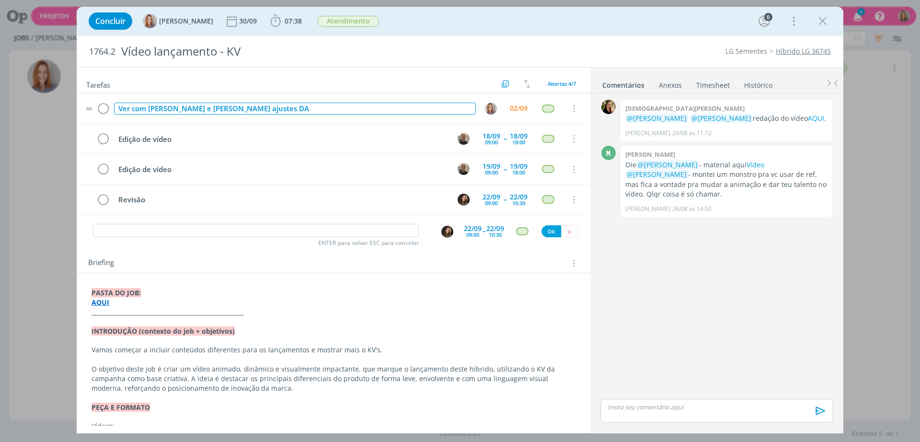
click at [244, 107] on div "Ver com Marcel e Bilheri ajustes DA" at bounding box center [295, 109] width 362 height 12
drag, startPoint x: 252, startPoint y: 108, endPoint x: 108, endPoint y: 89, distance: 145.1
click at [108, 89] on div "Tarefas Usar Job de template Criar template a partir deste job Visualizar Templ…" at bounding box center [334, 247] width 514 height 358
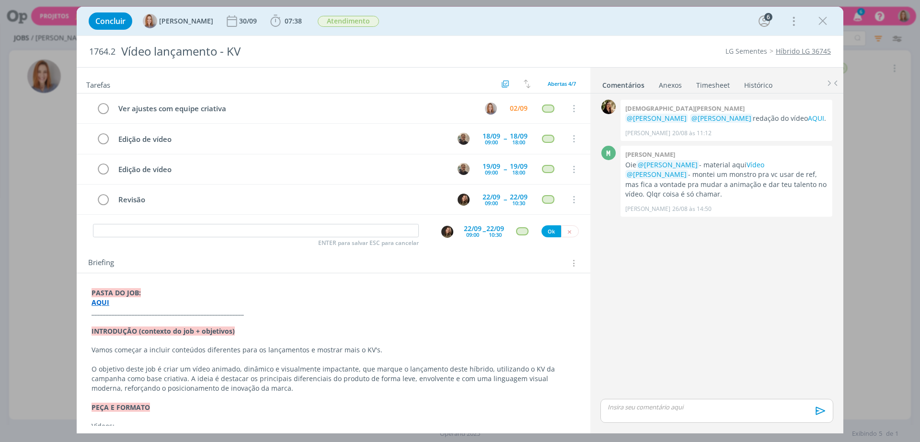
click at [311, 65] on h2 "1764.2 Vídeo lançamento - KV" at bounding box center [303, 51] width 429 height 31
click at [515, 106] on div "02/09" at bounding box center [519, 108] width 18 height 7
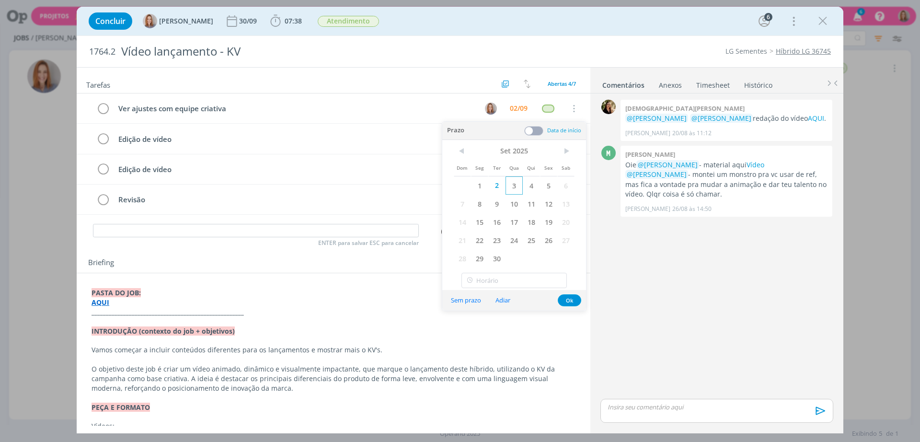
click at [517, 185] on span "3" at bounding box center [514, 185] width 17 height 18
click at [575, 300] on button "Ok" at bounding box center [569, 300] width 23 height 12
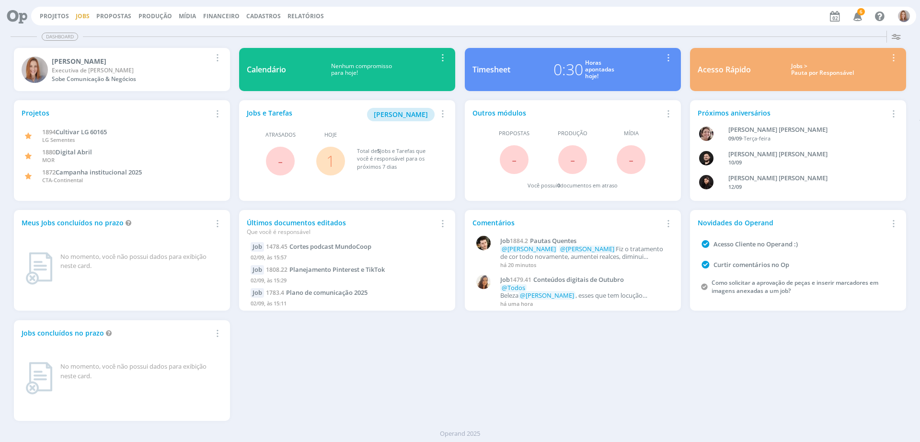
click at [86, 15] on link "Jobs" at bounding box center [83, 16] width 14 height 8
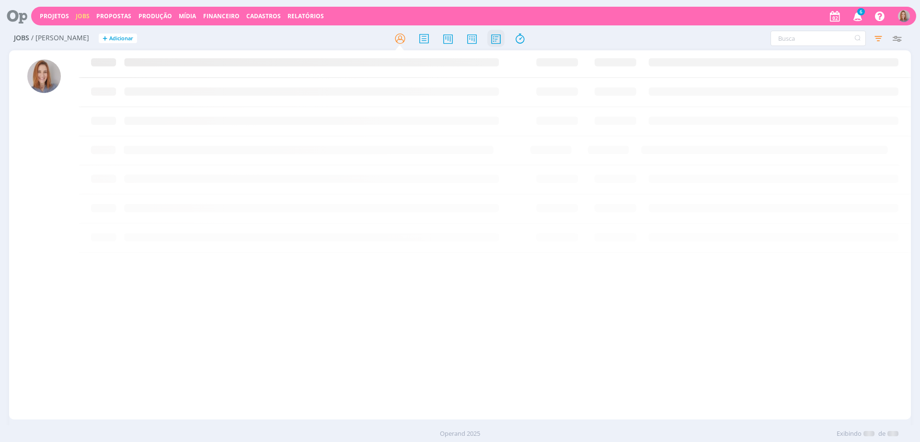
click at [499, 41] on icon at bounding box center [495, 38] width 17 height 19
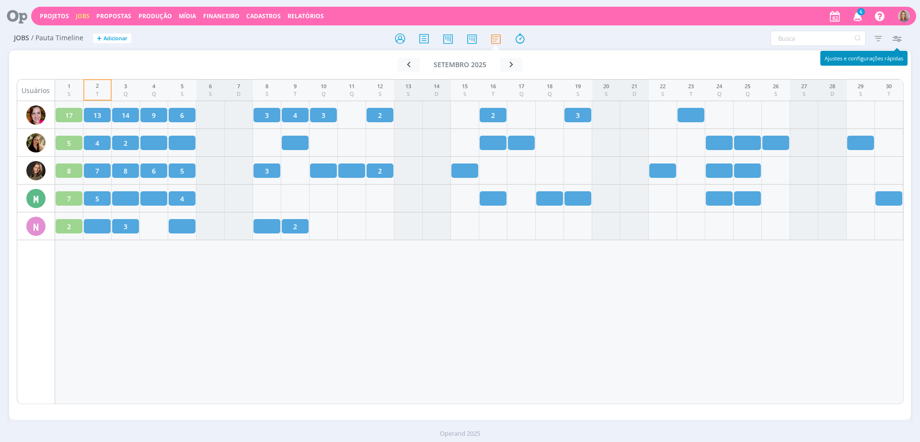
click at [903, 39] on icon "button" at bounding box center [896, 38] width 17 height 17
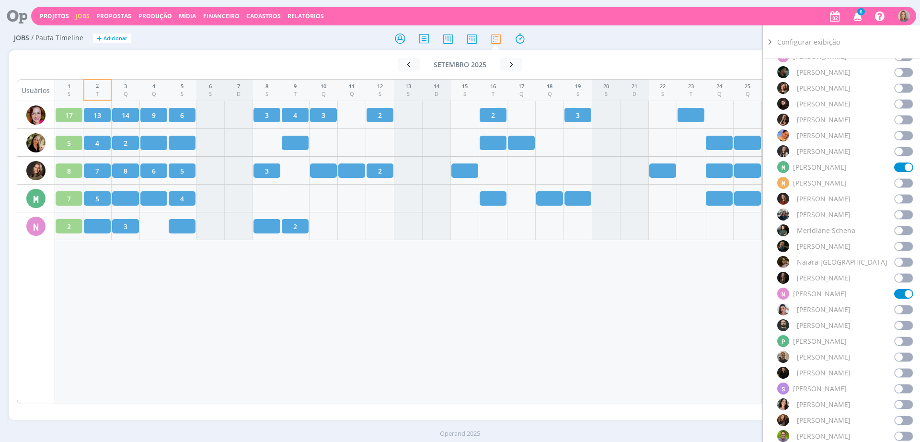
scroll to position [539, 0]
click at [899, 351] on span at bounding box center [903, 356] width 19 height 10
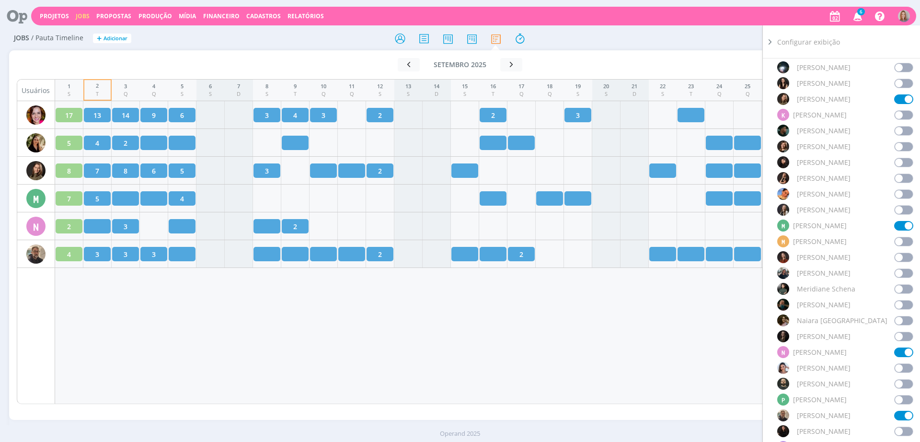
scroll to position [359, 0]
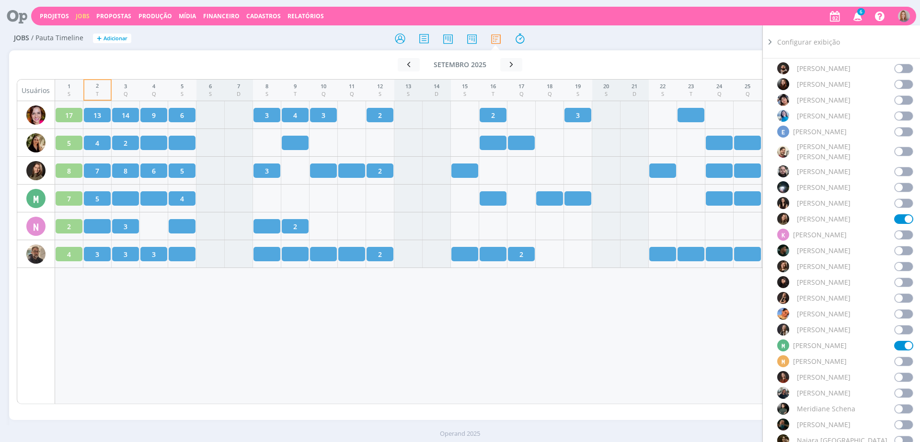
click at [897, 246] on span at bounding box center [903, 251] width 19 height 10
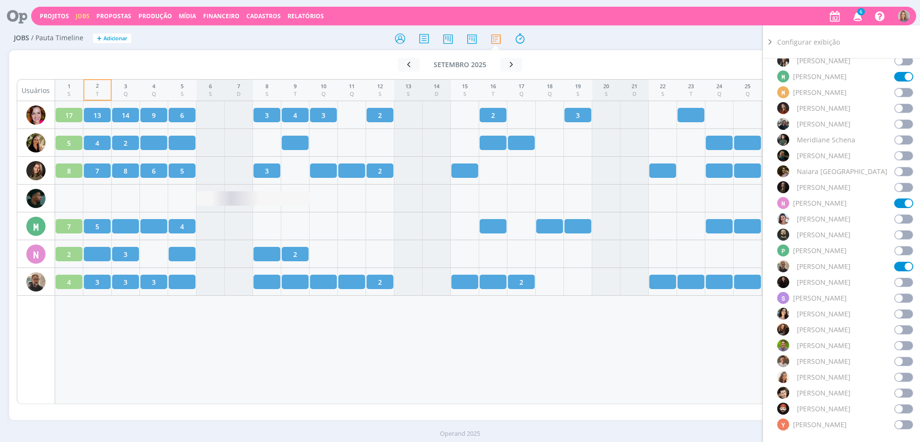
scroll to position [779, 0]
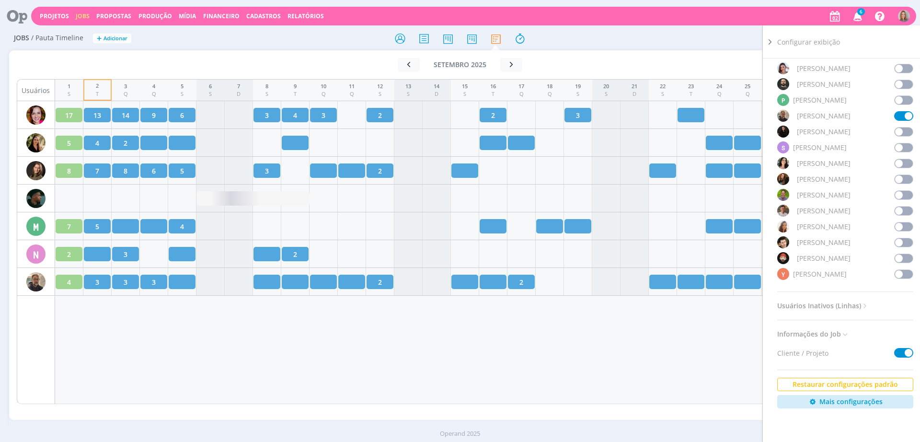
click at [894, 238] on span at bounding box center [903, 243] width 19 height 10
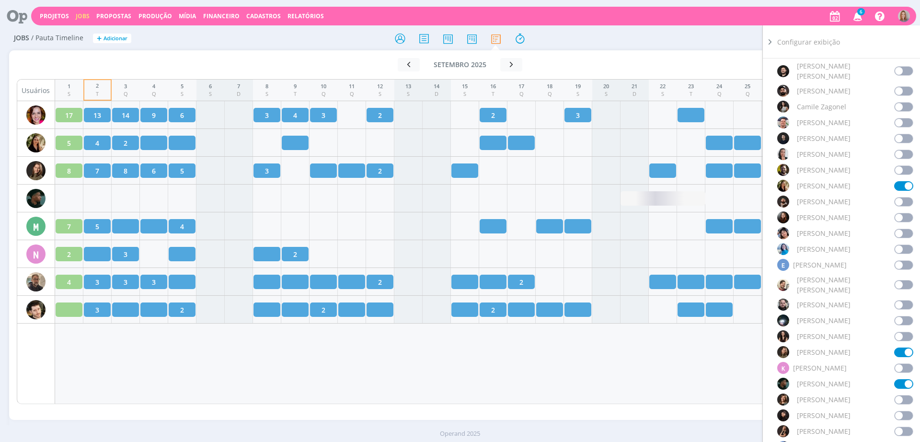
scroll to position [180, 0]
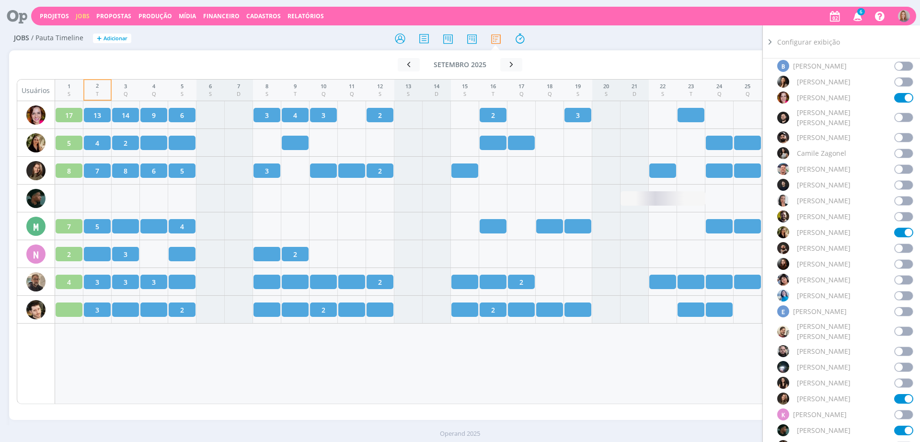
click at [901, 133] on span at bounding box center [903, 138] width 19 height 10
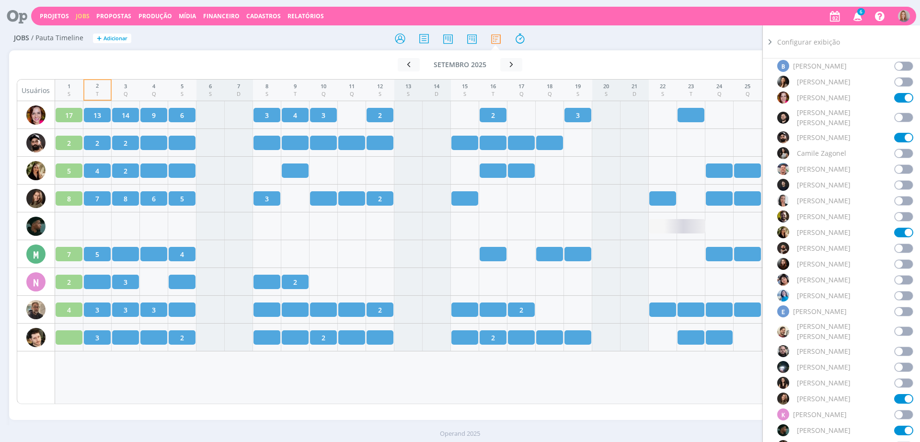
click at [481, 392] on div "1 S 2 T 3 Q 4 Q 5 S 6 S 7 D 8 S 9 T 10 Q 11 Q 12 S 13 S 14 D 15 S 16 T 17 Q 18 …" at bounding box center [479, 241] width 849 height 325
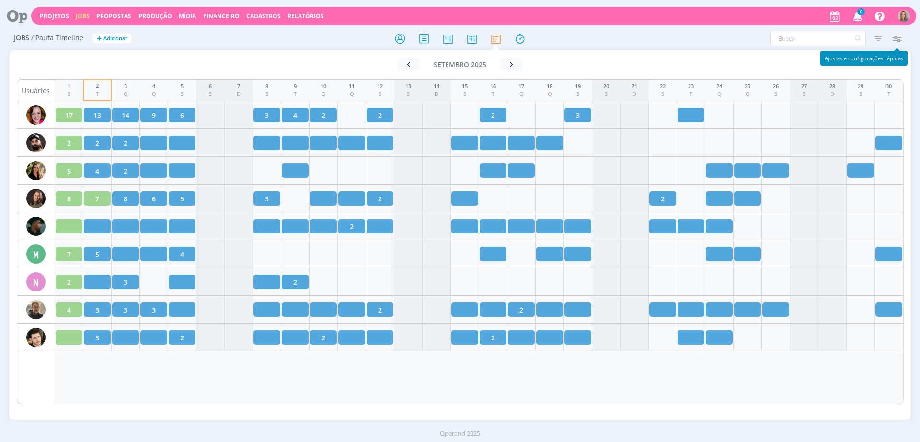
click at [897, 36] on icon "button" at bounding box center [896, 38] width 17 height 17
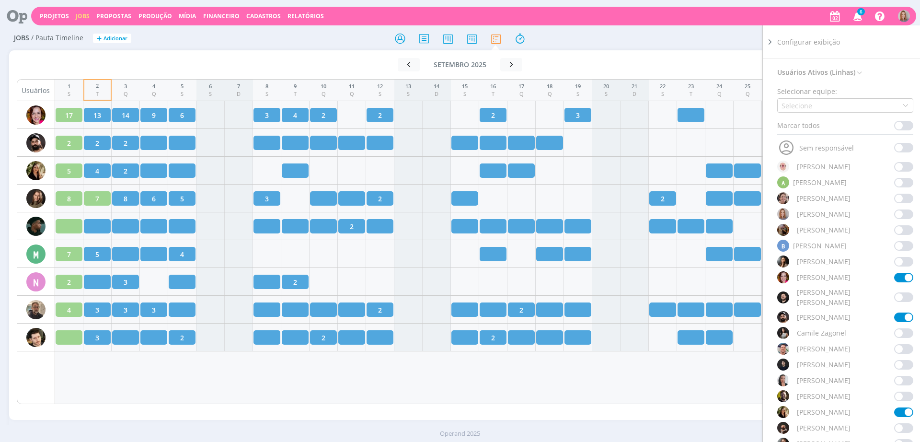
drag, startPoint x: 899, startPoint y: 307, endPoint x: 869, endPoint y: 311, distance: 30.0
click at [899, 312] on span at bounding box center [903, 317] width 19 height 10
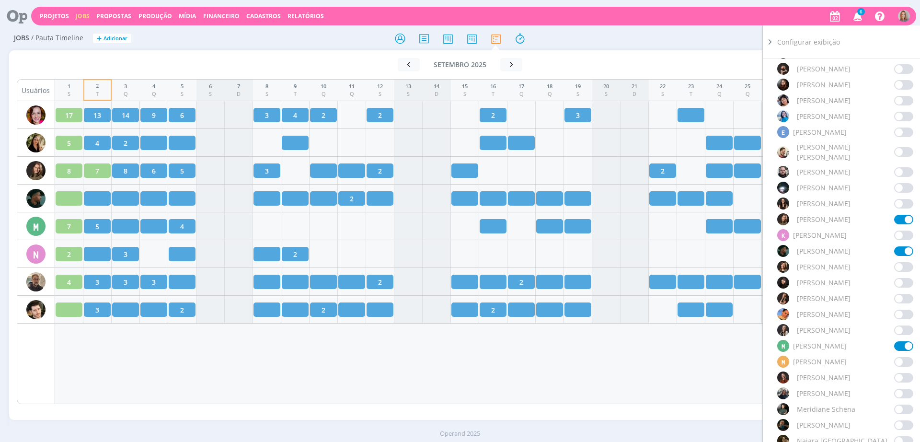
scroll to position [359, 0]
click at [901, 246] on span at bounding box center [903, 251] width 19 height 10
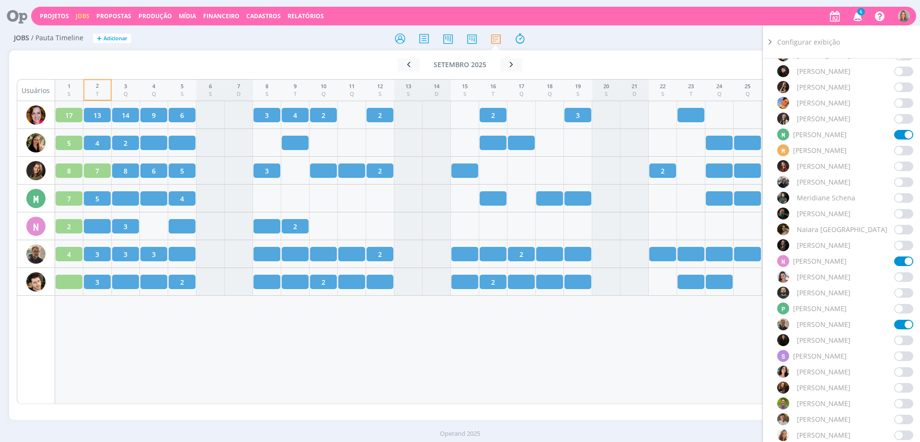
scroll to position [599, 0]
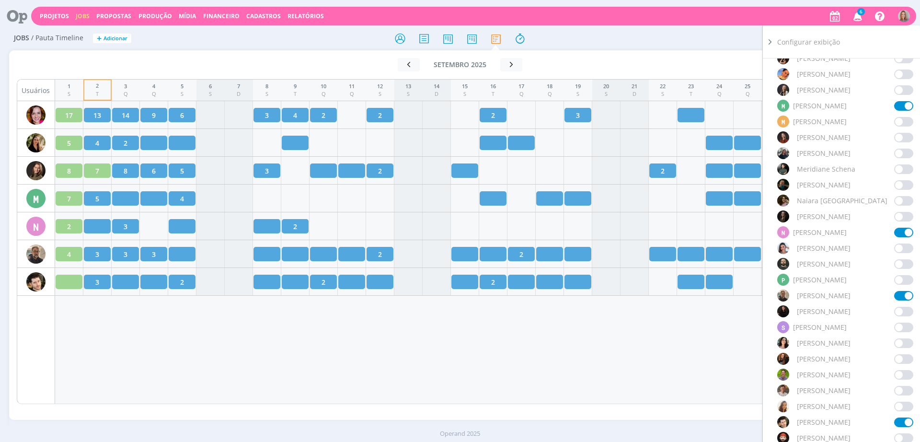
click at [898, 291] on span at bounding box center [903, 296] width 19 height 10
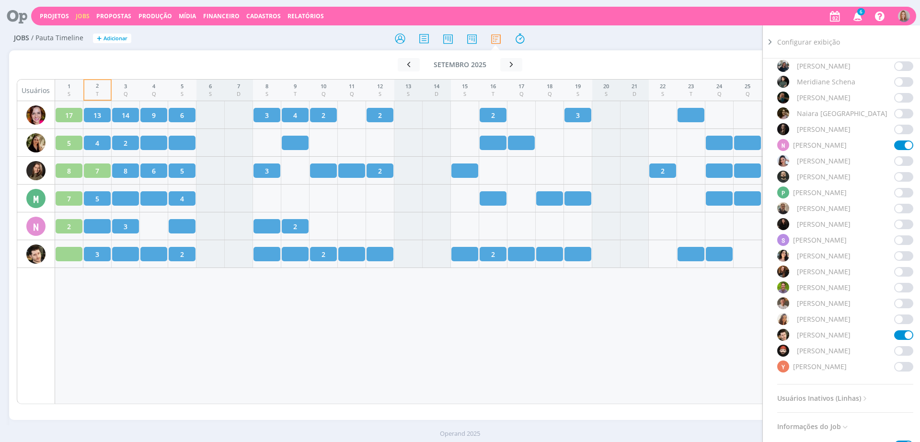
scroll to position [779, 0]
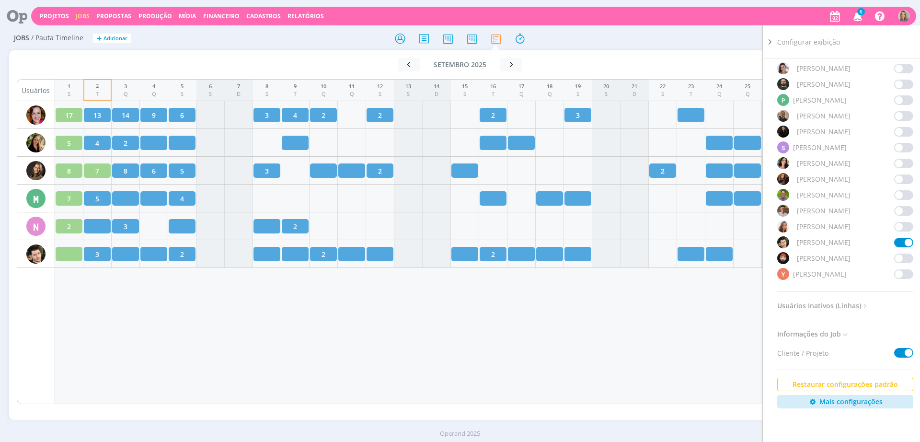
click at [900, 238] on span at bounding box center [903, 243] width 19 height 10
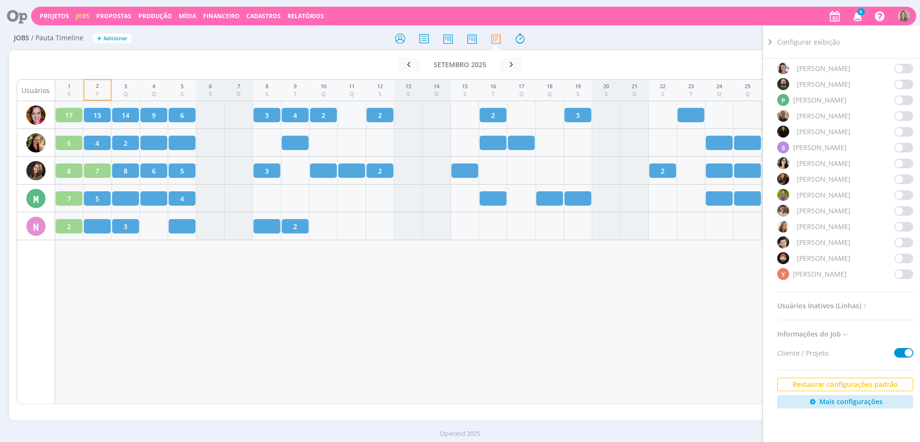
click at [611, 311] on div "1 S 2 T 3 Q 4 Q 5 S 6 S 7 D 8 S 9 T 10 Q 11 Q 12 S 13 S 14 D 15 S 16 T 17 Q 18 …" at bounding box center [479, 241] width 849 height 325
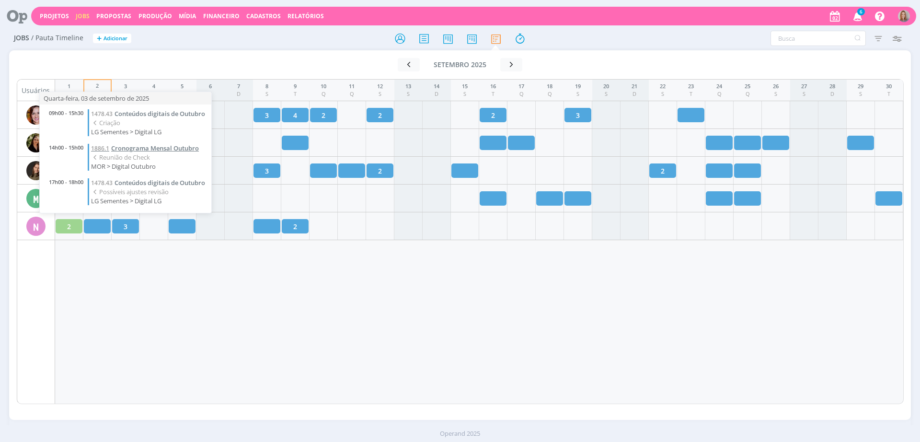
click at [158, 149] on span "Cronograma Mensal Outubro" at bounding box center [155, 148] width 88 height 9
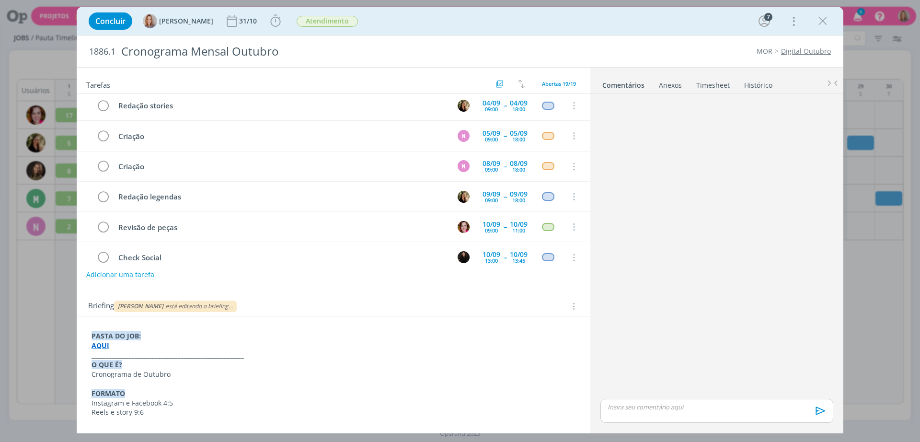
scroll to position [411, 0]
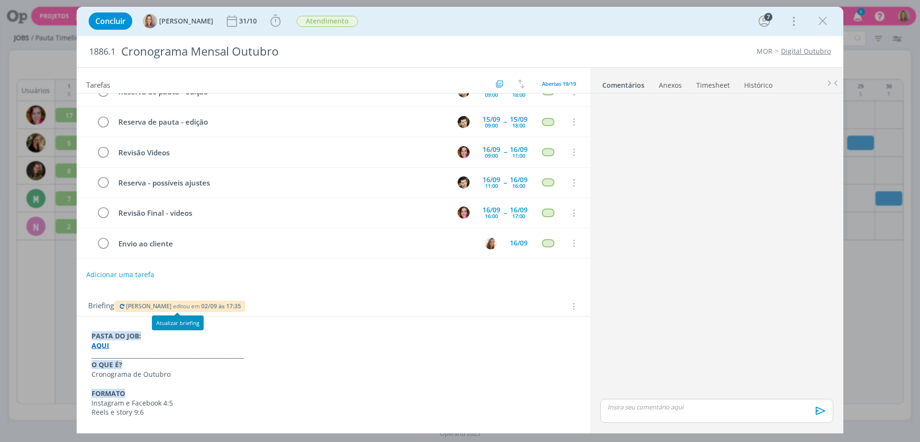
click at [192, 305] on span "editou em" at bounding box center [186, 306] width 27 height 8
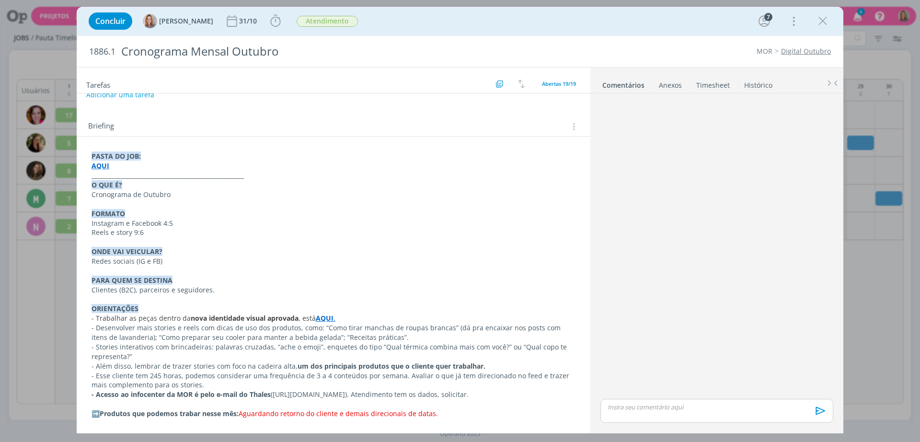
scroll to position [0, 0]
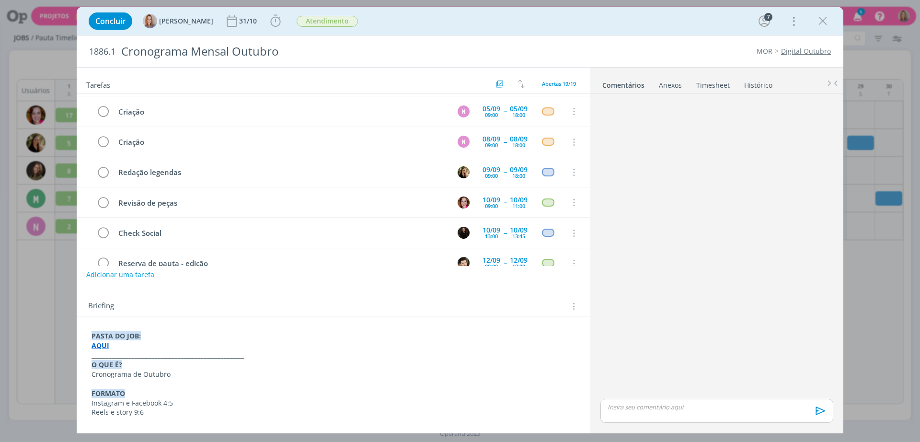
click at [632, 253] on div "dialog" at bounding box center [717, 247] width 241 height 300
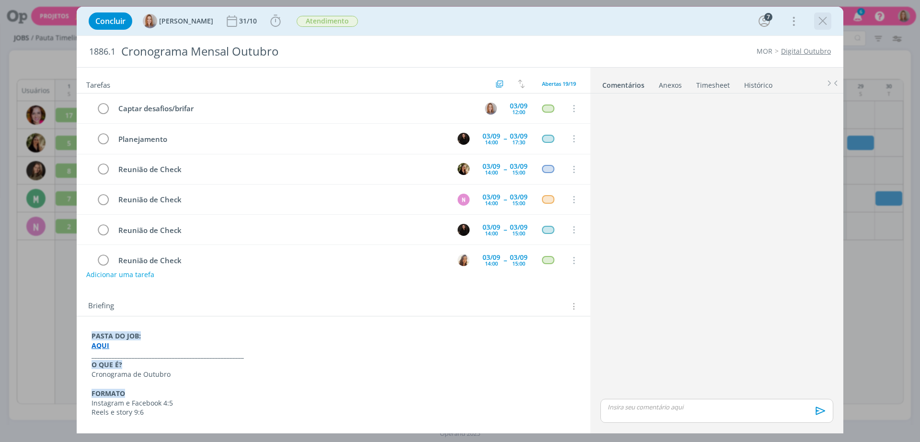
click at [822, 18] on icon "dialog" at bounding box center [823, 21] width 14 height 14
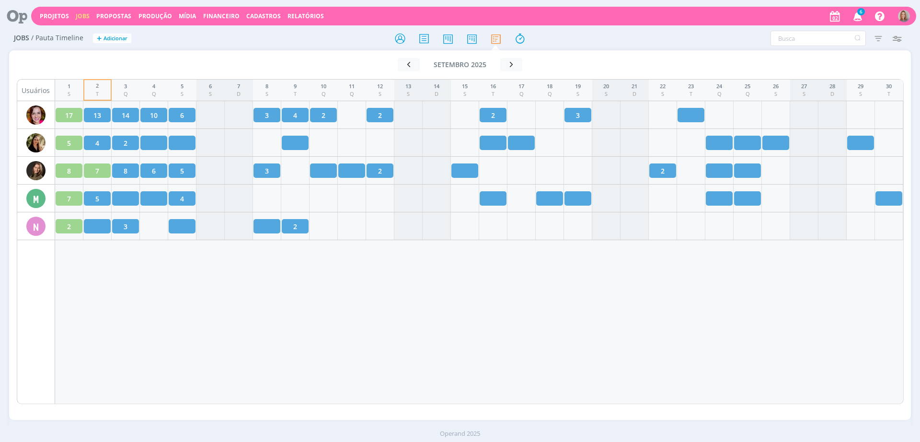
click at [371, 370] on div "1 S 2 T 3 Q 4 Q 5 S 6 S 7 D 8 S 9 T 10 Q 11 Q 12 S 13 S 14 D 15 S 16 T 17 Q 18 …" at bounding box center [479, 241] width 849 height 325
click at [300, 325] on div "1 S 2 T 3 Q 4 Q 5 S 6 S 7 D 8 S 9 T 10 Q 11 Q 12 S 13 S 14 D 15 S 16 T 17 Q 18 …" at bounding box center [479, 241] width 849 height 325
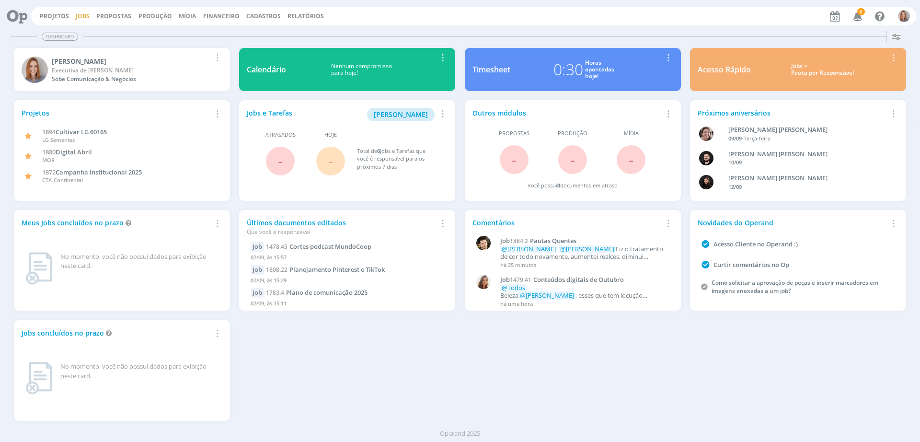
click at [82, 16] on link "Jobs" at bounding box center [83, 16] width 14 height 8
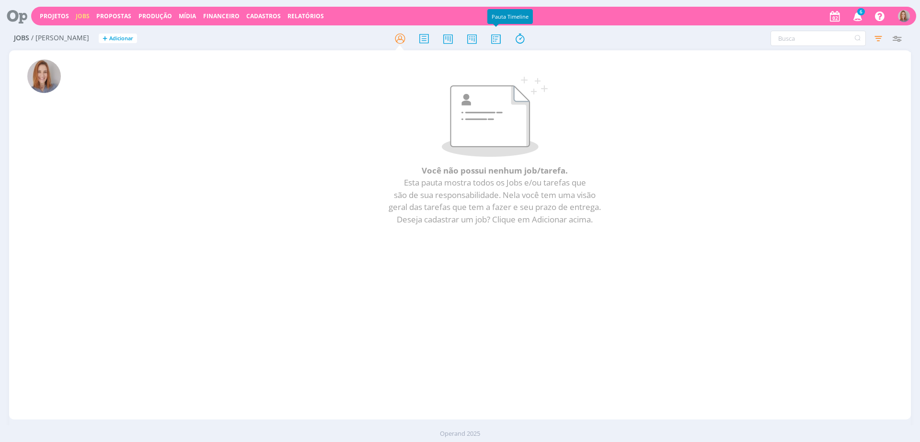
drag, startPoint x: 495, startPoint y: 39, endPoint x: 336, endPoint y: 423, distance: 415.8
click at [496, 39] on icon at bounding box center [495, 38] width 17 height 19
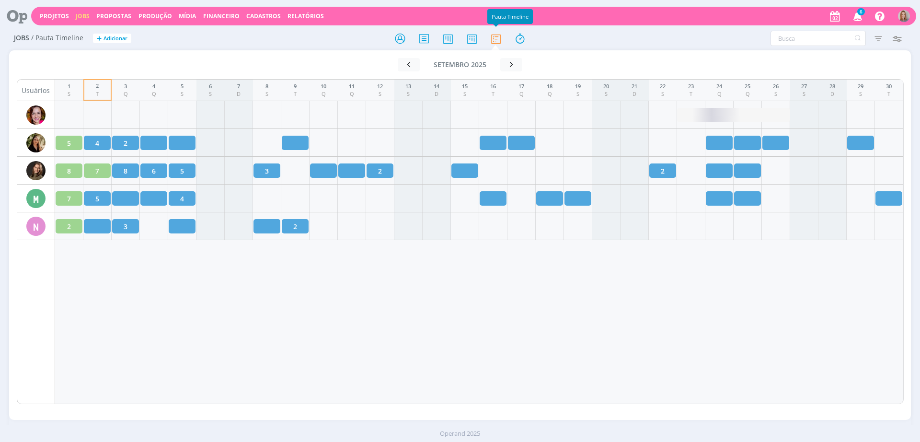
click at [404, 299] on div "1 S 2 T 3 Q 4 Q 5 S 6 S 7 D 8 S 9 T 10 Q 11 Q 12 S 13 S 14 D 15 S 16 T 17 Q 18 …" at bounding box center [479, 241] width 849 height 325
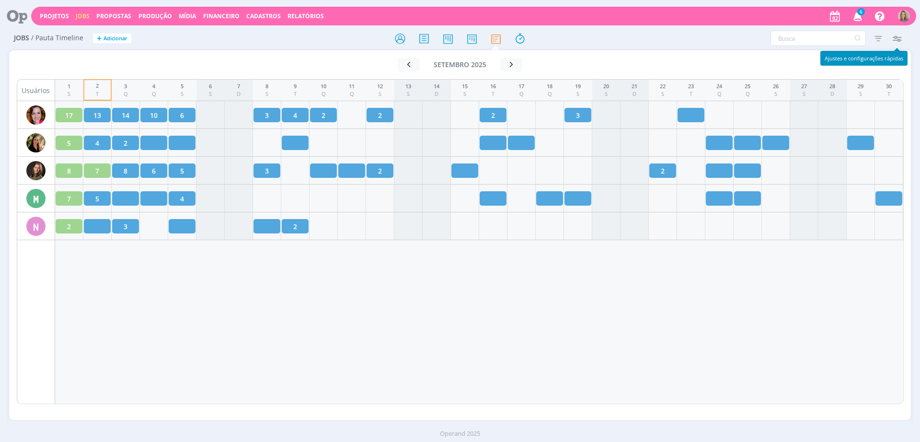
click at [907, 32] on div "Filtrar Filtrar [GEOGRAPHIC_DATA] Tipo Jobs e Tarefas Situação dos jobs Abertos…" at bounding box center [761, 38] width 300 height 15
click at [900, 40] on icon "button" at bounding box center [896, 38] width 17 height 17
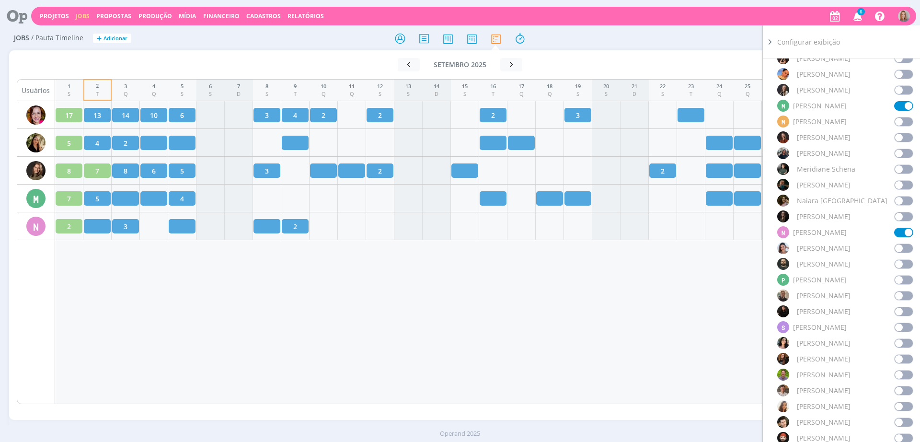
scroll to position [719, 0]
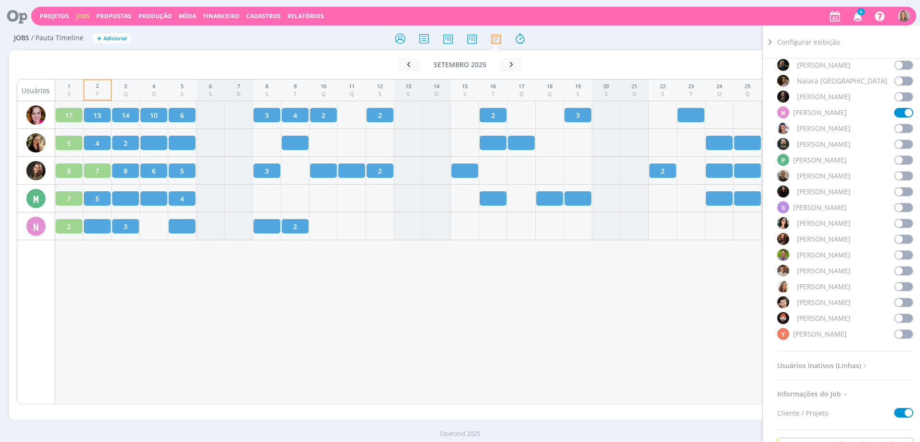
click at [902, 187] on span at bounding box center [903, 192] width 19 height 10
click at [619, 307] on div "1 S 2 T 3 Q 4 Q 5 S 6 S 7 D 8 S 9 T 10 Q 11 Q 12 S 13 S 14 D 15 S 16 T 17 Q 18 …" at bounding box center [479, 241] width 849 height 325
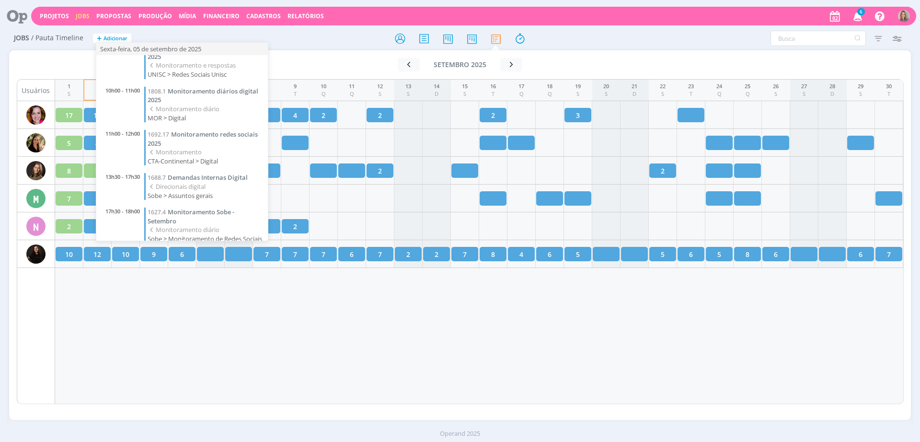
scroll to position [87, 0]
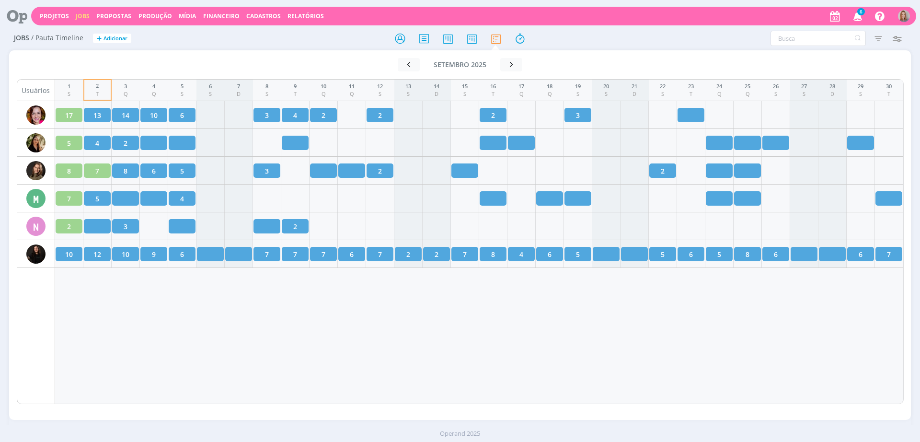
click at [182, 295] on div "1 S 2 T 3 Q 4 Q 5 S 6 S 7 D 8 S 9 T 10 Q 11 Q 12 S 13 S 14 D 15 S 16 T 17 Q 18 …" at bounding box center [479, 241] width 849 height 325
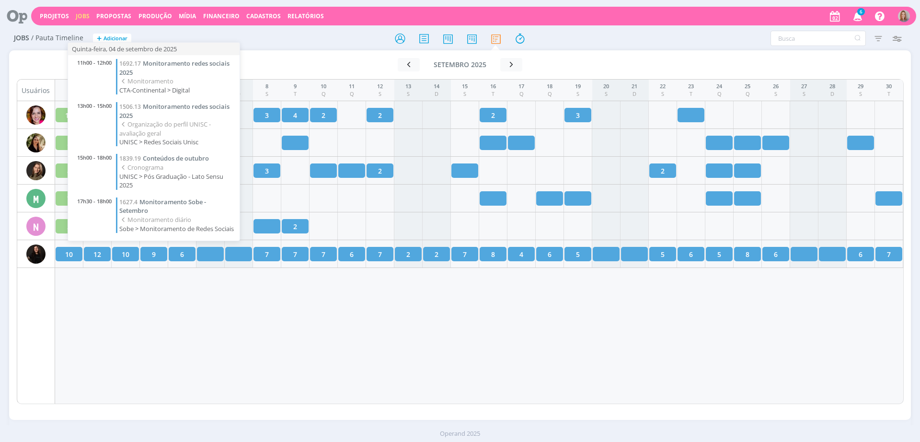
scroll to position [0, 0]
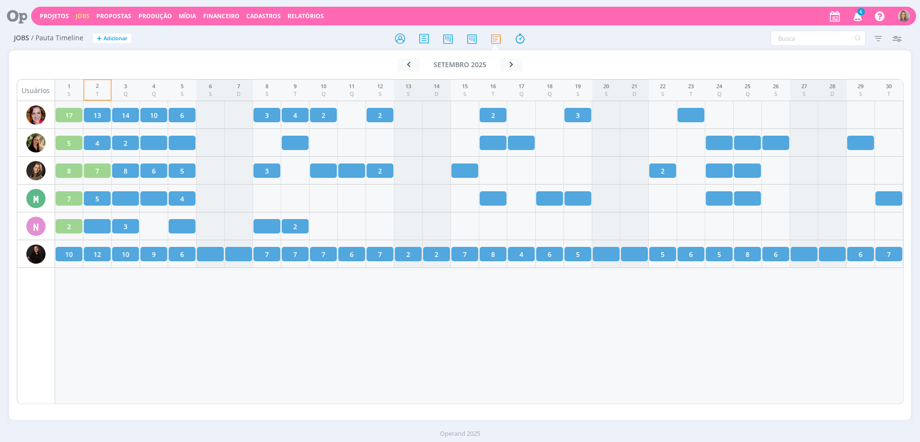
click at [373, 396] on div "1 S 2 T 3 Q 4 Q 5 S 6 S 7 D 8 S 9 T 10 Q 11 Q 12 S 13 S 14 D 15 S 16 T 17 Q 18 …" at bounding box center [479, 241] width 849 height 325
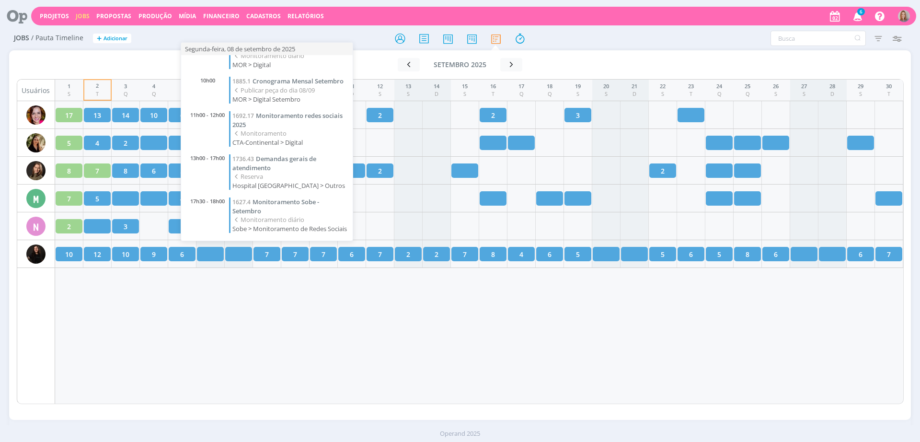
scroll to position [139, 0]
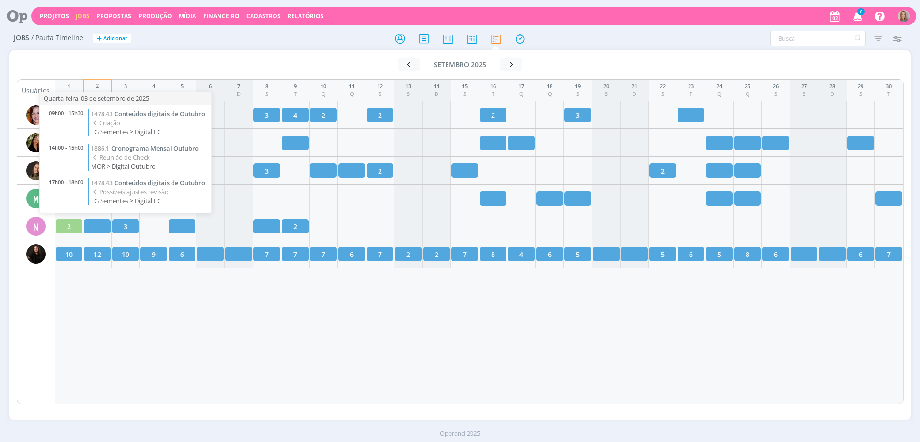
click at [152, 145] on span "Cronograma Mensal Outubro" at bounding box center [155, 148] width 88 height 9
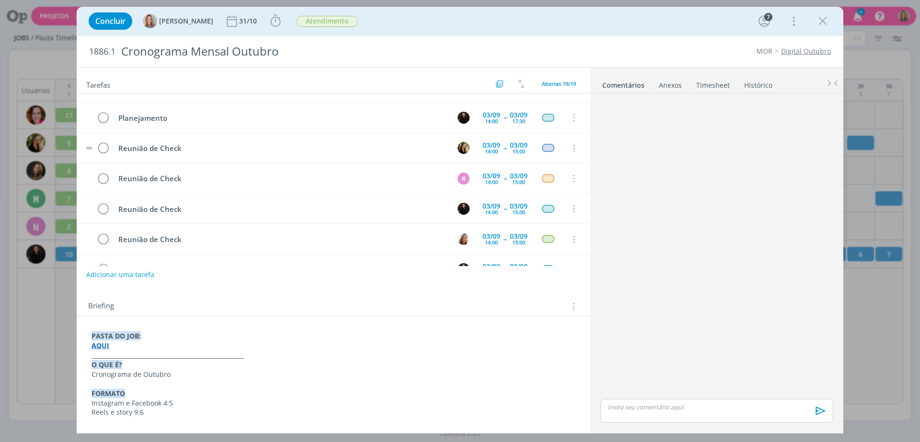
scroll to position [1, 0]
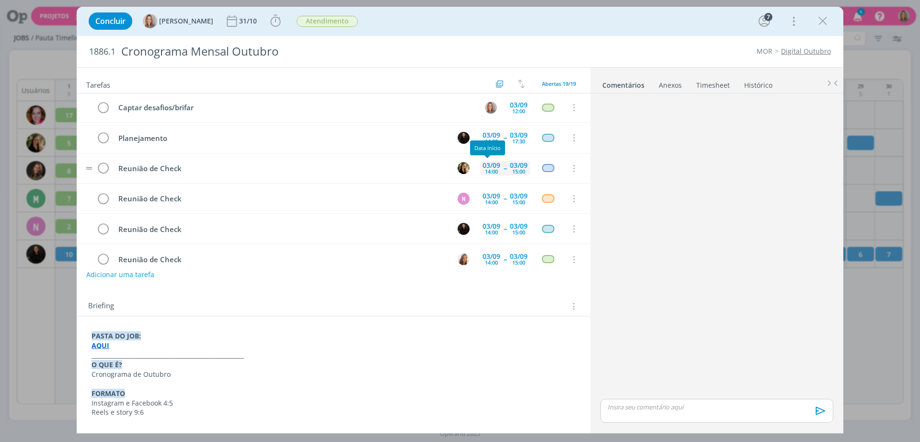
click at [489, 170] on div "14:00" at bounding box center [491, 171] width 13 height 5
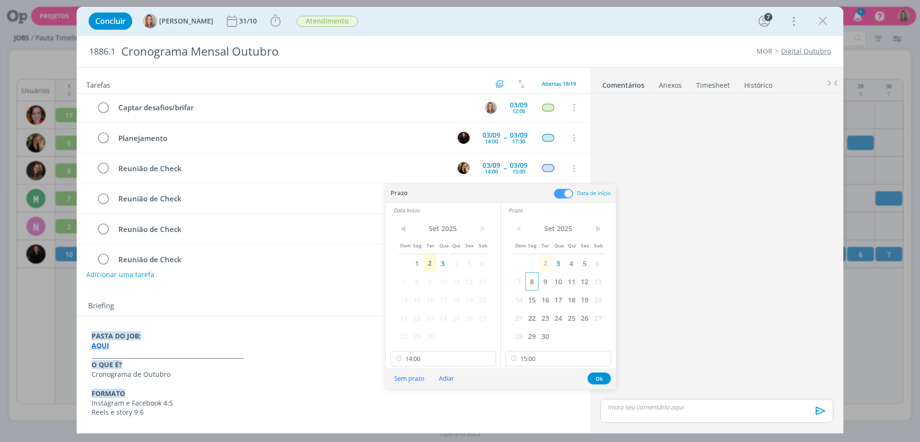
click at [528, 284] on span "8" at bounding box center [531, 281] width 13 height 18
click at [422, 280] on span "8" at bounding box center [416, 281] width 13 height 18
click at [443, 359] on input "14:00" at bounding box center [443, 358] width 105 height 15
click at [528, 361] on input "15:00" at bounding box center [558, 358] width 105 height 15
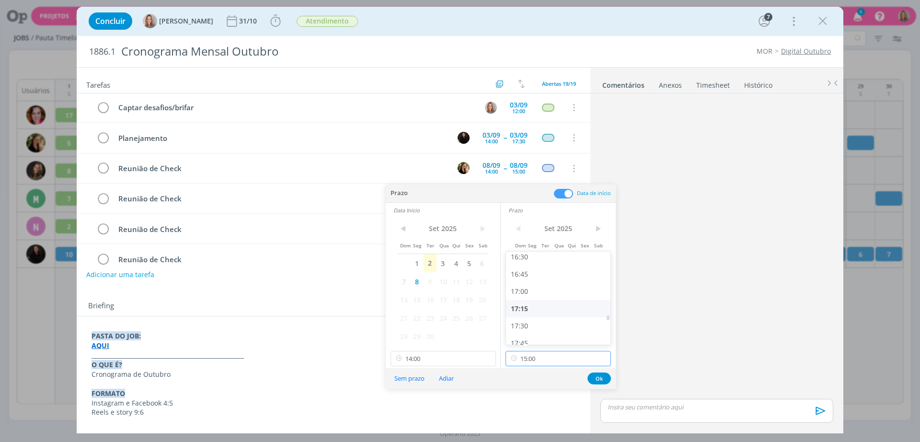
scroll to position [1202, 0]
click at [528, 266] on div "17:30" at bounding box center [559, 265] width 107 height 17
type input "17:30"
click at [451, 357] on input "14:00" at bounding box center [443, 358] width 105 height 15
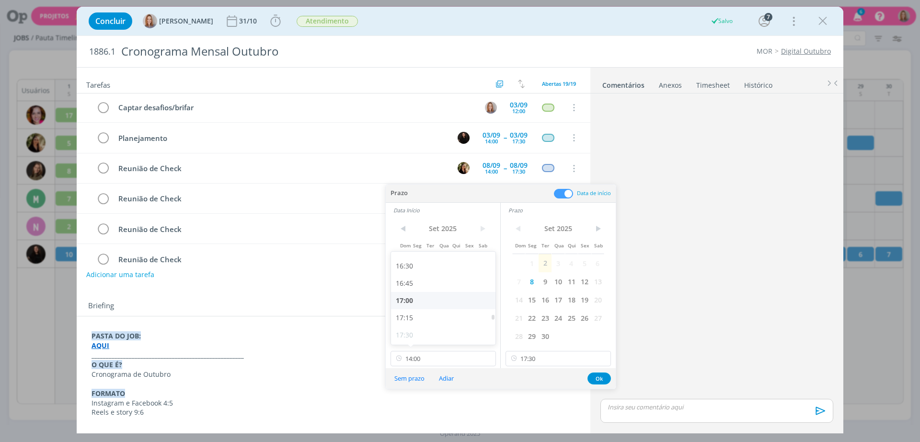
click at [421, 301] on div "17:00" at bounding box center [444, 300] width 107 height 17
type input "17:00"
click at [597, 379] on button "Ok" at bounding box center [599, 378] width 23 height 12
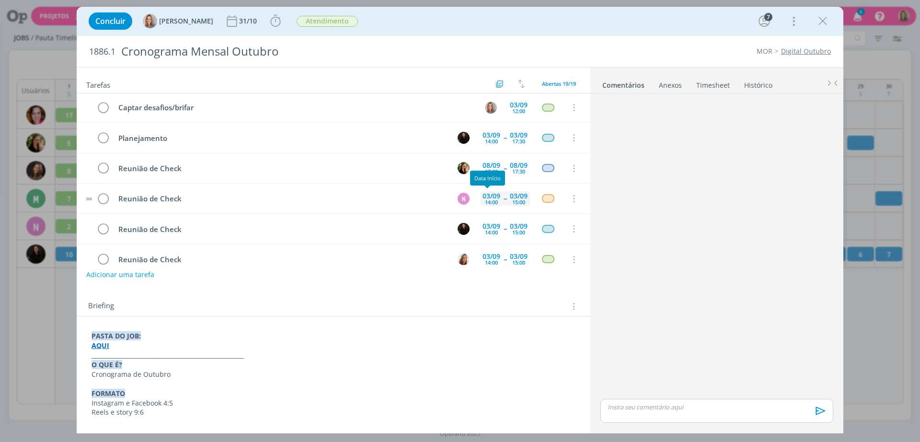
click at [492, 195] on div "03/09" at bounding box center [492, 196] width 18 height 7
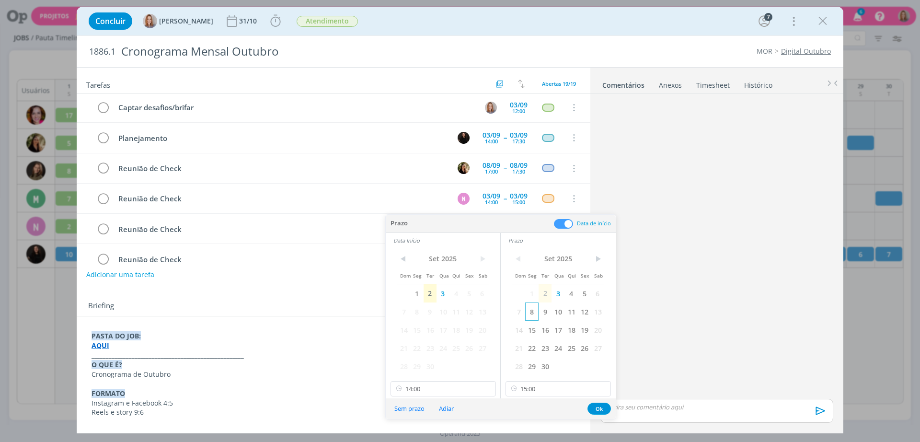
click at [531, 311] on span "8" at bounding box center [531, 311] width 13 height 18
click at [413, 313] on span "8" at bounding box center [416, 311] width 13 height 18
click at [539, 390] on input "15:00" at bounding box center [558, 388] width 105 height 15
click at [534, 298] on div "17:30" at bounding box center [559, 296] width 107 height 17
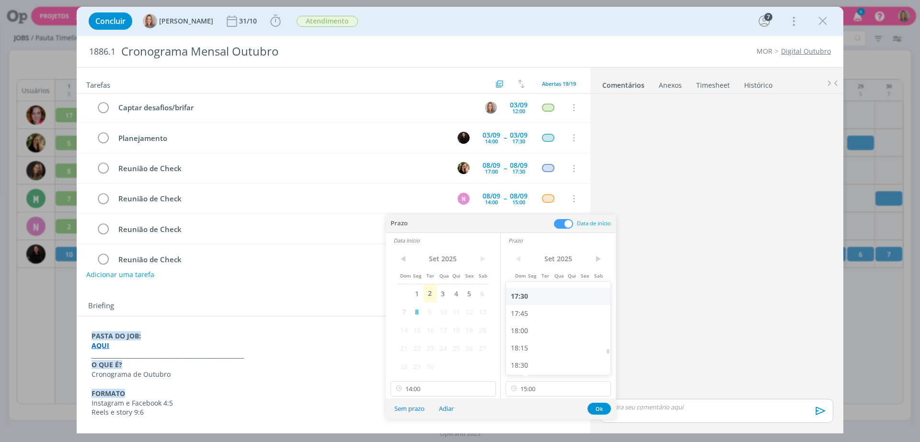
type input "17:30"
click at [453, 386] on input "14:00" at bounding box center [443, 388] width 105 height 15
click at [419, 327] on div "17:00" at bounding box center [444, 330] width 107 height 17
type input "17:00"
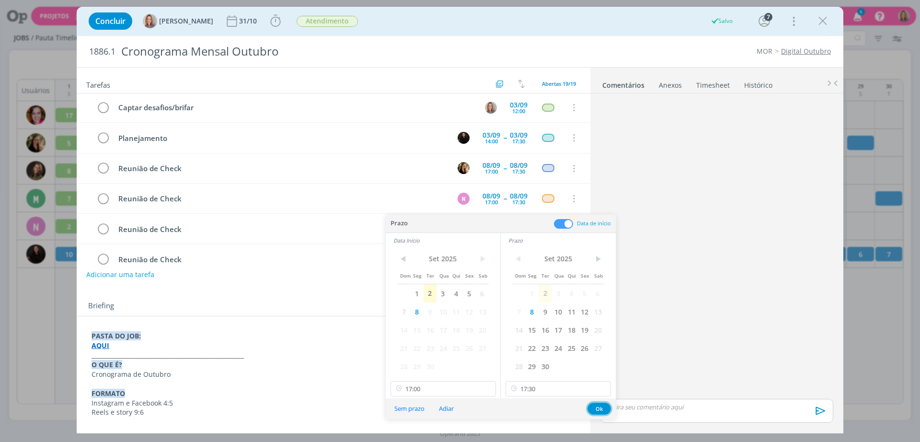
click at [589, 408] on button "Ok" at bounding box center [599, 409] width 23 height 12
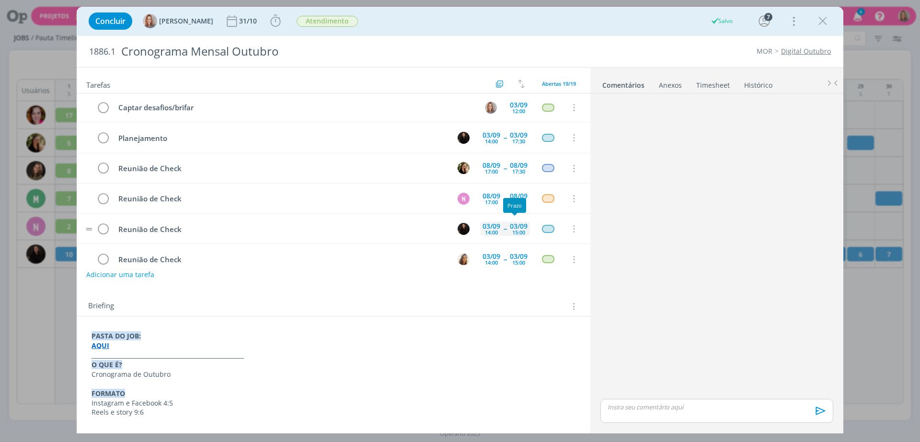
click at [517, 227] on div "03/09" at bounding box center [519, 226] width 18 height 7
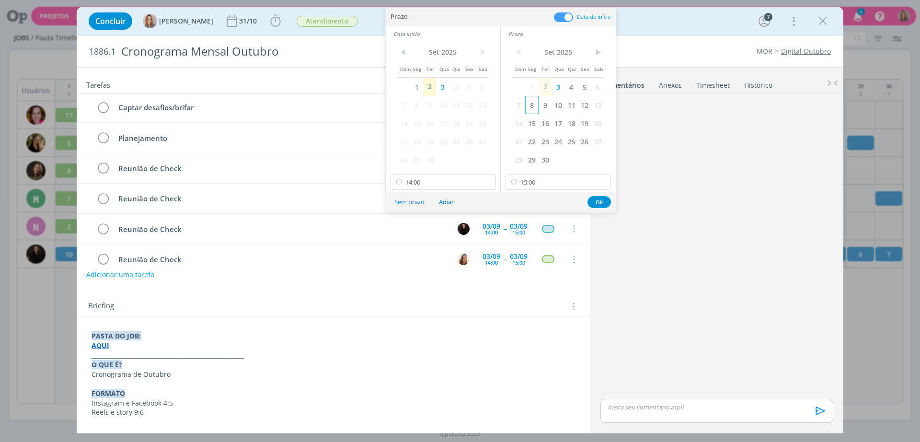
click at [533, 104] on span "8" at bounding box center [531, 105] width 13 height 18
click at [417, 104] on span "8" at bounding box center [416, 105] width 13 height 18
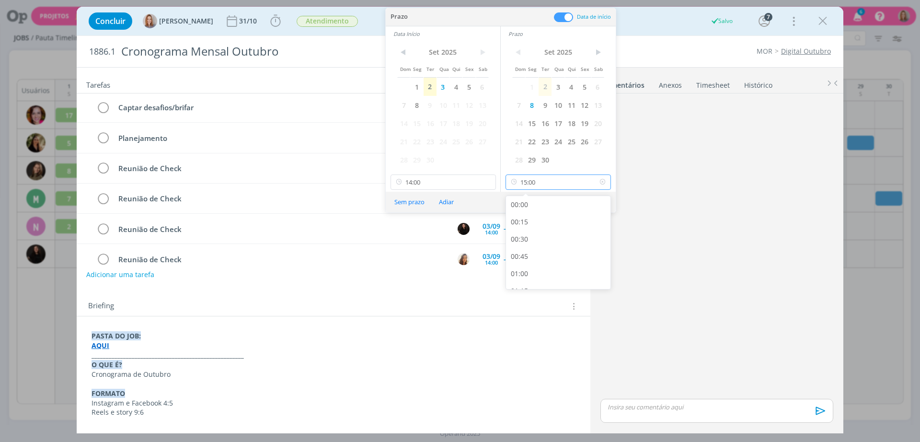
click at [554, 184] on input "15:00" at bounding box center [558, 181] width 105 height 15
click at [527, 266] on div "17:30" at bounding box center [559, 270] width 107 height 17
type input "17:30"
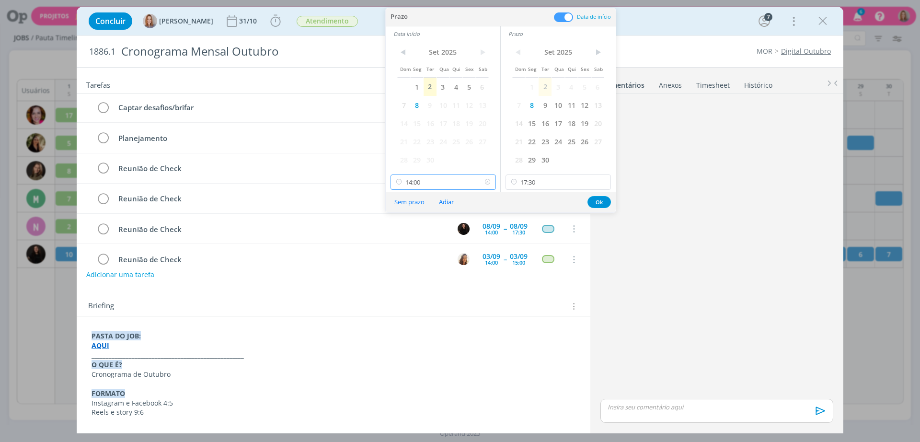
click at [450, 175] on input "14:00" at bounding box center [443, 181] width 105 height 15
click at [413, 245] on div "17:00" at bounding box center [444, 244] width 107 height 17
type input "17:00"
click at [598, 199] on button "Ok" at bounding box center [599, 202] width 23 height 12
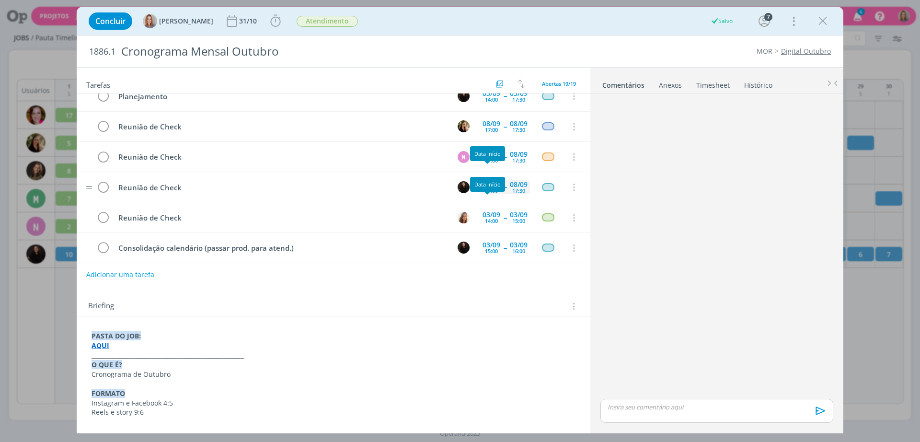
scroll to position [61, 0]
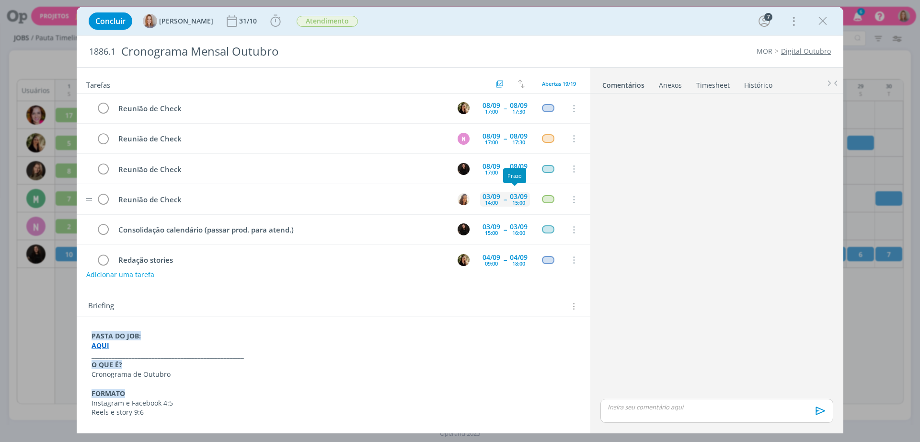
click at [517, 201] on div "15:00" at bounding box center [518, 202] width 13 height 5
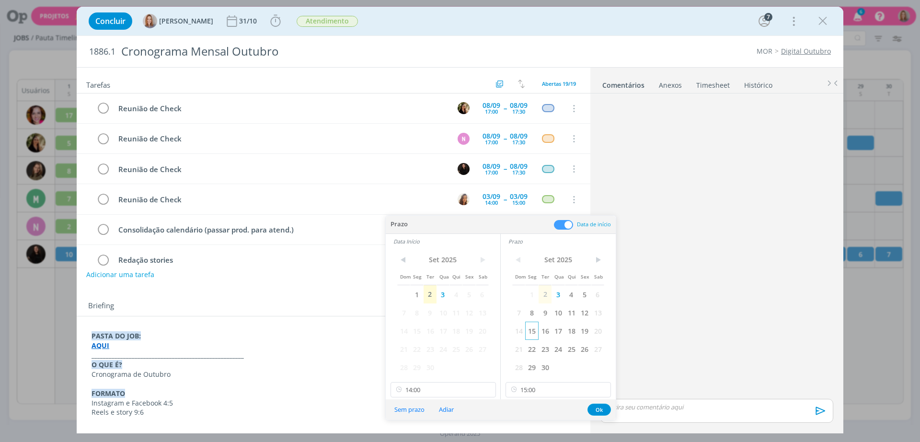
drag, startPoint x: 533, startPoint y: 317, endPoint x: 526, endPoint y: 322, distance: 8.4
click at [533, 317] on span "8" at bounding box center [531, 312] width 13 height 18
click at [418, 314] on span "8" at bounding box center [416, 312] width 13 height 18
click at [545, 389] on input "15:00" at bounding box center [558, 389] width 105 height 15
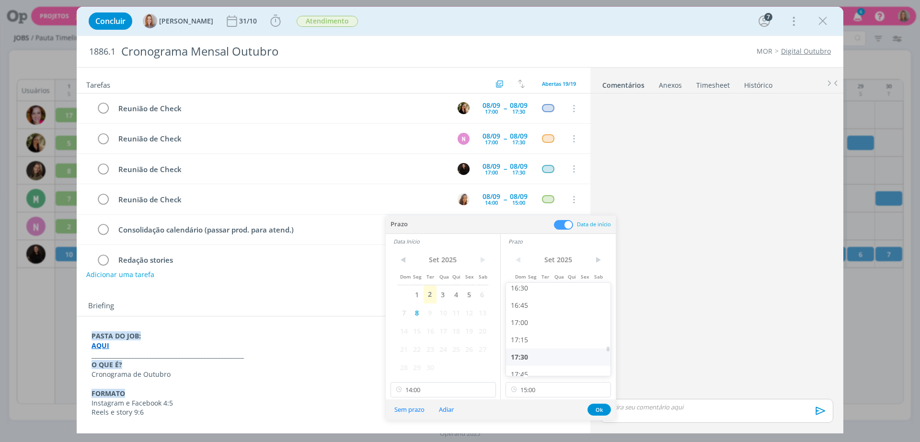
click at [527, 358] on div "17:30" at bounding box center [559, 356] width 107 height 17
type input "17:30"
click at [454, 387] on input "14:00" at bounding box center [443, 389] width 105 height 15
click at [413, 337] on div "17:00" at bounding box center [444, 331] width 107 height 17
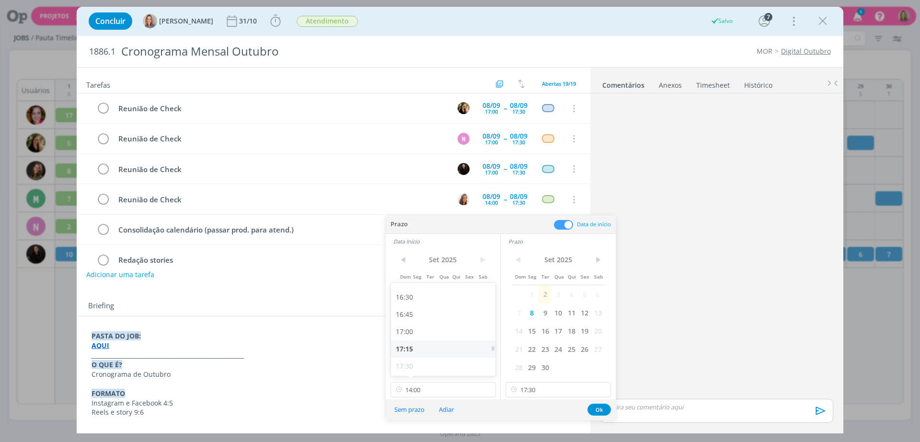
type input "17:00"
click at [594, 411] on button "Ok" at bounding box center [599, 410] width 23 height 12
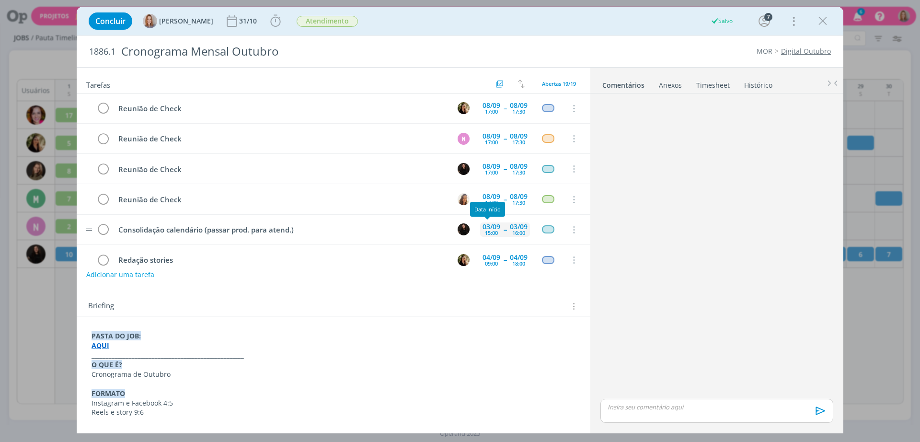
click at [488, 230] on div "15:00" at bounding box center [491, 232] width 13 height 5
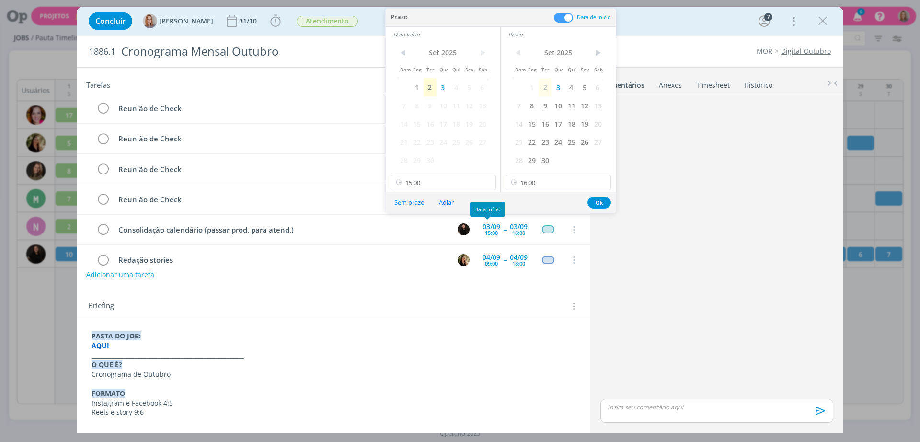
click at [689, 244] on div "dialog" at bounding box center [717, 247] width 241 height 300
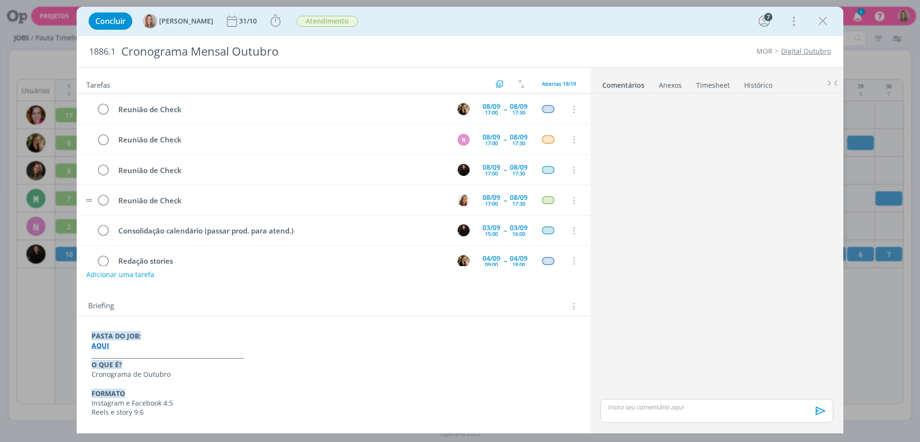
scroll to position [120, 0]
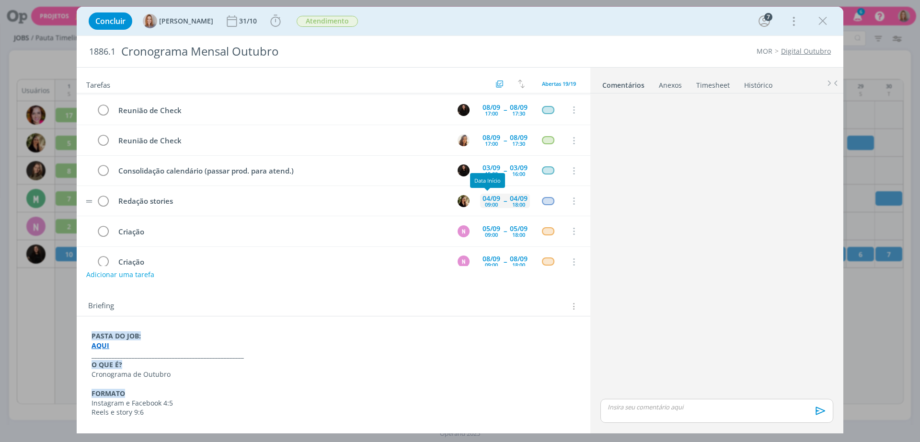
click at [484, 208] on div "04/09 09:00 -- 04/09 18:00" at bounding box center [505, 201] width 50 height 21
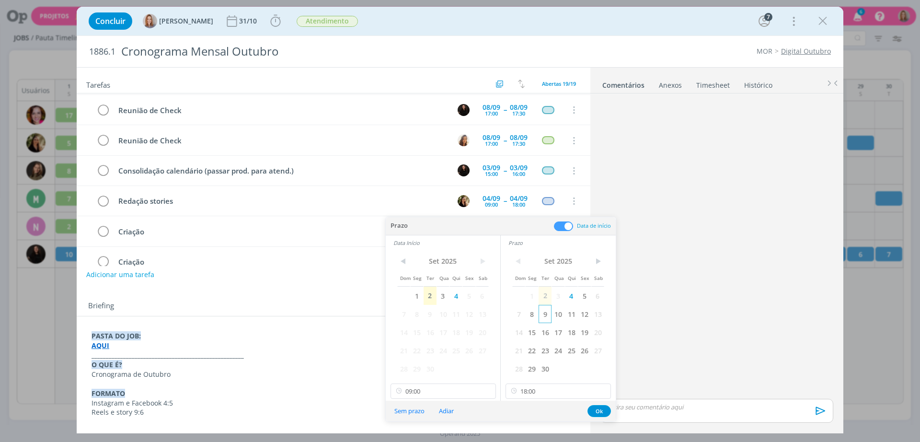
click at [544, 314] on span "9" at bounding box center [545, 314] width 13 height 18
click at [432, 313] on span "9" at bounding box center [430, 314] width 13 height 18
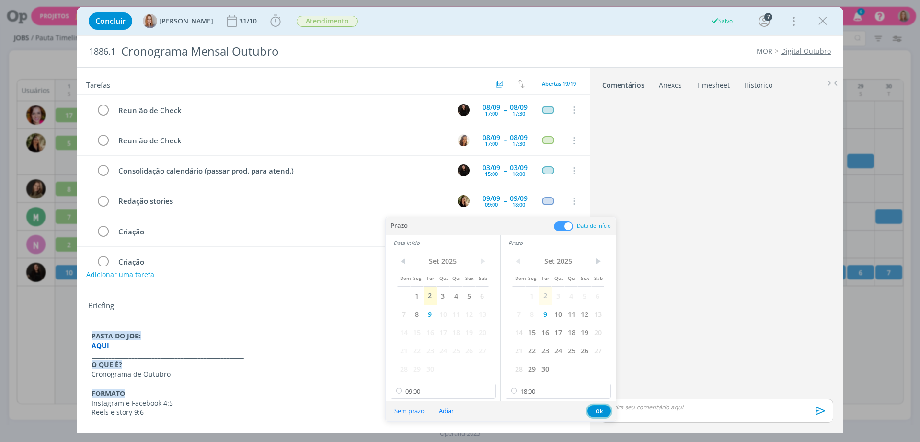
click at [598, 407] on button "Ok" at bounding box center [599, 411] width 23 height 12
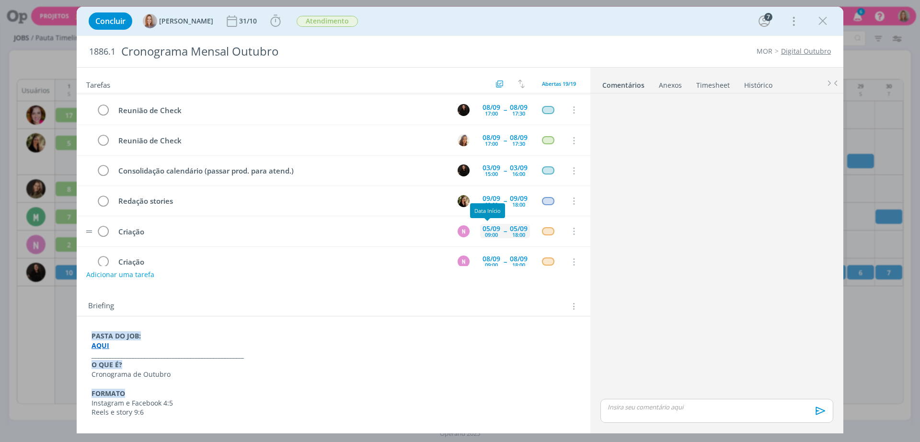
click at [487, 232] on div "09:00" at bounding box center [491, 234] width 13 height 5
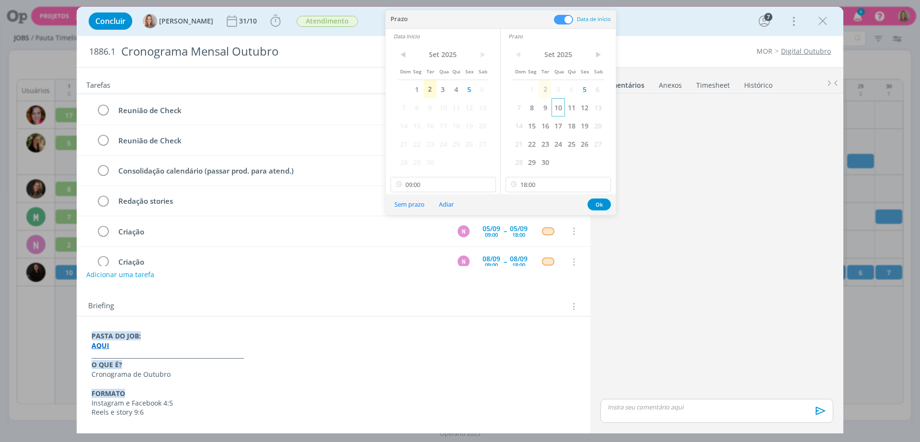
click at [556, 107] on span "10" at bounding box center [558, 107] width 13 height 18
click at [446, 106] on span "10" at bounding box center [443, 107] width 13 height 18
click at [601, 204] on button "Ok" at bounding box center [599, 204] width 23 height 12
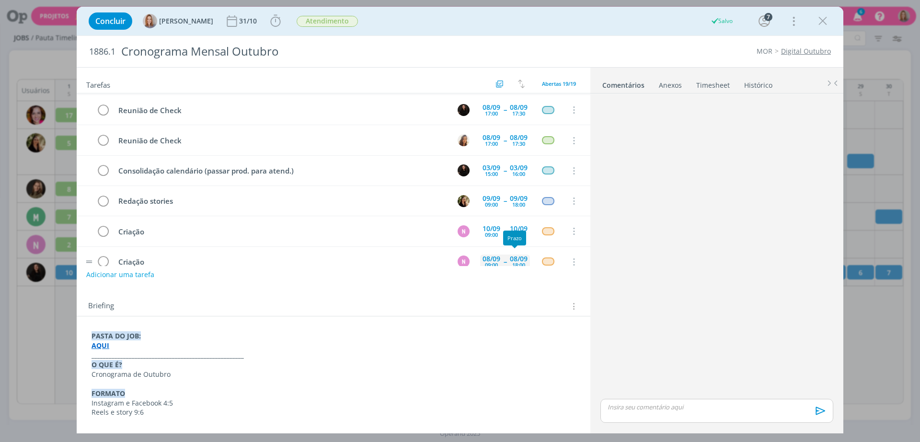
click at [519, 260] on div "08/09" at bounding box center [519, 258] width 18 height 7
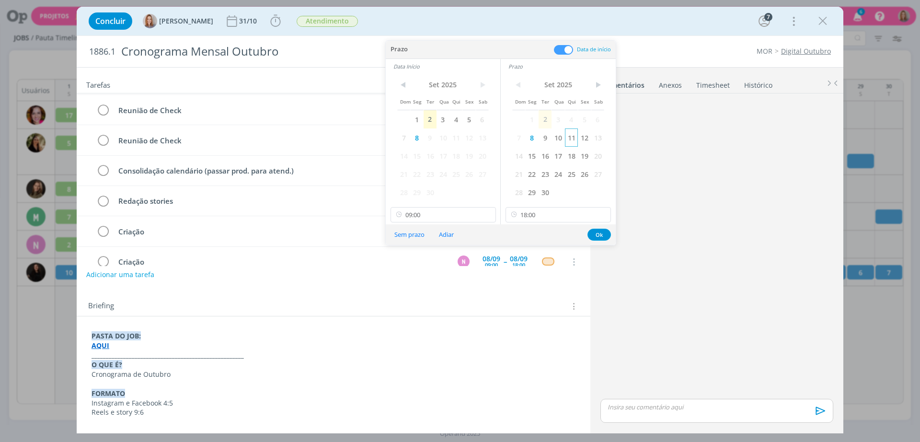
click at [577, 131] on span "11" at bounding box center [571, 137] width 13 height 18
click at [452, 138] on span "11" at bounding box center [456, 137] width 13 height 18
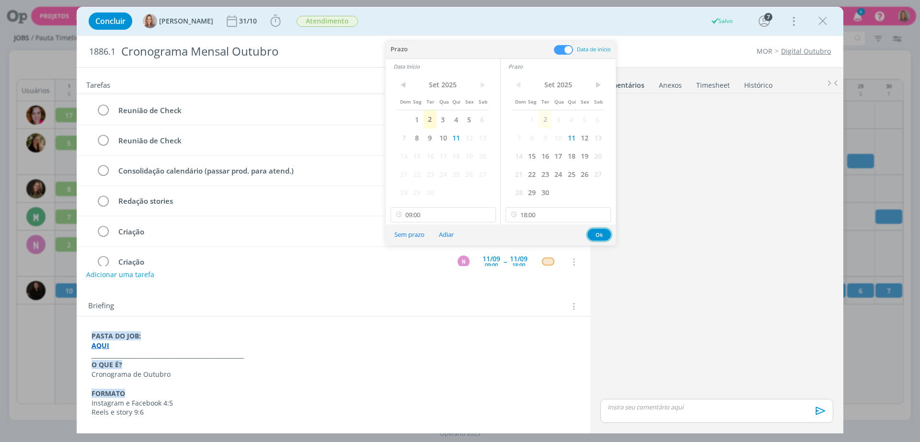
click at [601, 235] on button "Ok" at bounding box center [599, 235] width 23 height 12
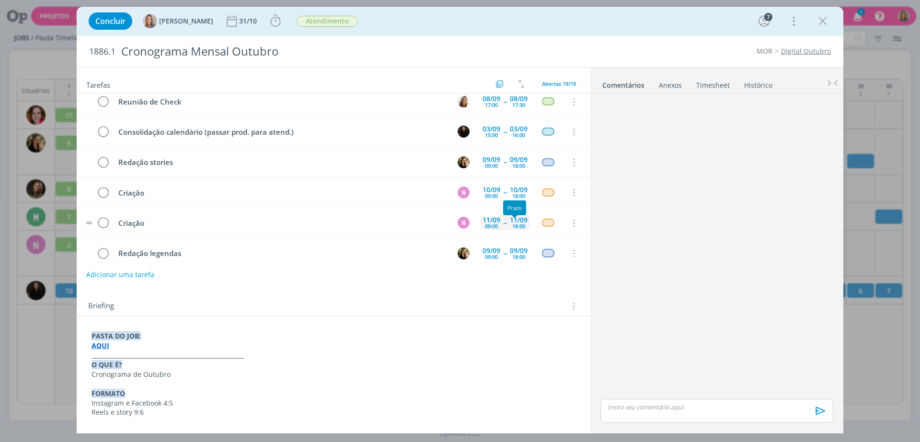
scroll to position [180, 0]
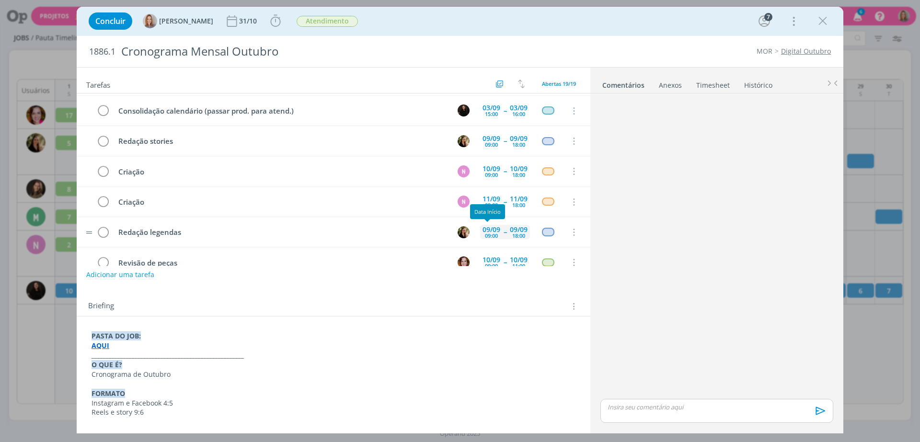
click at [491, 230] on div "09/09" at bounding box center [492, 229] width 18 height 7
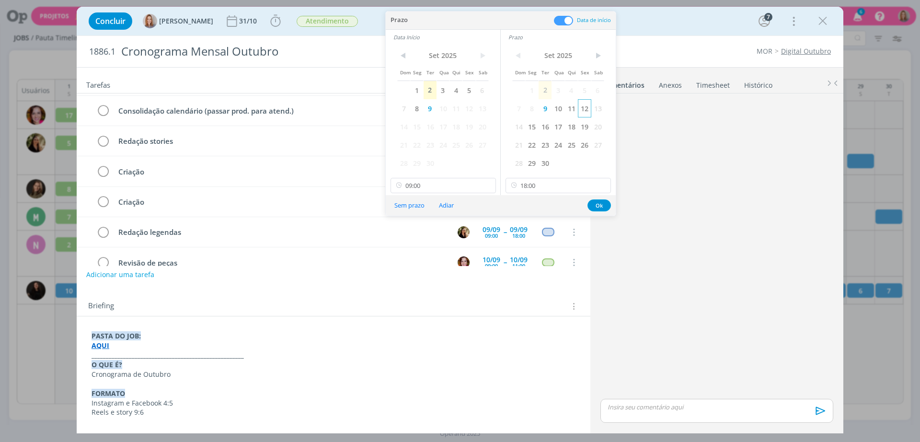
click at [588, 109] on span "12" at bounding box center [584, 108] width 13 height 18
click at [474, 109] on span "12" at bounding box center [468, 108] width 13 height 18
click at [609, 201] on button "Ok" at bounding box center [599, 205] width 23 height 12
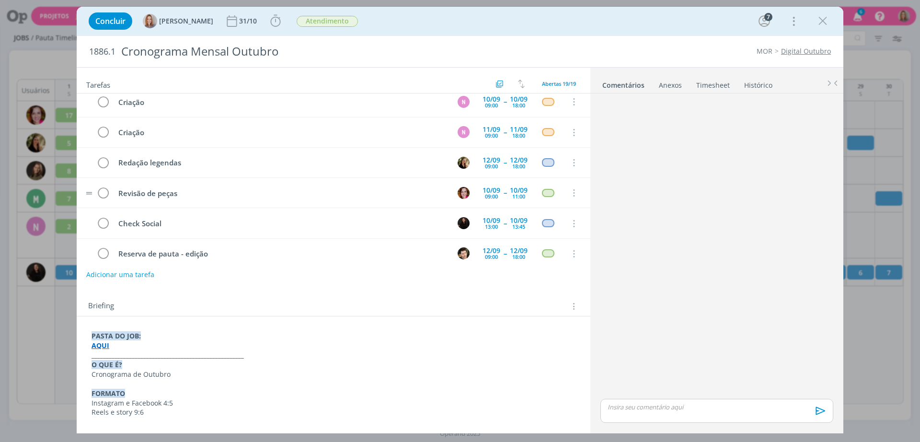
scroll to position [231, 0]
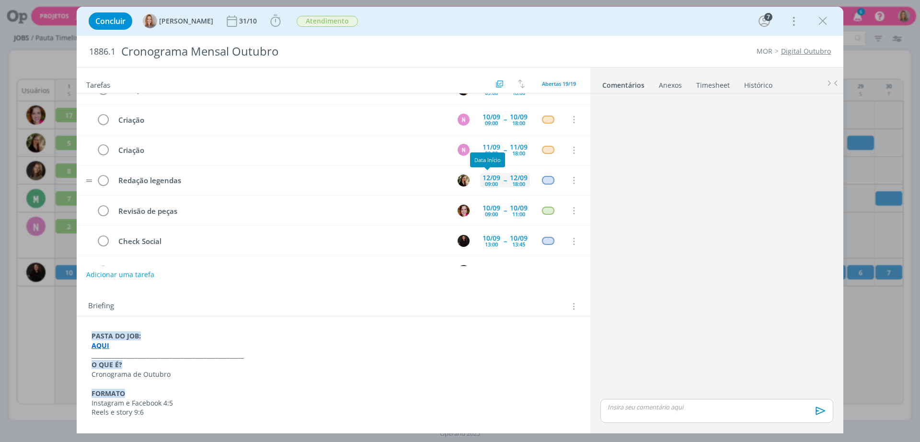
click at [492, 181] on div "09:00" at bounding box center [491, 183] width 13 height 5
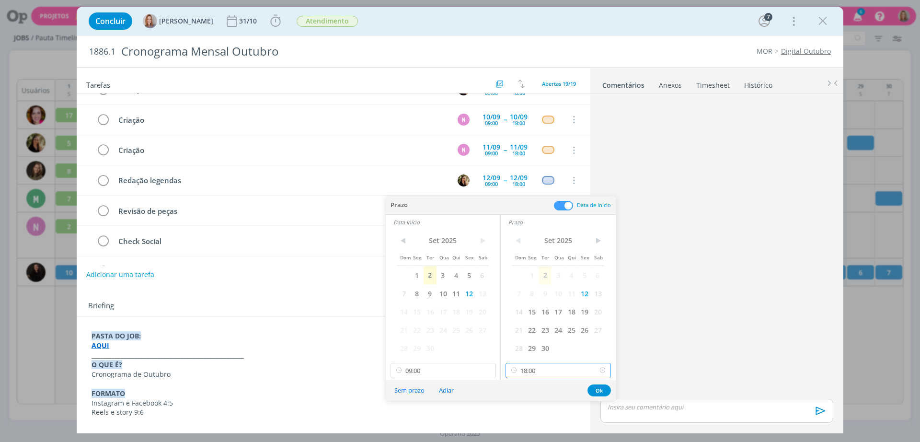
click at [544, 371] on input "18:00" at bounding box center [558, 370] width 105 height 15
click at [713, 281] on div "dialog" at bounding box center [717, 247] width 241 height 300
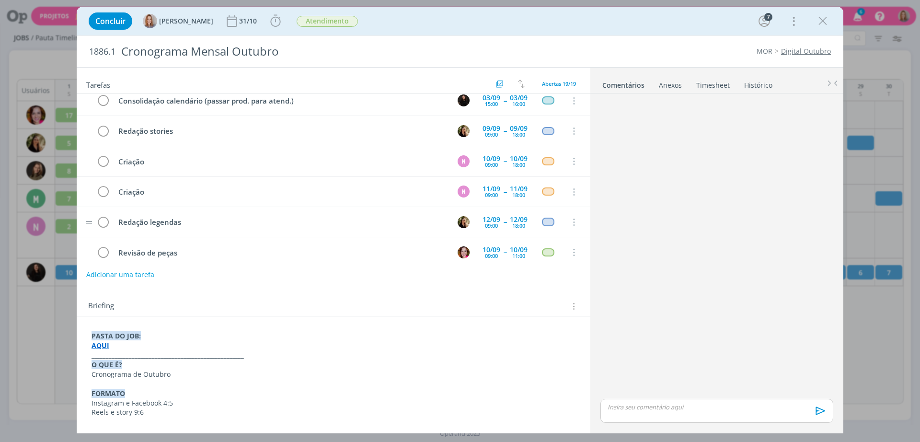
scroll to position [172, 0]
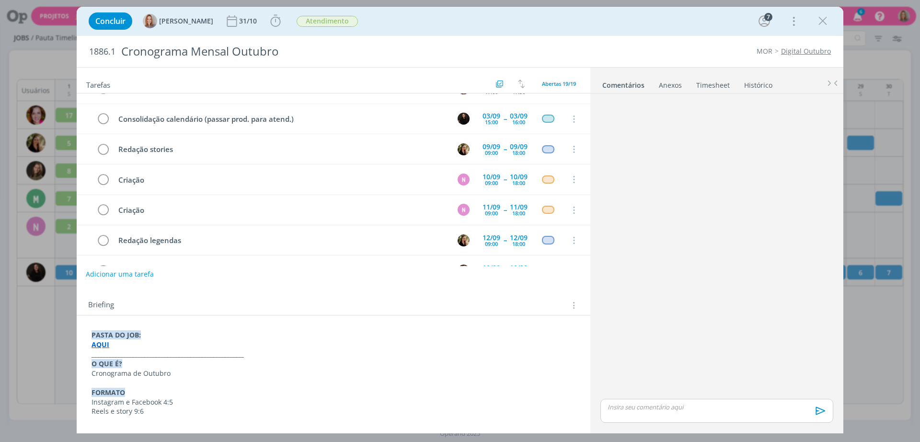
click at [119, 270] on button "Adicionar uma tarefa" at bounding box center [120, 274] width 68 height 16
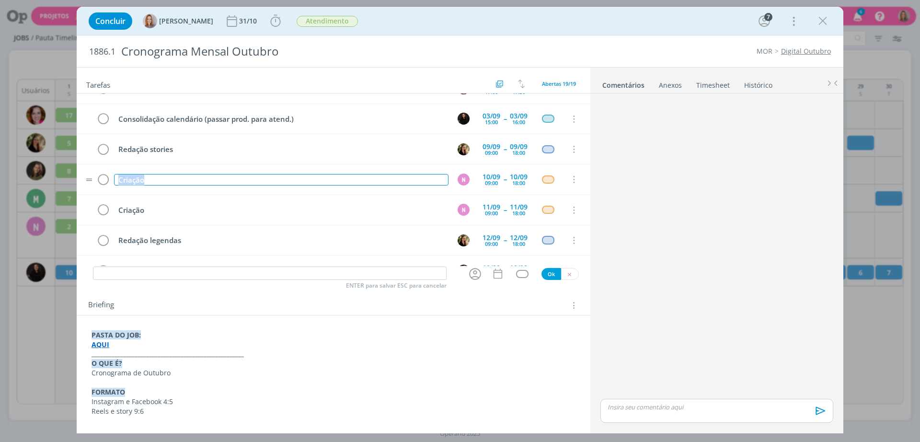
drag, startPoint x: 161, startPoint y: 180, endPoint x: 111, endPoint y: 179, distance: 49.4
click at [111, 179] on tr "Criação N 10/09 09:00 -- 10/09 18:00 Cancelar" at bounding box center [334, 179] width 514 height 30
copy div "Criação"
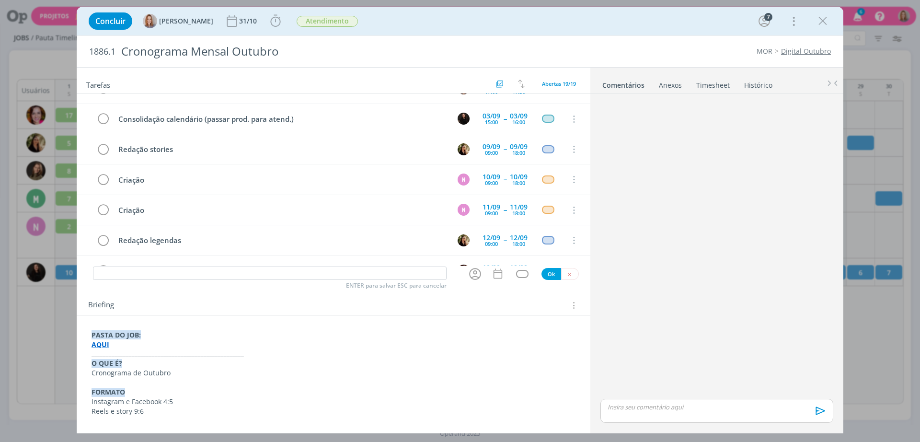
click at [146, 283] on div "Tarefas Usar Job de template Criar template a partir deste job Visualizar Templ…" at bounding box center [334, 247] width 514 height 358
click at [146, 278] on input "dialog" at bounding box center [270, 272] width 354 height 13
paste input "Criação"
click at [478, 274] on icon "dialog" at bounding box center [475, 273] width 15 height 15
type input "Criação"
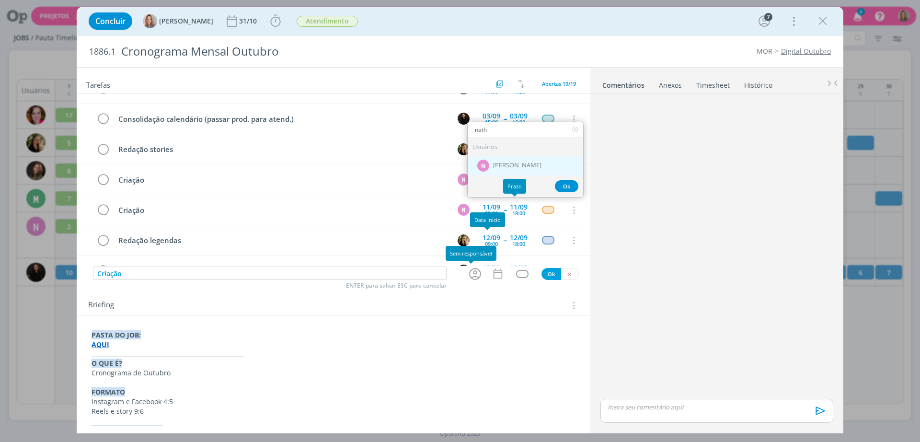
type input "nath"
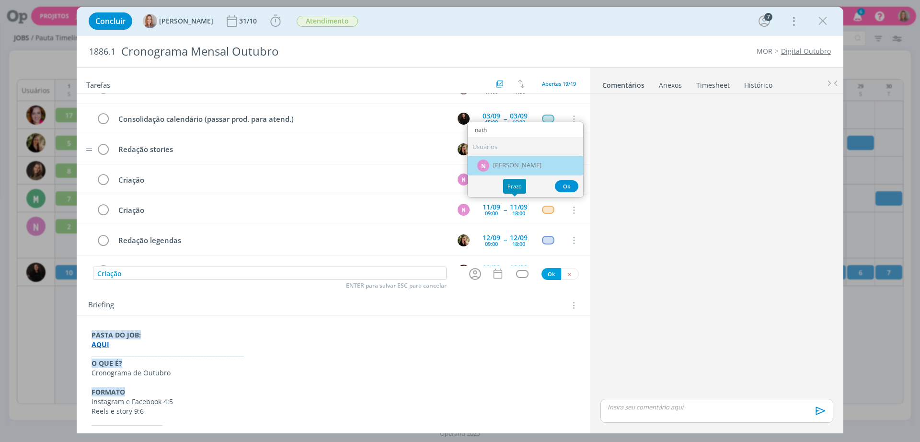
click at [521, 162] on span "[PERSON_NAME]" at bounding box center [517, 165] width 48 height 8
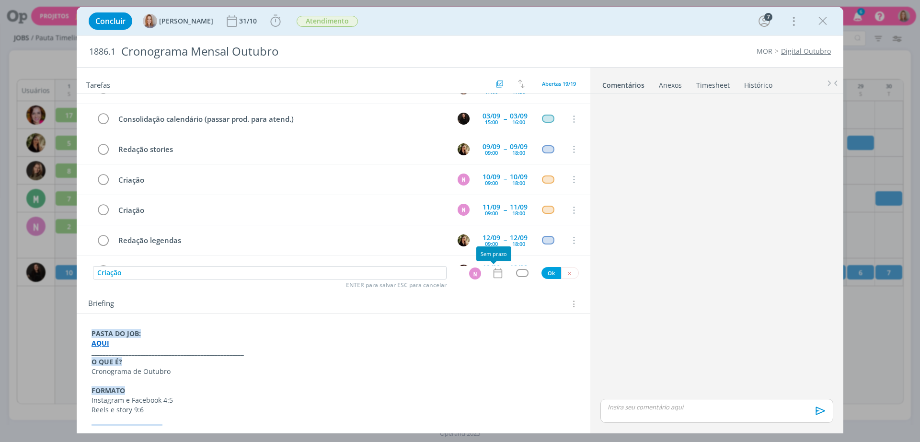
click at [492, 277] on icon "dialog" at bounding box center [498, 273] width 12 height 12
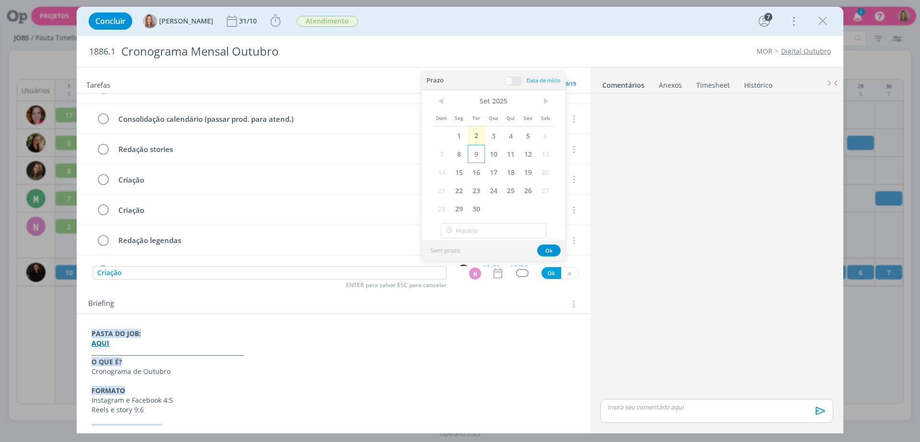
click at [476, 155] on span "9" at bounding box center [476, 154] width 17 height 18
click at [511, 84] on span at bounding box center [513, 81] width 19 height 10
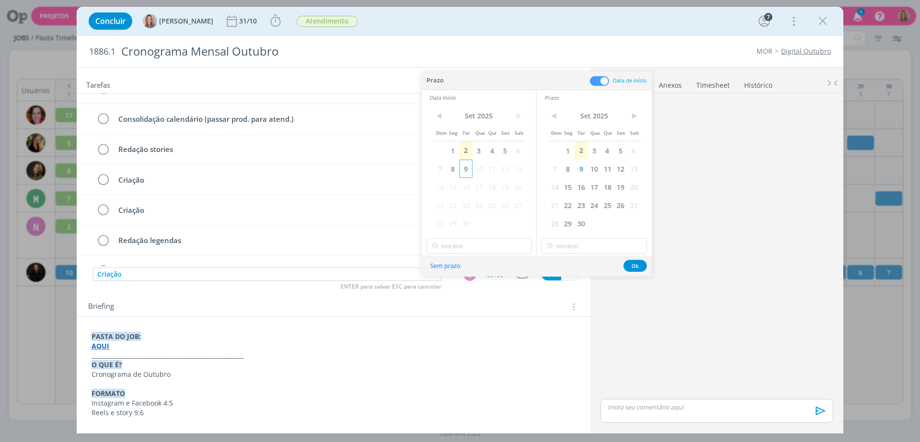
click at [468, 167] on span "9" at bounding box center [466, 169] width 13 height 18
drag, startPoint x: 457, startPoint y: 256, endPoint x: 459, endPoint y: 248, distance: 8.0
click at [458, 252] on div "Prazo Data de início Data Início < Set 2025 > Dom Seg Ter Qua Qui Sex Sab 1 2 3…" at bounding box center [537, 174] width 230 height 204
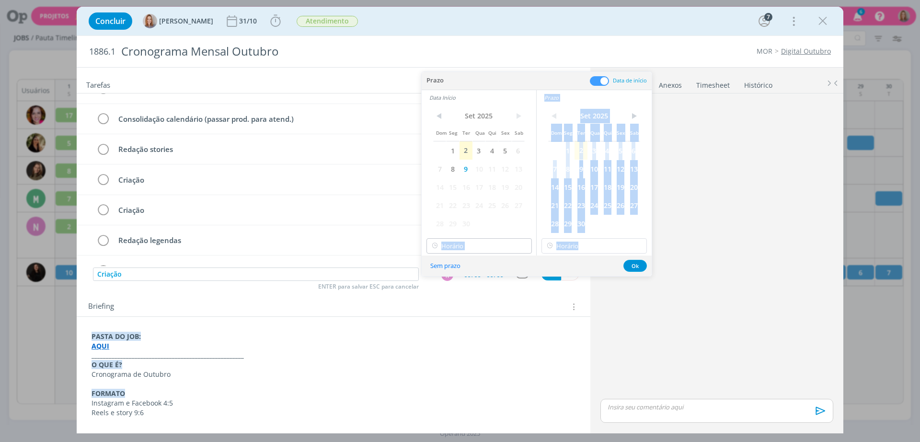
click at [459, 248] on input "text" at bounding box center [479, 245] width 105 height 15
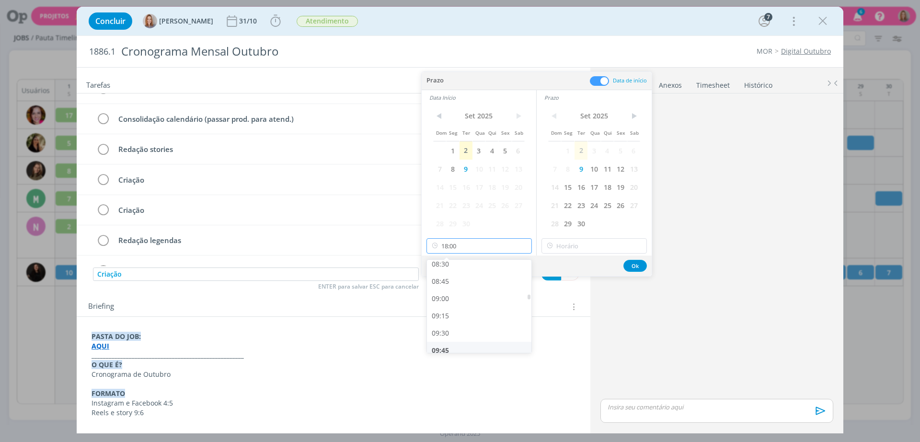
scroll to position [570, 0]
click at [453, 314] on div "09:00" at bounding box center [480, 319] width 107 height 17
type input "09:00"
type input "18:00"
click at [584, 246] on input "18:00" at bounding box center [594, 245] width 105 height 15
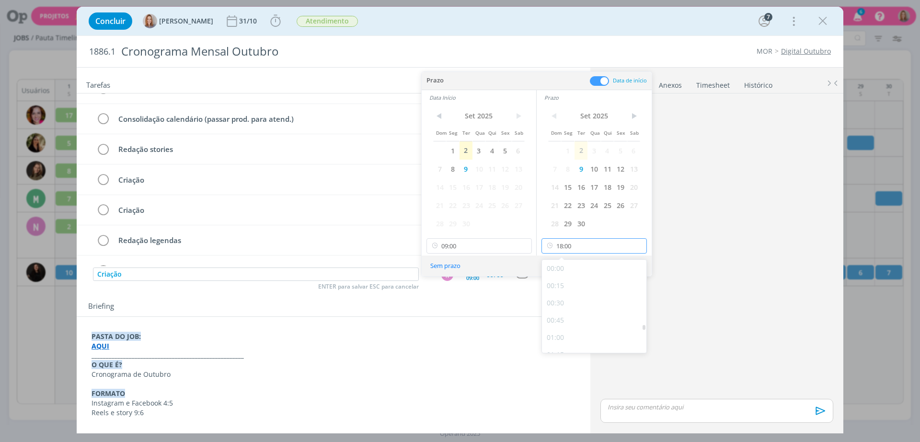
scroll to position [1169, 0]
click at [581, 343] on div "18:00" at bounding box center [595, 341] width 107 height 17
click at [646, 263] on button "Ok" at bounding box center [634, 266] width 23 height 12
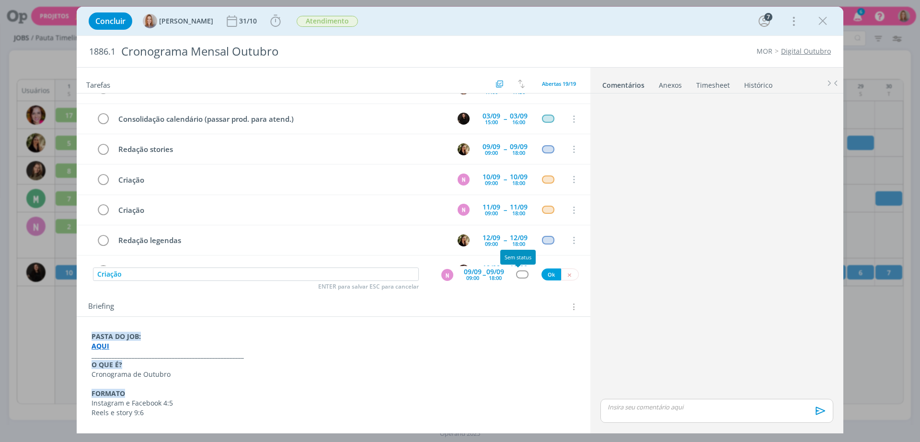
click at [522, 274] on div "dialog" at bounding box center [522, 274] width 12 height 8
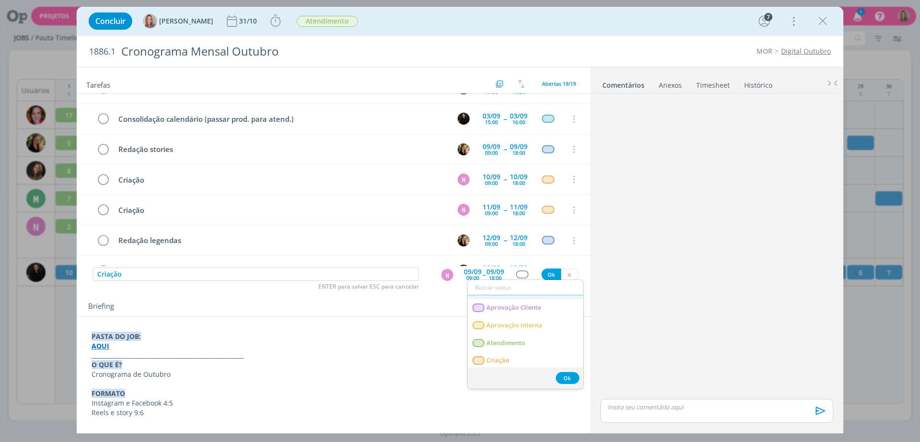
scroll to position [60, 0]
click at [506, 328] on span "Criação" at bounding box center [497, 332] width 23 height 8
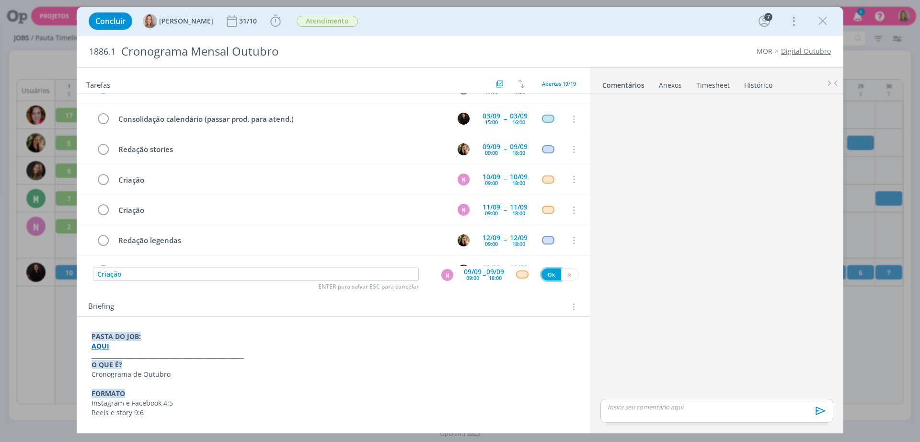
drag, startPoint x: 543, startPoint y: 274, endPoint x: 127, endPoint y: 287, distance: 417.1
click at [543, 274] on button "Ok" at bounding box center [552, 274] width 20 height 12
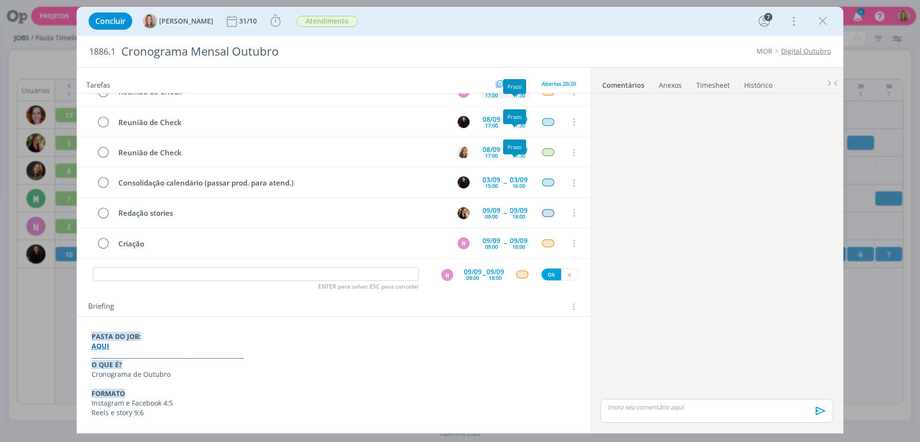
scroll to position [120, 0]
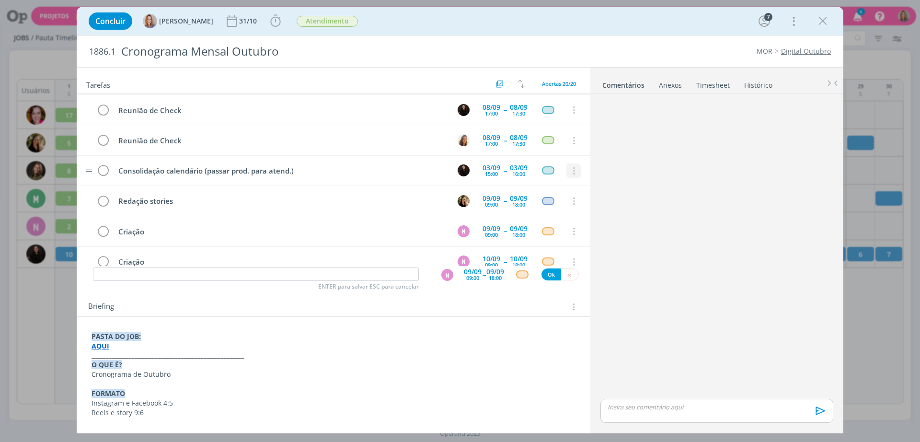
click at [568, 171] on icon "dialog" at bounding box center [573, 171] width 11 height 9
click at [552, 188] on link "Cancelar" at bounding box center [543, 187] width 76 height 15
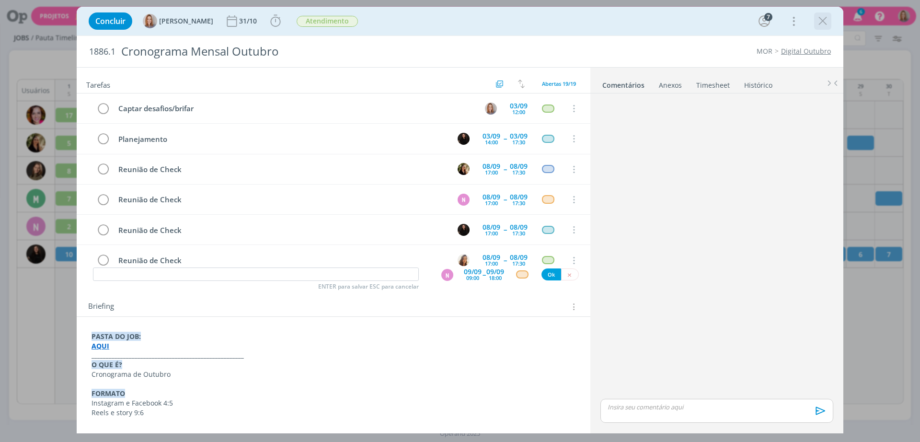
click at [828, 14] on icon "dialog" at bounding box center [823, 21] width 14 height 14
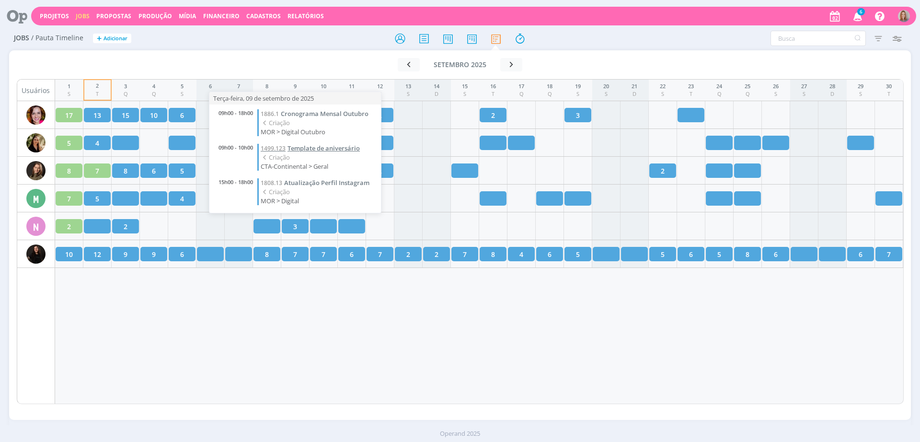
click at [308, 150] on span "Template de aniversário" at bounding box center [324, 148] width 72 height 9
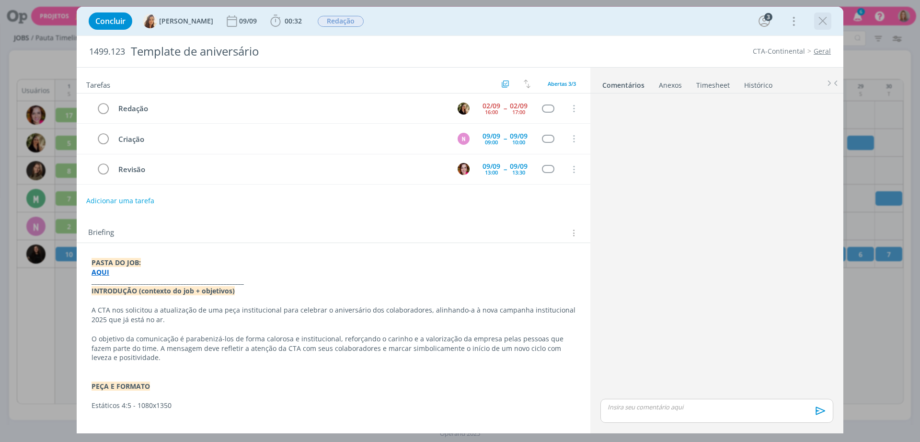
click at [821, 14] on icon "dialog" at bounding box center [823, 21] width 14 height 14
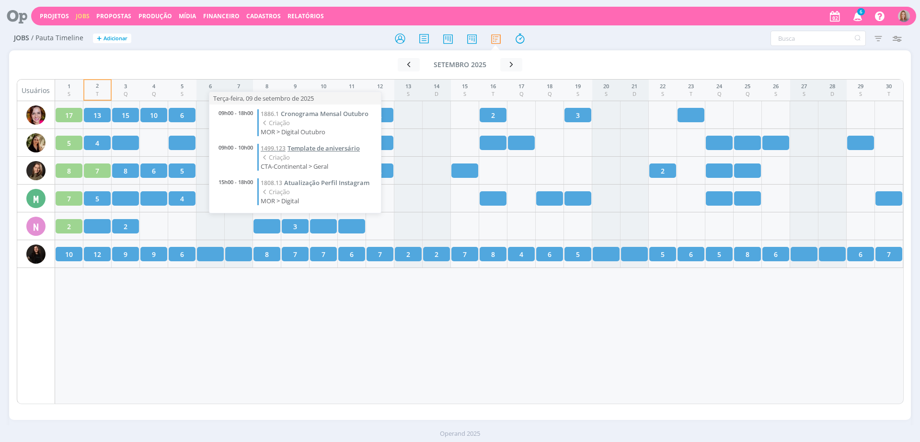
click at [319, 148] on span "Template de aniversário" at bounding box center [324, 148] width 72 height 9
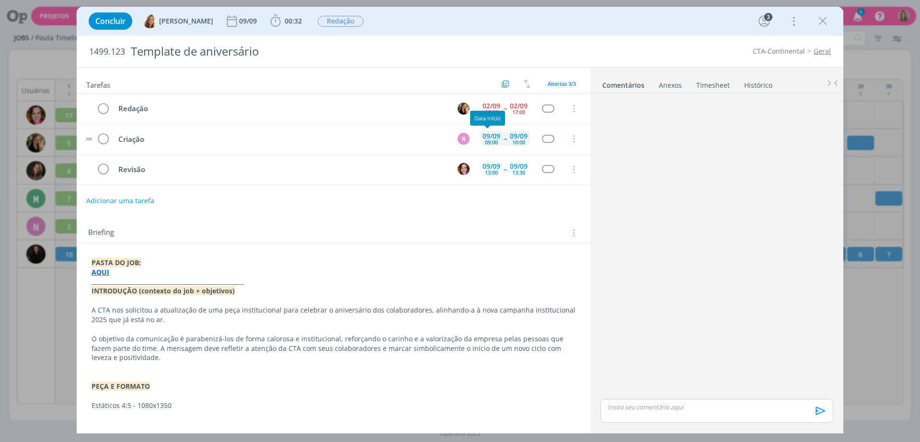
click at [485, 136] on div "09/09" at bounding box center [492, 136] width 18 height 7
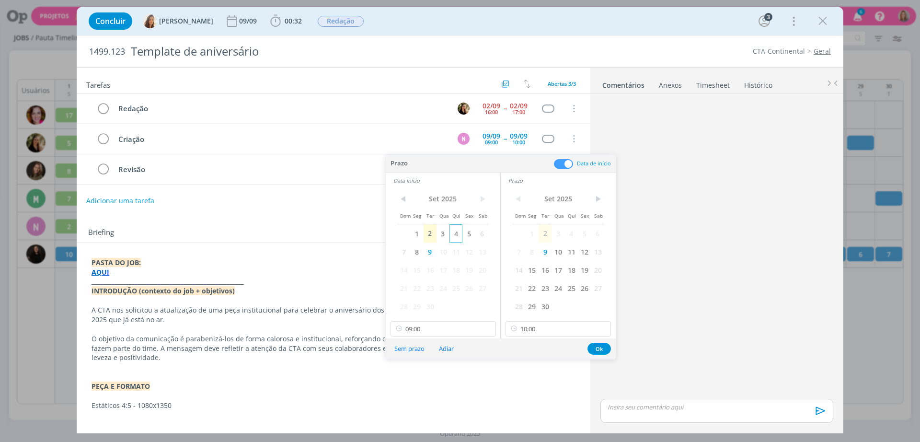
click at [456, 233] on span "4" at bounding box center [456, 233] width 13 height 18
click at [569, 242] on div "Dom Seg Ter Qua Qui Sex Sab 1 2 3 4 5 6 7 8 9 10 11 12 13 14 15 16 17 18 19 20 …" at bounding box center [558, 254] width 92 height 124
click at [575, 235] on span "4" at bounding box center [571, 233] width 13 height 18
click at [599, 348] on button "Ok" at bounding box center [599, 349] width 23 height 12
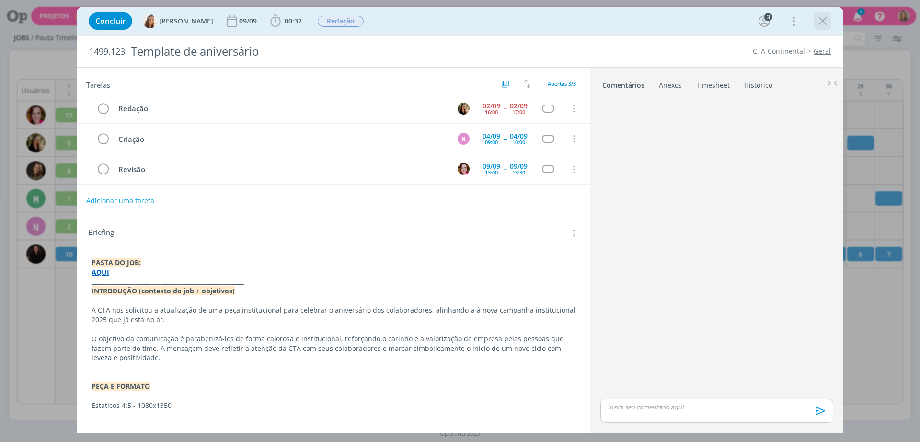
click at [821, 24] on icon "dialog" at bounding box center [823, 21] width 14 height 14
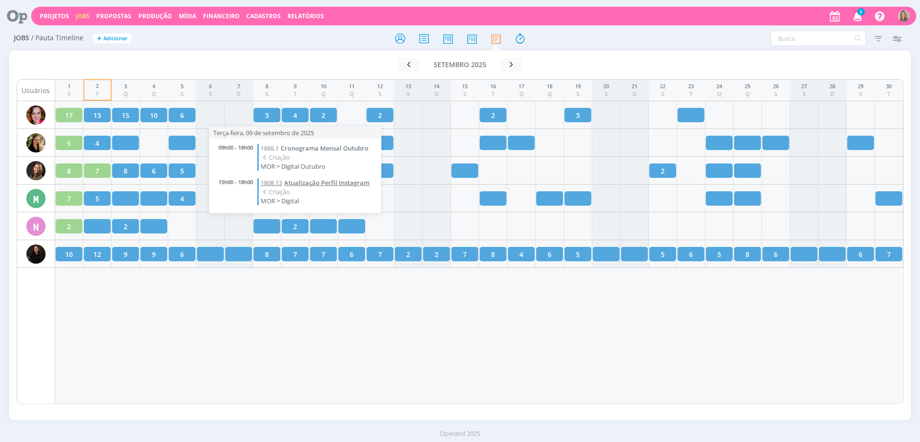
click at [295, 182] on span "Atualização Perfil Instagram" at bounding box center [326, 182] width 85 height 9
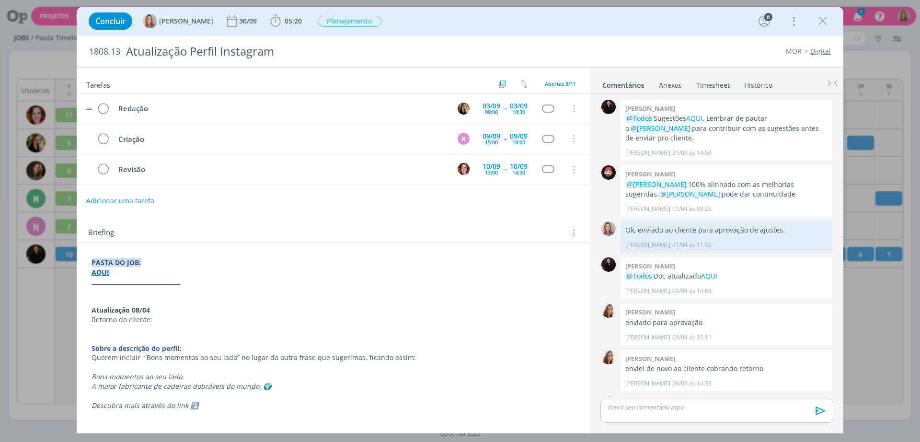
scroll to position [285, 0]
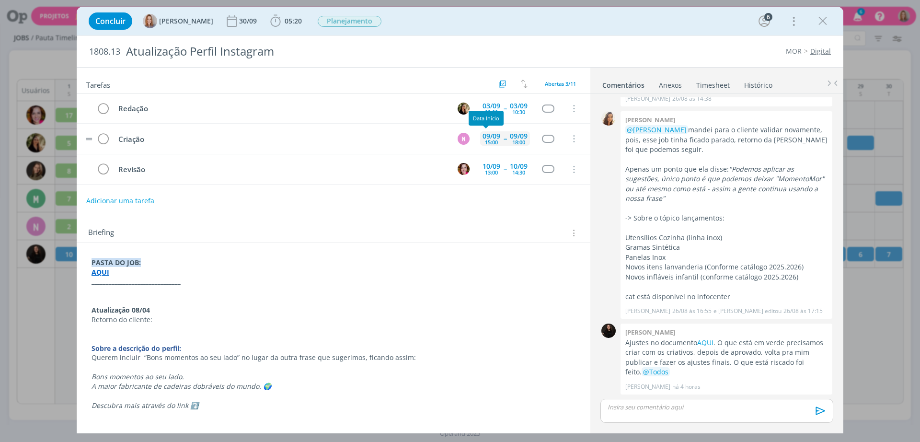
click at [480, 138] on div "09/09 15:00" at bounding box center [491, 138] width 23 height 14
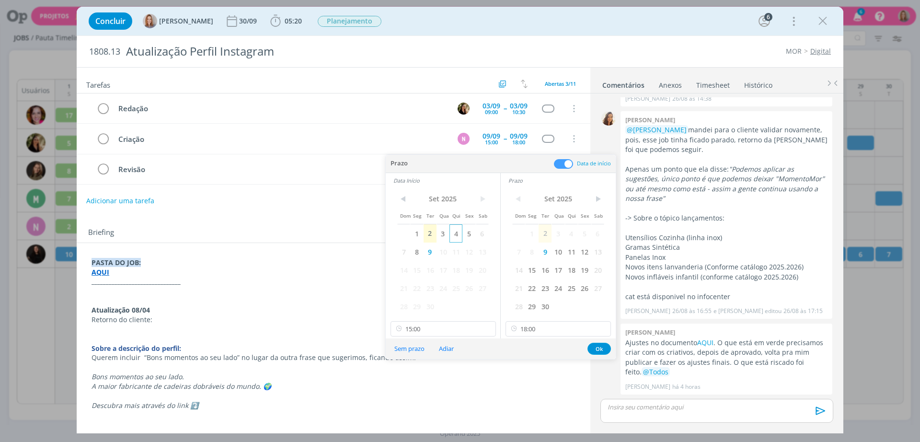
click at [453, 235] on span "4" at bounding box center [456, 233] width 13 height 18
click at [574, 227] on span "4" at bounding box center [571, 233] width 13 height 18
click at [604, 351] on button "Ok" at bounding box center [599, 349] width 23 height 12
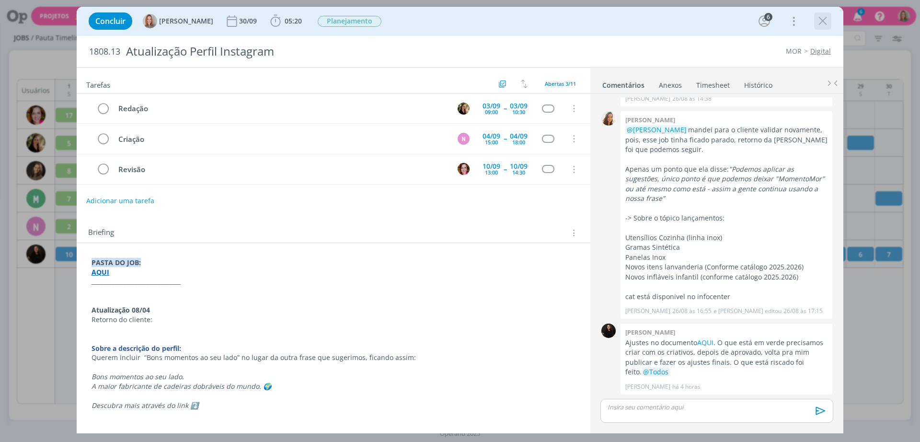
click at [825, 17] on icon "dialog" at bounding box center [823, 21] width 14 height 14
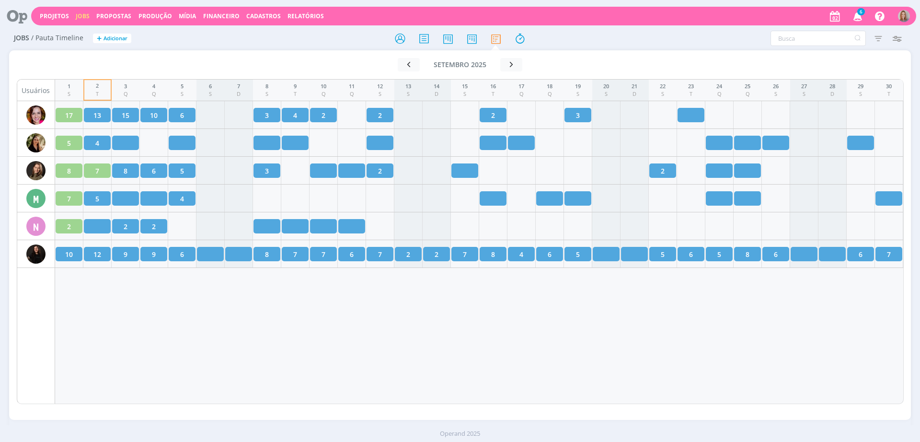
click at [310, 318] on div "1 S 2 T 3 Q 4 Q 5 S 6 S 7 D 8 S 9 T 10 Q 11 Q 12 S 13 S 14 D 15 S 16 T 17 Q 18 …" at bounding box center [479, 241] width 849 height 325
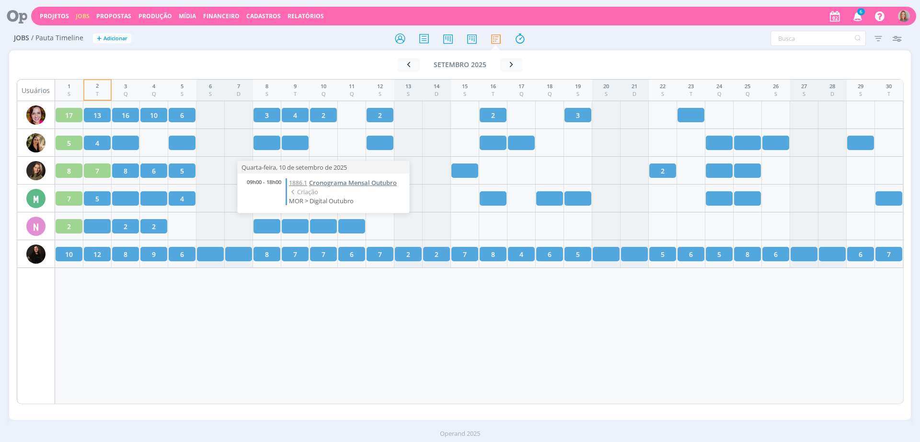
click at [327, 179] on span "Cronograma Mensal Outubro" at bounding box center [353, 182] width 88 height 9
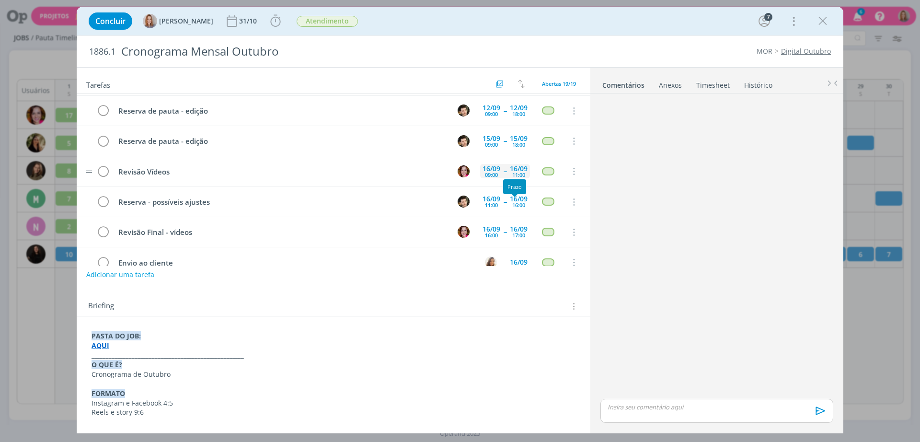
scroll to position [332, 0]
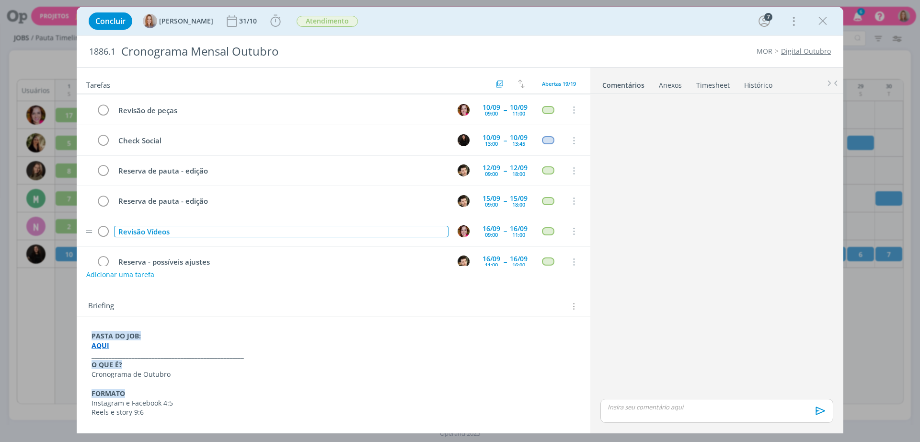
click at [186, 235] on div "Revisão Vídeos" at bounding box center [281, 232] width 334 height 12
drag, startPoint x: 187, startPoint y: 234, endPoint x: 147, endPoint y: 231, distance: 40.3
click at [147, 231] on div "Revisão Vídeos" at bounding box center [281, 232] width 334 height 12
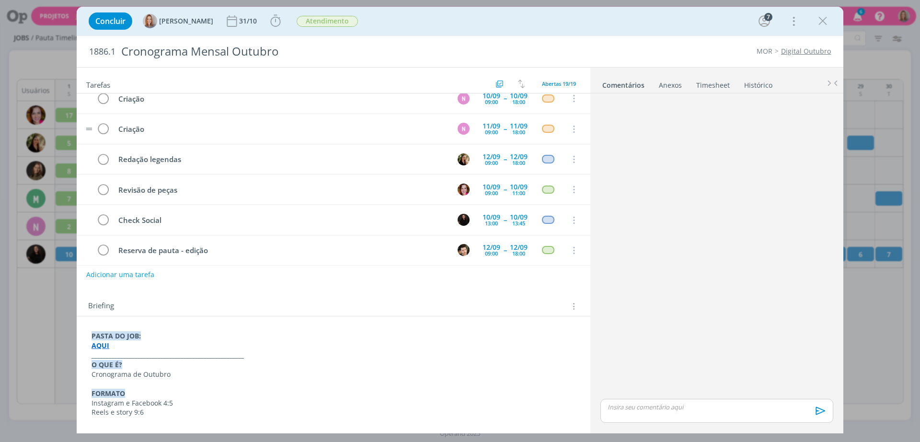
scroll to position [272, 0]
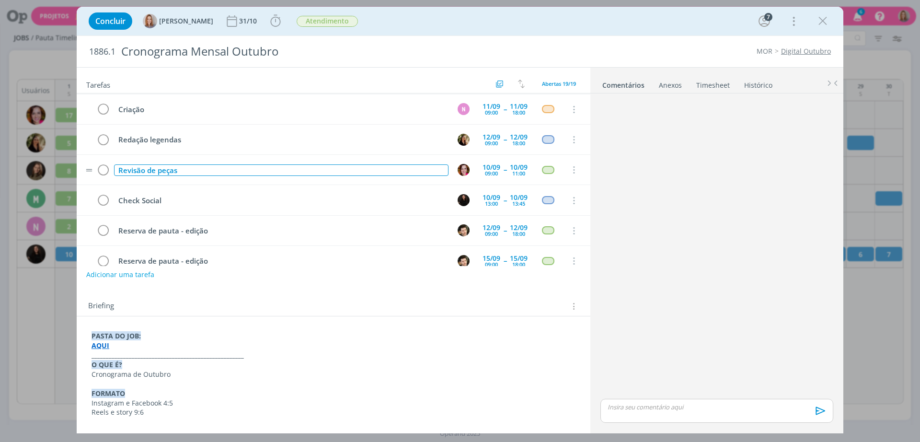
click at [196, 167] on div "Revisão de peças" at bounding box center [281, 170] width 334 height 12
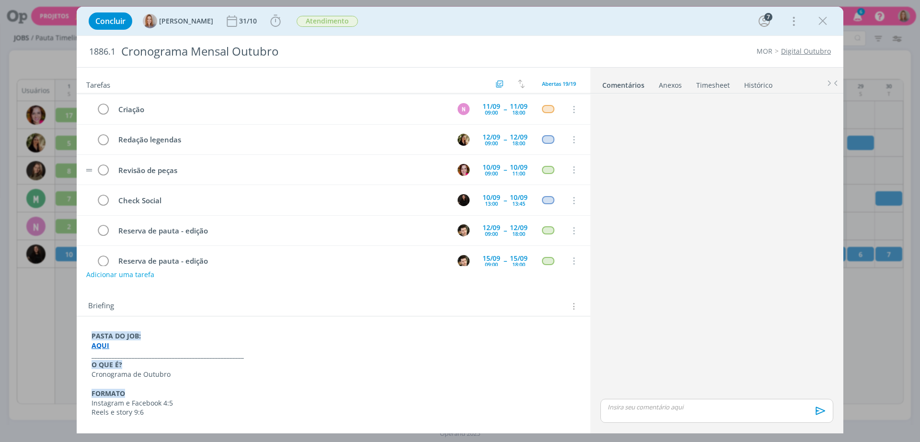
click at [171, 176] on tr "Revisão de peças [DATE] 09:00 -- [DATE] 11:00 Cancelar" at bounding box center [334, 170] width 514 height 30
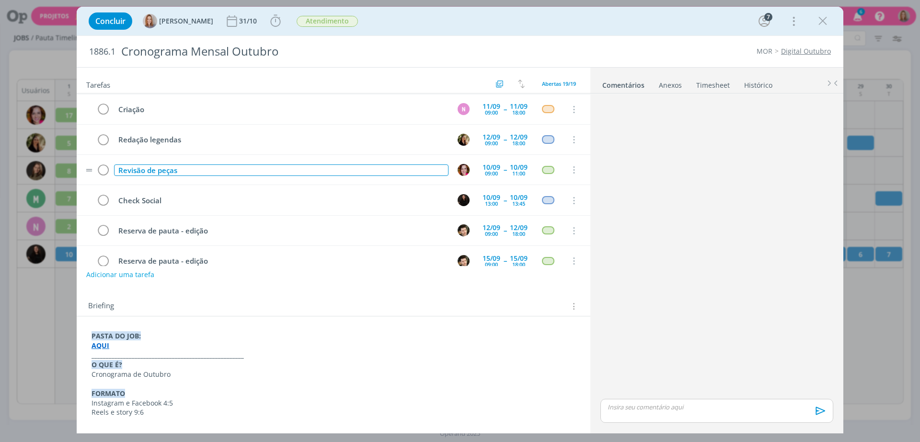
click at [191, 168] on div "Revisão de peças" at bounding box center [281, 170] width 334 height 12
drag, startPoint x: 194, startPoint y: 168, endPoint x: 147, endPoint y: 172, distance: 46.6
click at [147, 172] on div "Revisão de peças" at bounding box center [281, 170] width 334 height 12
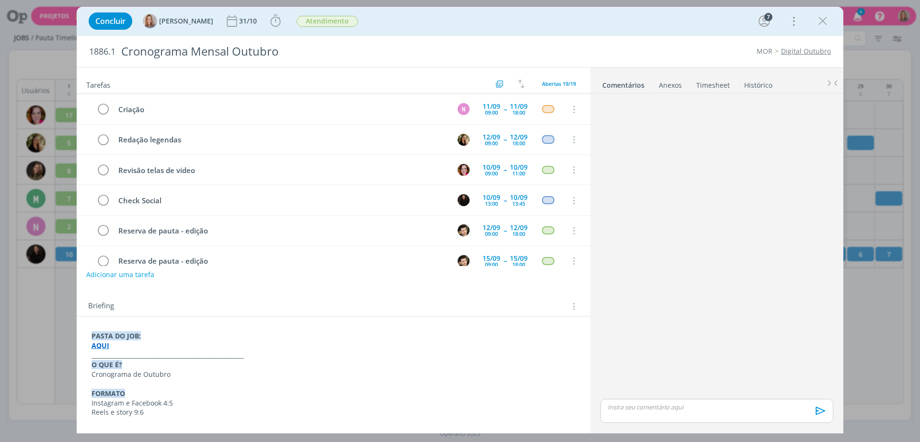
click at [733, 196] on div "dialog" at bounding box center [717, 247] width 241 height 300
click at [570, 201] on icon "dialog" at bounding box center [573, 200] width 11 height 9
click at [620, 226] on div "dialog" at bounding box center [717, 247] width 241 height 300
drag, startPoint x: 196, startPoint y: 209, endPoint x: 175, endPoint y: 205, distance: 21.2
click at [193, 206] on tr "Check Social 10/09 13:00 -- 10/09 13:45 Cancelar" at bounding box center [334, 200] width 514 height 30
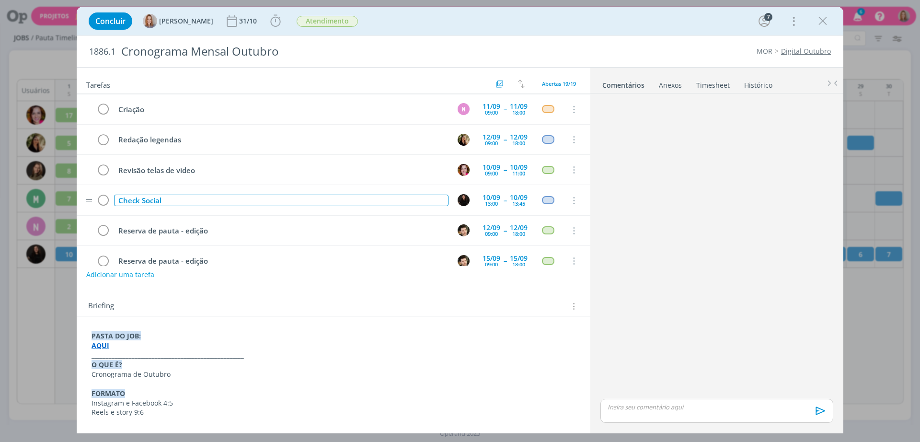
click at [175, 205] on div "Check Social" at bounding box center [281, 201] width 334 height 12
drag, startPoint x: 164, startPoint y: 201, endPoint x: 120, endPoint y: 184, distance: 47.3
click at [120, 184] on div "Captar desafios/brifar 03/09 12:00 Cancelar Planejamento 03/09 14:00 -- 03/09 1…" at bounding box center [334, 109] width 514 height 576
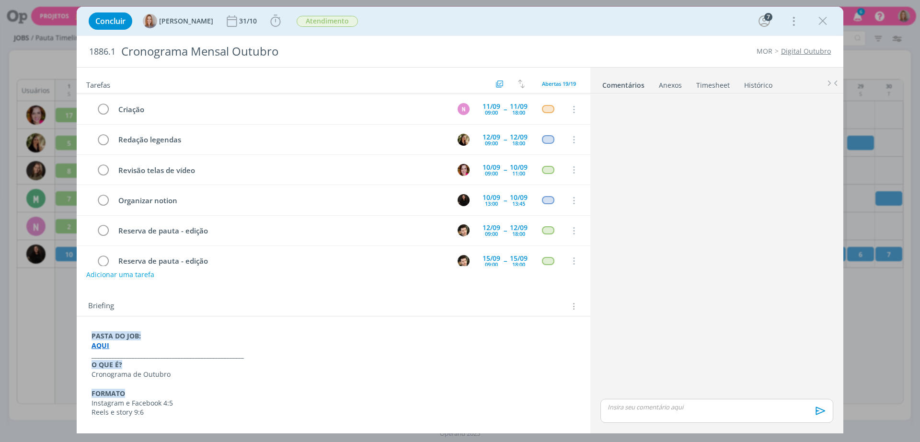
click at [693, 199] on div "dialog" at bounding box center [717, 247] width 241 height 300
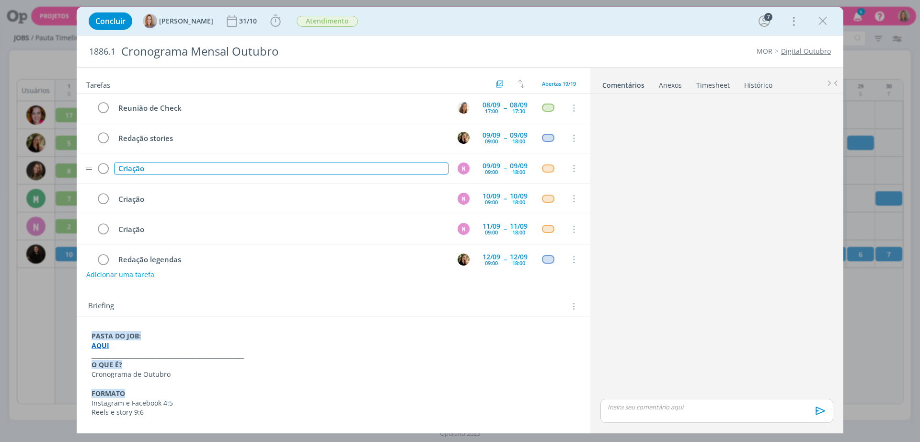
click at [173, 169] on div "Criação" at bounding box center [281, 168] width 334 height 12
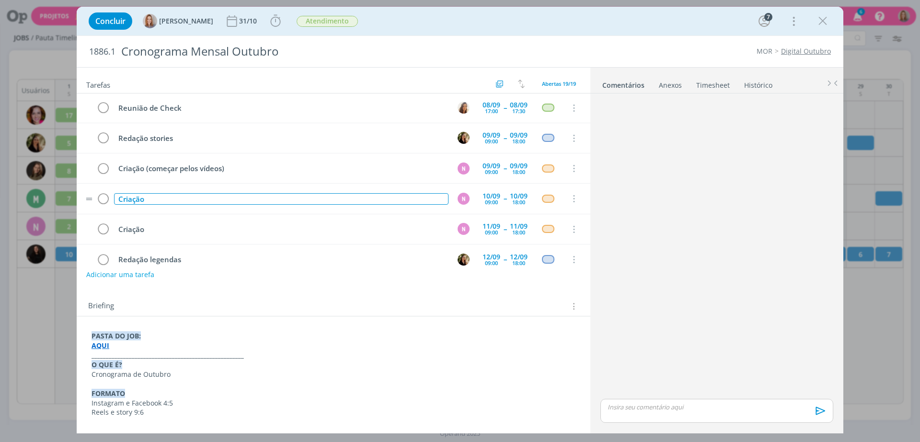
click at [191, 203] on div "Criação" at bounding box center [281, 199] width 334 height 12
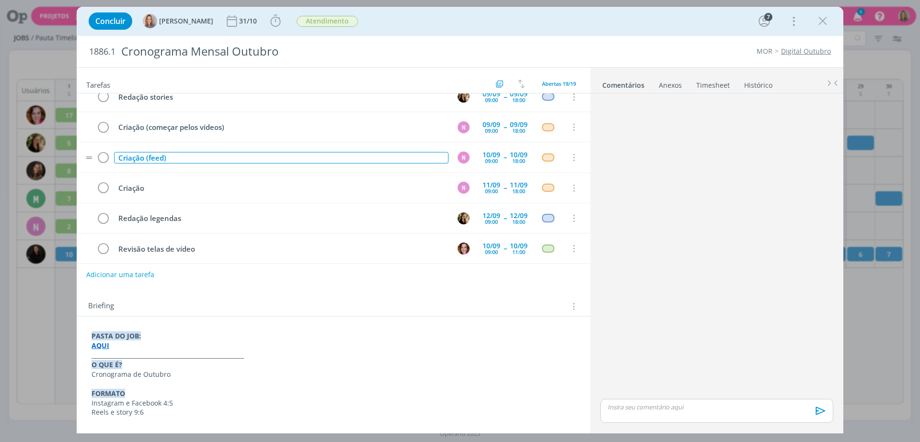
scroll to position [212, 0]
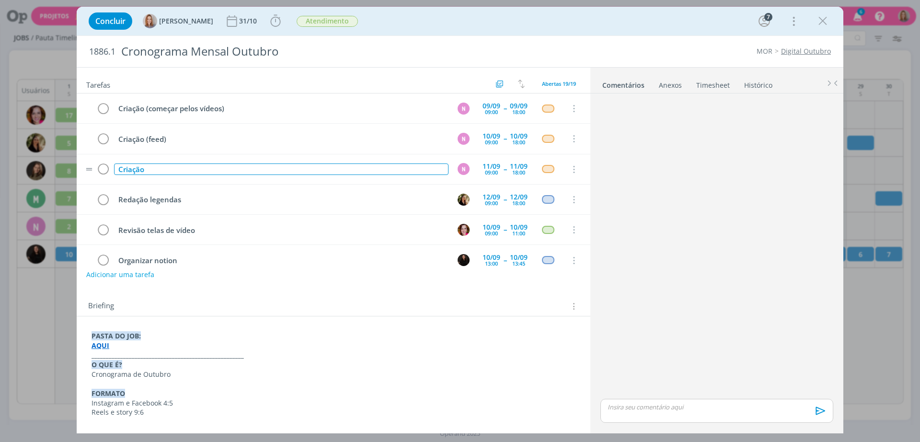
click at [164, 167] on div "Criação" at bounding box center [281, 169] width 334 height 12
click at [652, 232] on div "dialog" at bounding box center [717, 247] width 241 height 300
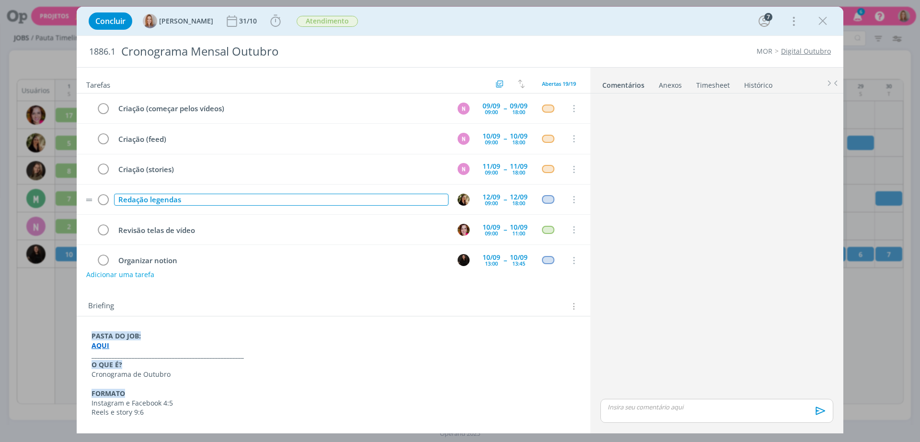
click at [190, 203] on div "Redação legendas" at bounding box center [281, 200] width 334 height 12
drag, startPoint x: 182, startPoint y: 202, endPoint x: 150, endPoint y: 207, distance: 32.5
click at [150, 207] on td "Redação legendas" at bounding box center [279, 199] width 334 height 17
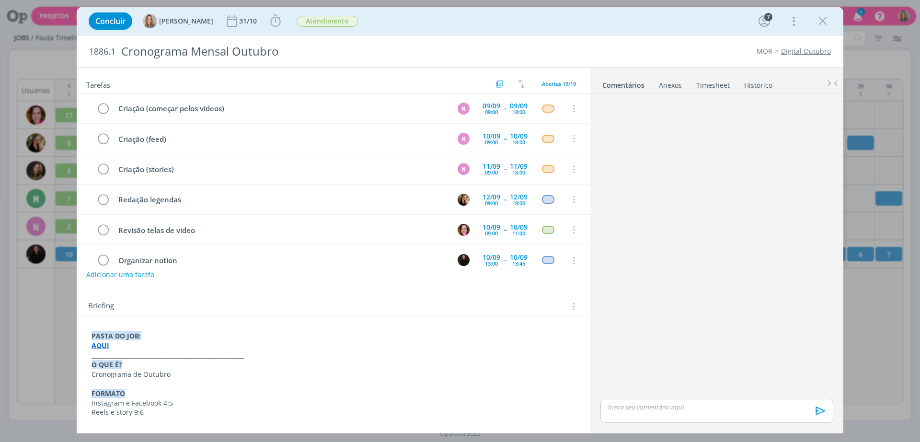
click at [648, 192] on div "dialog" at bounding box center [717, 247] width 241 height 300
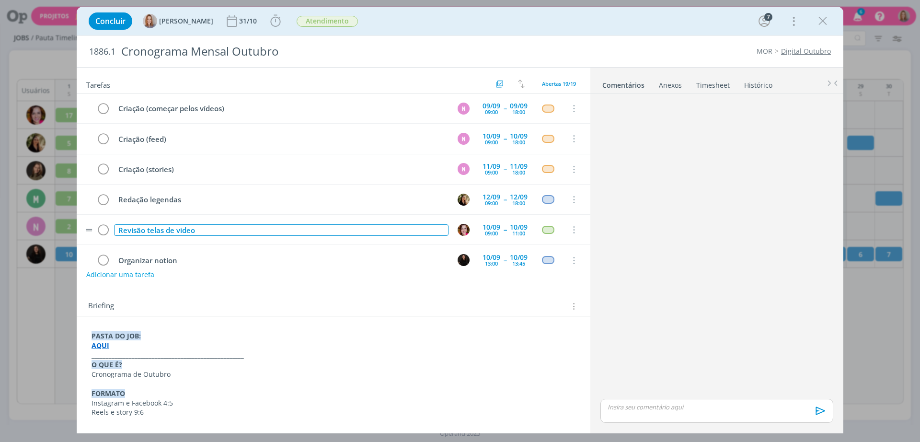
click at [230, 232] on div "Revisão telas de vídeo" at bounding box center [281, 230] width 334 height 12
drag, startPoint x: 193, startPoint y: 231, endPoint x: 144, endPoint y: 227, distance: 49.1
click at [144, 227] on div "Revisão telas de vídeo" at bounding box center [281, 230] width 334 height 12
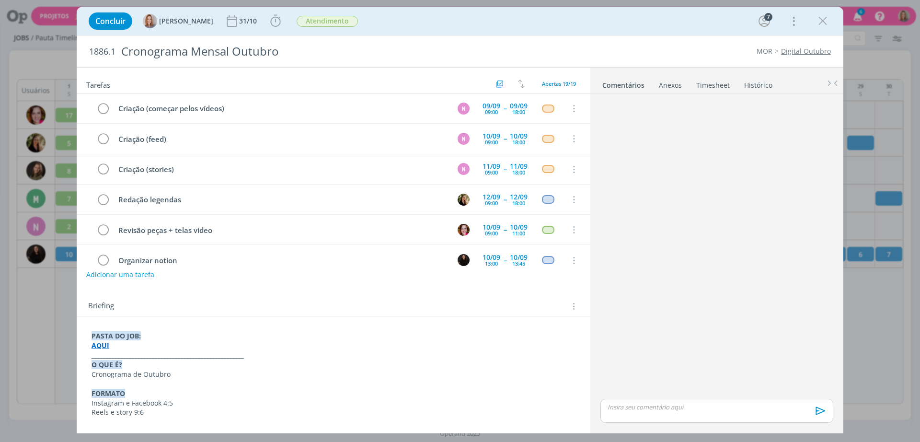
click at [683, 245] on div "dialog" at bounding box center [717, 247] width 241 height 300
click at [312, 268] on div "Adicionar uma tarefa" at bounding box center [334, 274] width 514 height 17
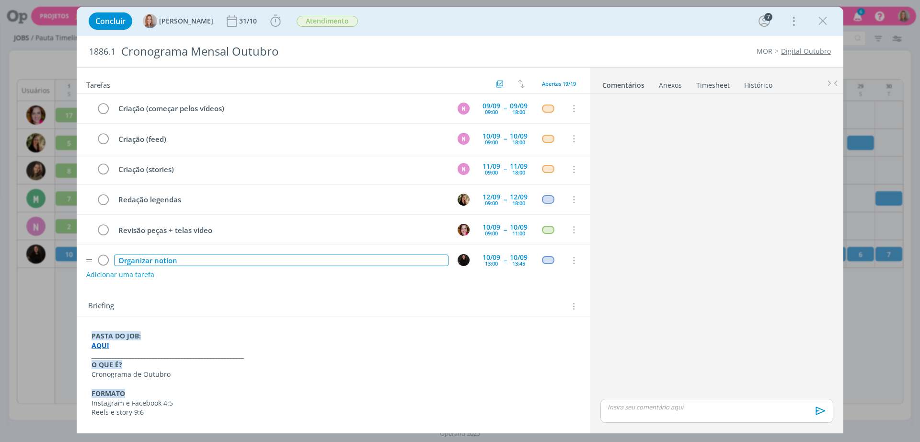
click at [312, 262] on div "Organizar notion" at bounding box center [281, 260] width 334 height 12
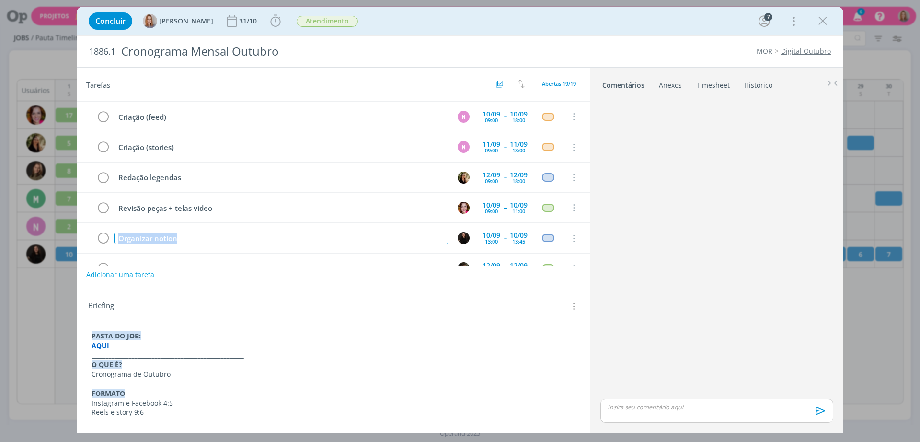
drag, startPoint x: 192, startPoint y: 260, endPoint x: 35, endPoint y: 256, distance: 156.7
click at [35, 256] on div "Concluir Amanda Oliveira 31/10 Iniciar Apontar Data * 02/09/2025 Horas * 00:00 …" at bounding box center [460, 221] width 920 height 442
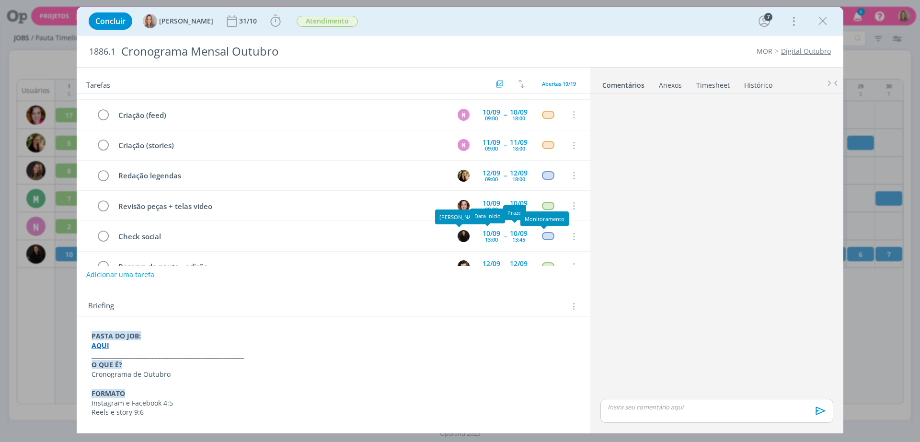
click at [675, 228] on div "dialog" at bounding box center [717, 247] width 241 height 300
click at [490, 176] on div "09:00" at bounding box center [491, 178] width 13 height 5
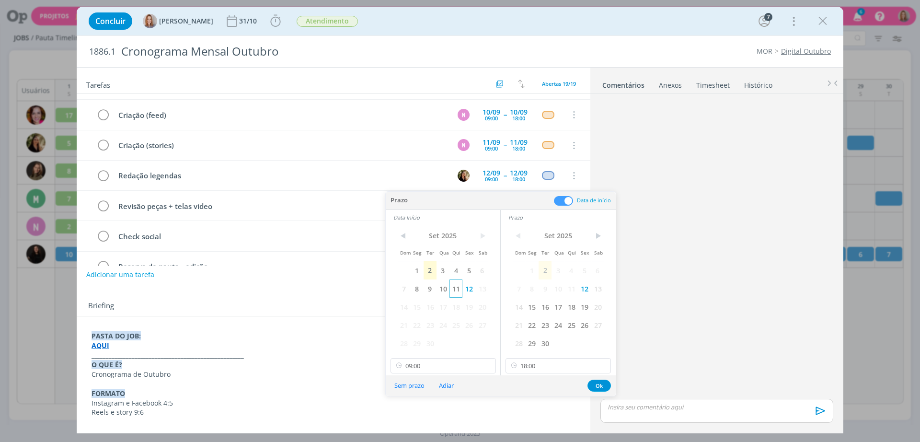
click at [452, 287] on span "11" at bounding box center [456, 288] width 13 height 18
click at [566, 289] on span "11" at bounding box center [571, 288] width 13 height 18
click at [599, 389] on button "Ok" at bounding box center [599, 386] width 23 height 12
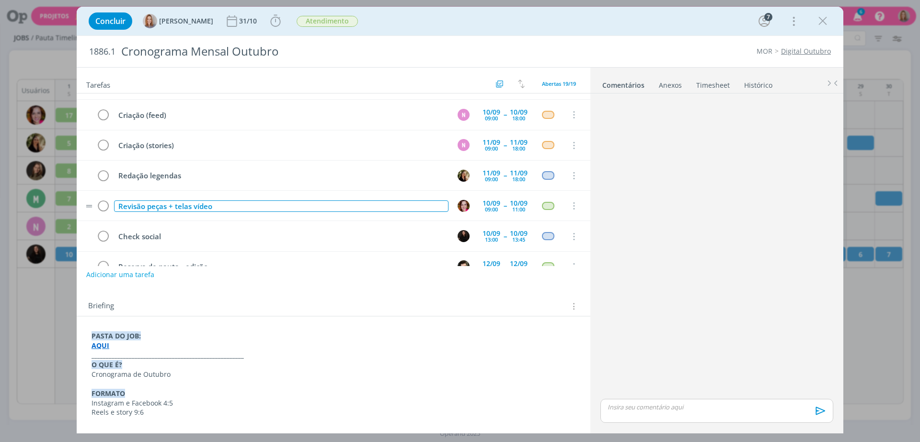
click at [235, 208] on div "Revisão peças + telas vídeo" at bounding box center [281, 206] width 334 height 12
drag, startPoint x: 176, startPoint y: 205, endPoint x: 146, endPoint y: 207, distance: 29.8
click at [146, 207] on div "Revisão peças + telas vídeo" at bounding box center [281, 206] width 334 height 12
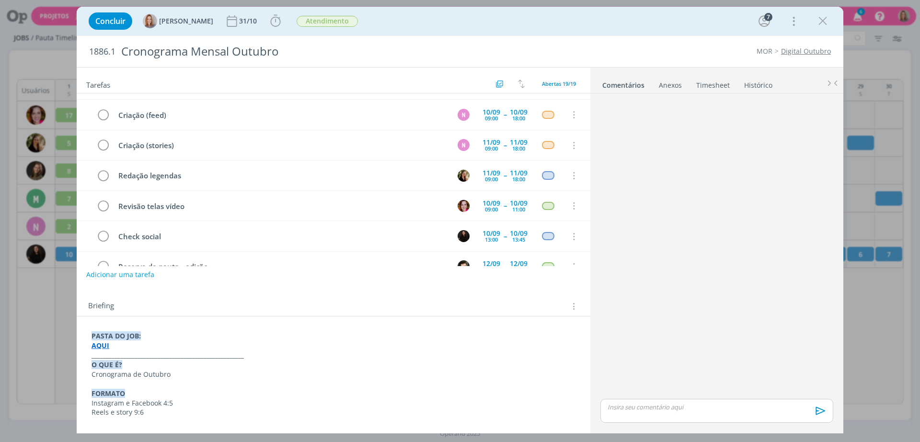
click at [738, 187] on div "dialog" at bounding box center [717, 247] width 241 height 300
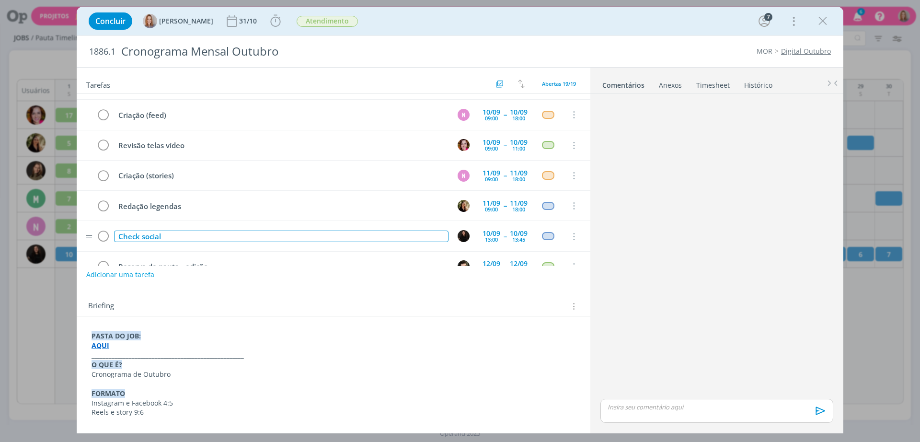
click at [186, 236] on div "Check social" at bounding box center [281, 237] width 334 height 12
drag, startPoint x: 178, startPoint y: 238, endPoint x: 119, endPoint y: 235, distance: 58.5
click at [119, 235] on div "Check social" at bounding box center [281, 237] width 334 height 12
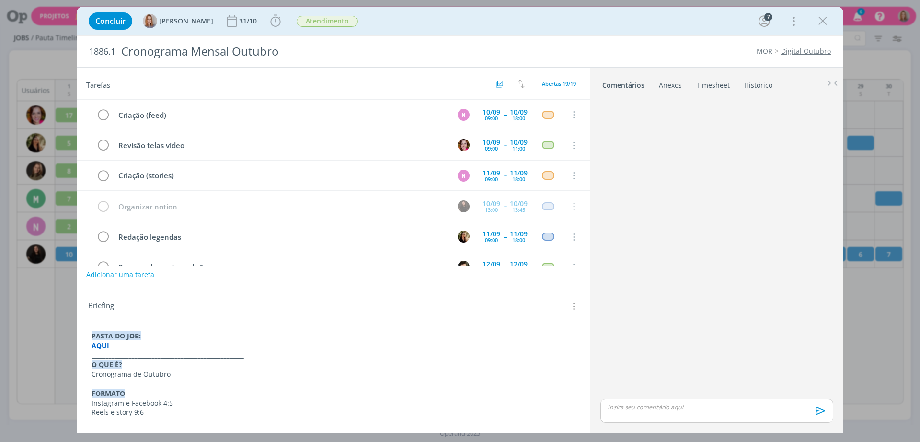
scroll to position [237, 0]
click at [644, 186] on div "dialog" at bounding box center [717, 247] width 241 height 300
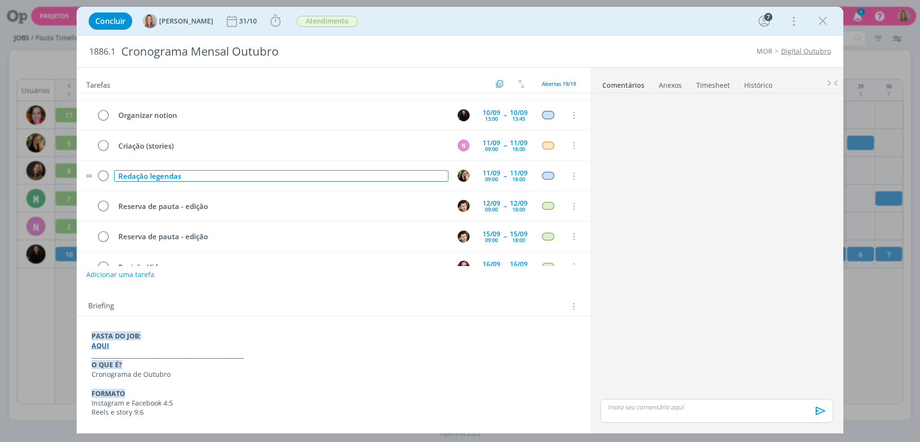
click at [287, 175] on div "Redação legendas" at bounding box center [281, 176] width 334 height 12
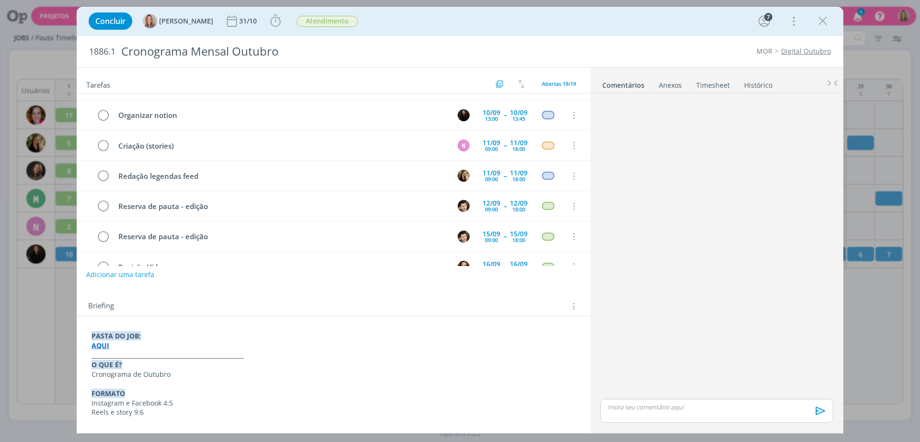
click at [654, 244] on div "dialog" at bounding box center [717, 247] width 241 height 300
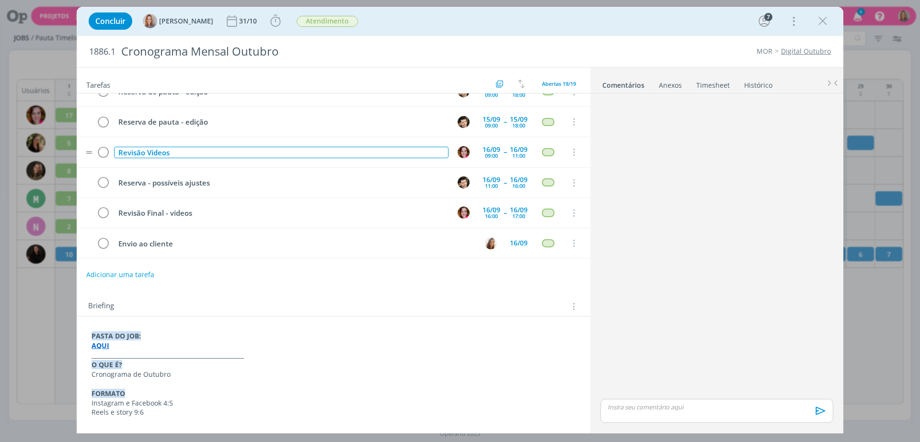
click at [196, 157] on div "Revisão Vídeos" at bounding box center [281, 153] width 334 height 12
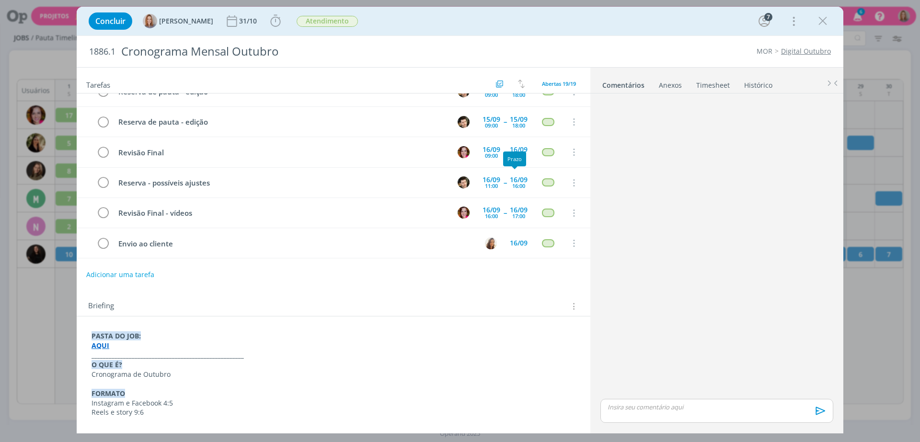
click at [613, 174] on div "dialog" at bounding box center [717, 247] width 241 height 300
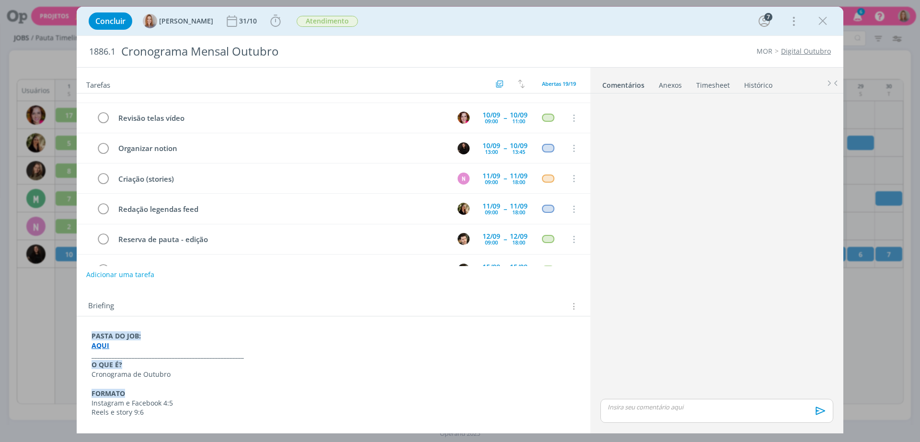
scroll to position [0, 0]
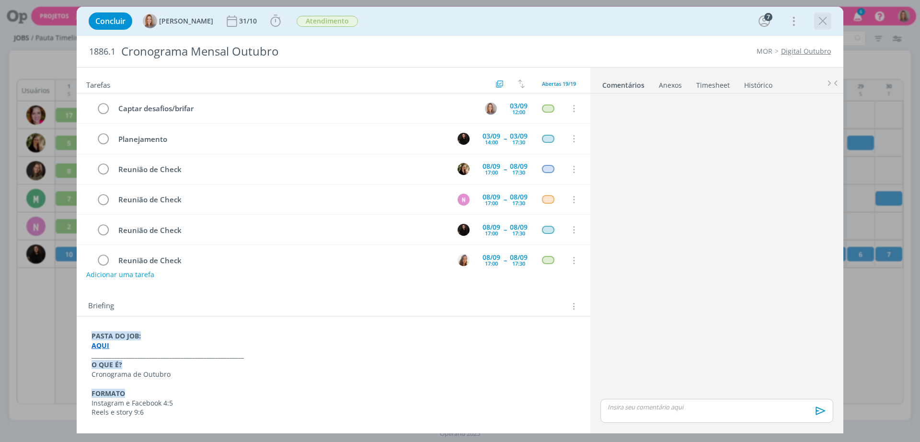
click at [831, 22] on div "dialog" at bounding box center [822, 20] width 17 height 17
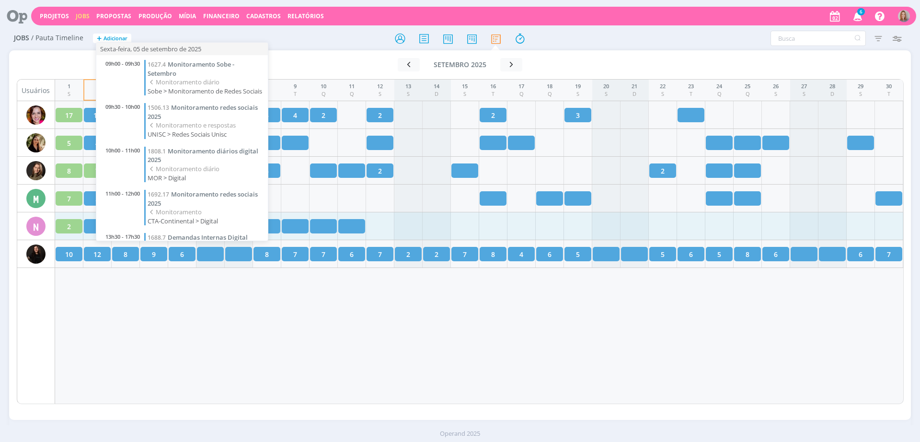
click at [192, 336] on div "1 S 2 T 3 Q 4 Q 5 S 6 S 7 D 8 S 9 T 10 Q 11 Q 12 S 13 S 14 D 15 S 16 T 17 Q 18 …" at bounding box center [479, 241] width 849 height 325
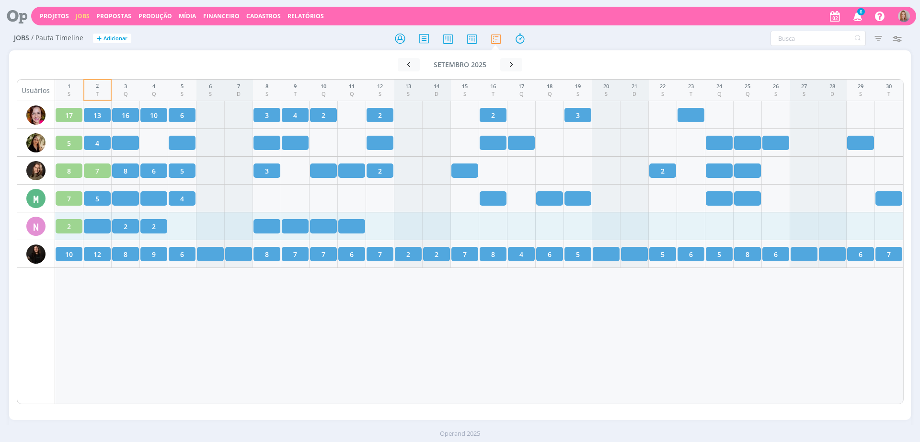
click at [431, 395] on div "1 S 2 T 3 Q 4 Q 5 S 6 S 7 D 8 S 9 T 10 Q 11 Q 12 S 13 S 14 D 15 S 16 T 17 Q 18 …" at bounding box center [479, 241] width 849 height 325
click at [187, 332] on div "1 S 2 T 3 Q 4 Q 5 S 6 S 7 D 8 S 9 T 10 Q 11 Q 12 S 13 S 14 D 15 S 16 T 17 Q 18 …" at bounding box center [479, 241] width 849 height 325
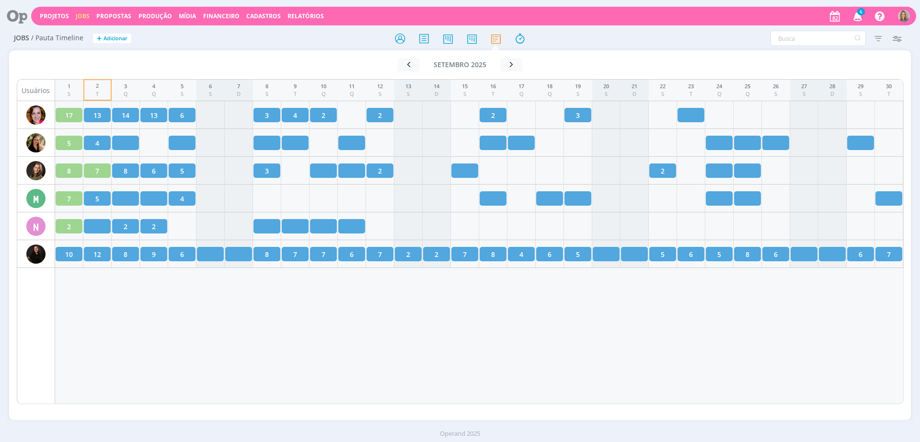
click at [259, 322] on div "1 S 2 T 3 Q 4 Q 5 S 6 S 7 D 8 S 9 T 10 Q 11 Q 12 S 13 S 14 D 15 S 16 T 17 Q 18 …" at bounding box center [479, 241] width 849 height 325
click at [896, 36] on icon "button" at bounding box center [896, 38] width 17 height 17
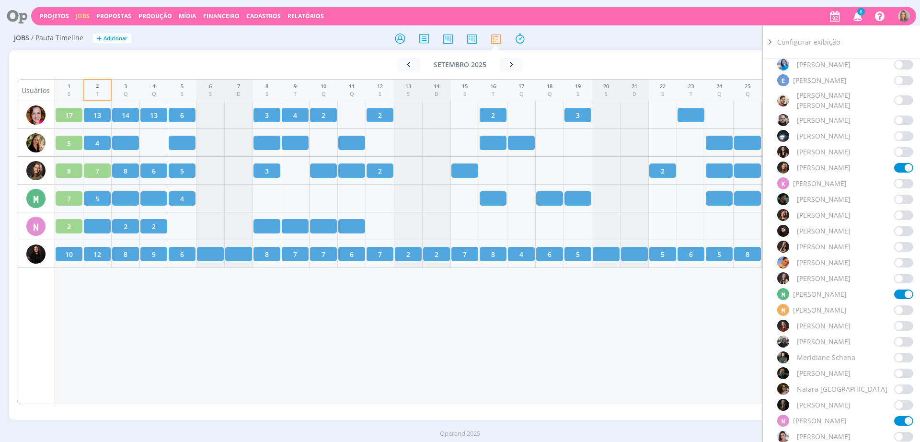
scroll to position [599, 0]
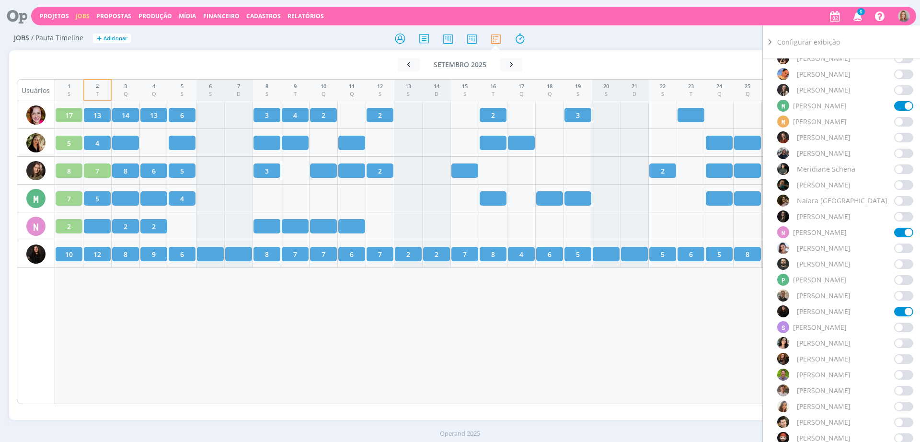
click at [899, 307] on span at bounding box center [903, 312] width 19 height 10
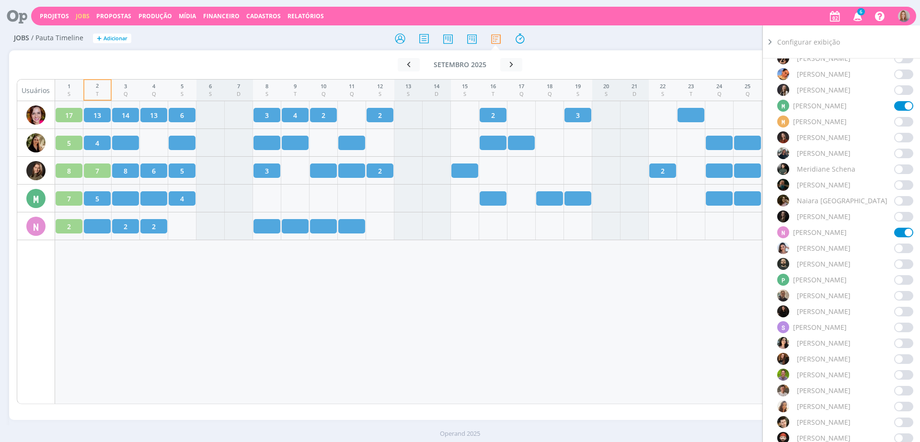
click at [491, 329] on div "1 S 2 T 3 Q 4 Q 5 S 6 S 7 D 8 S 9 T 10 Q 11 Q 12 S 13 S 14 D 15 S 16 T 17 Q 18 …" at bounding box center [479, 241] width 849 height 325
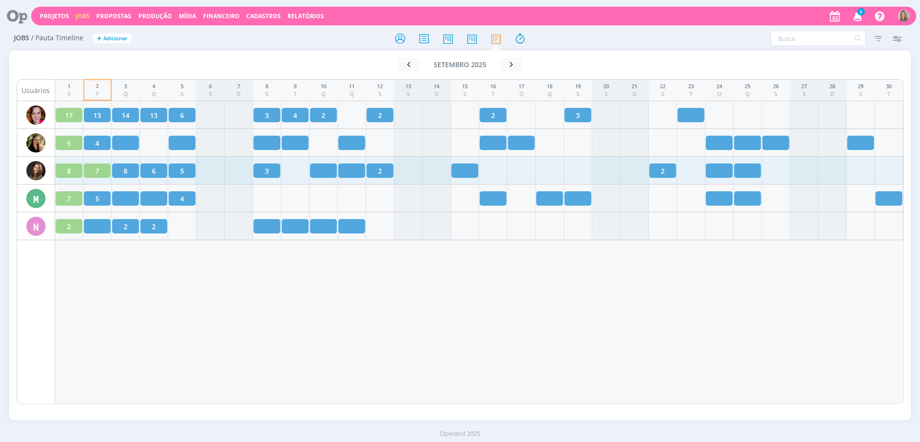
click at [261, 343] on div "1 S 2 T 3 Q 4 Q 5 S 6 S 7 D 8 S 9 T 10 Q 11 Q 12 S 13 S 14 D 15 S 16 T 17 Q 18 …" at bounding box center [479, 241] width 849 height 325
click at [219, 320] on div "1 S 2 T 3 Q 4 Q 5 S 6 S 7 D 8 S 9 T 10 Q 11 Q 12 S 13 S 14 D 15 S 16 T 17 Q 18 …" at bounding box center [479, 241] width 849 height 325
click at [351, 310] on div "1 S 2 T 3 Q 4 Q 5 S 6 S 7 D 8 S 9 T 10 Q 11 Q 12 S 13 S 14 D 15 S 16 T 17 Q 18 …" at bounding box center [479, 241] width 849 height 325
drag, startPoint x: 458, startPoint y: 296, endPoint x: 437, endPoint y: 278, distance: 27.9
click at [459, 296] on div "1 S 2 T 3 Q 4 Q 5 S 6 S 7 D 8 S 9 T 10 Q 11 Q 12 S 13 S 14 D 15 S 16 T 17 Q 18 …" at bounding box center [479, 241] width 849 height 325
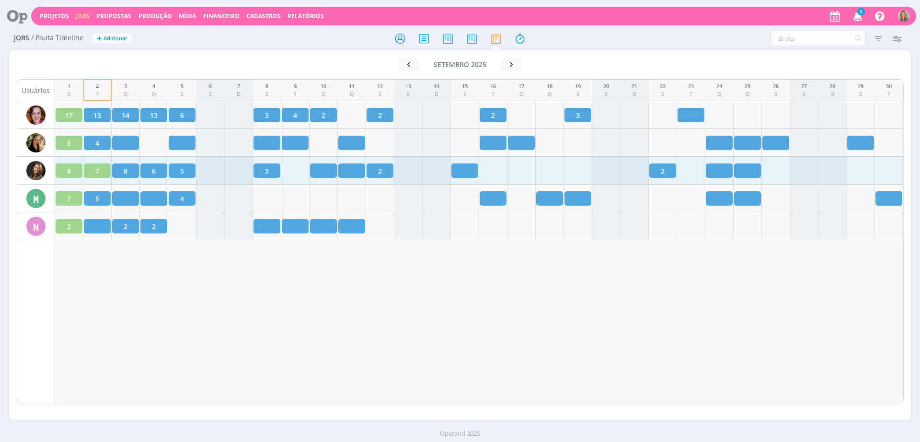
click at [405, 419] on div "Ir para mês atual setembro 2025 < 2025 > Janeiro Fevereiro [PERSON_NAME] [PERSO…" at bounding box center [460, 234] width 902 height 369
